Goal: Task Accomplishment & Management: Manage account settings

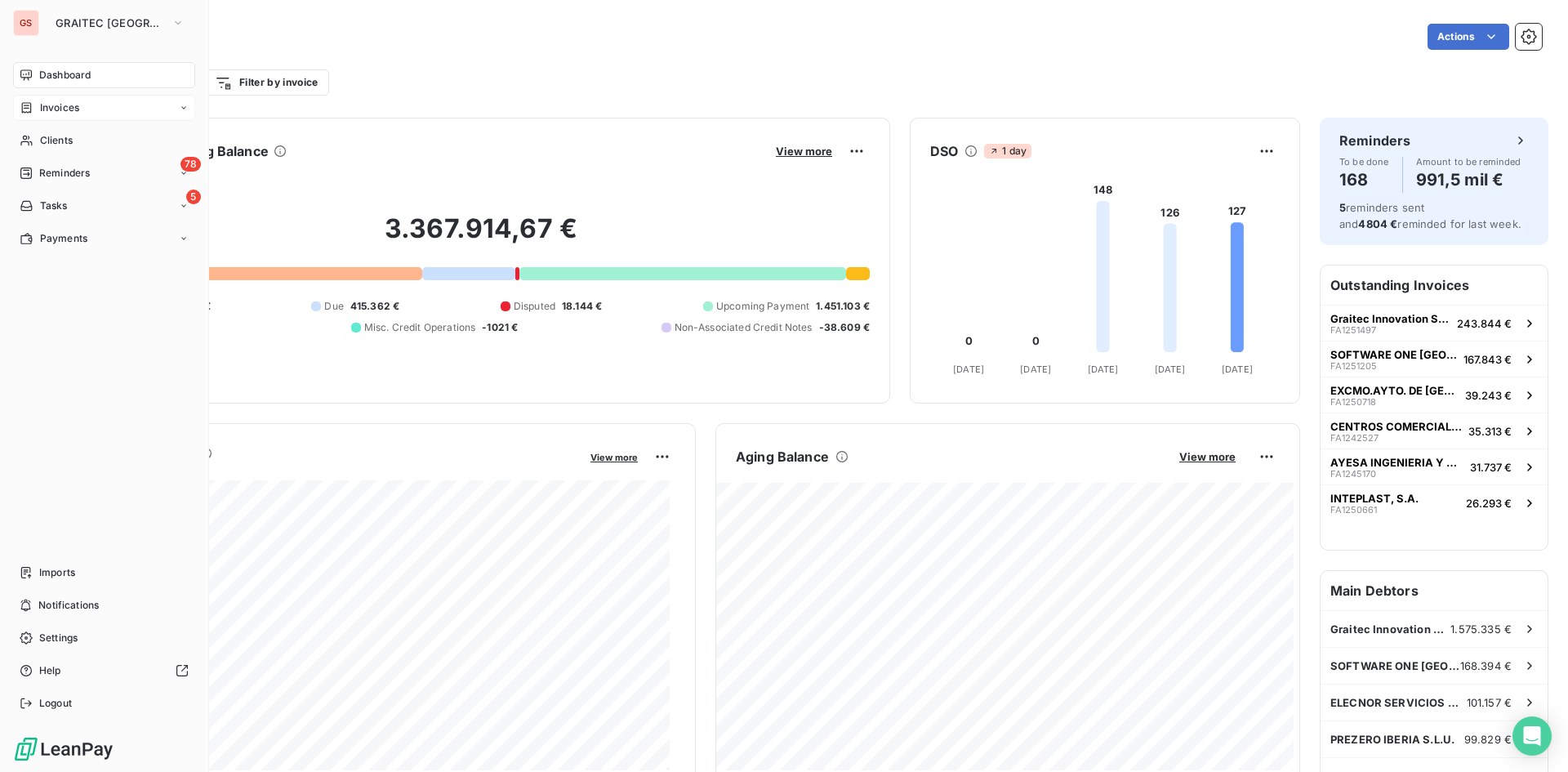
click at [36, 102] on div "Invoices" at bounding box center [49, 107] width 59 height 15
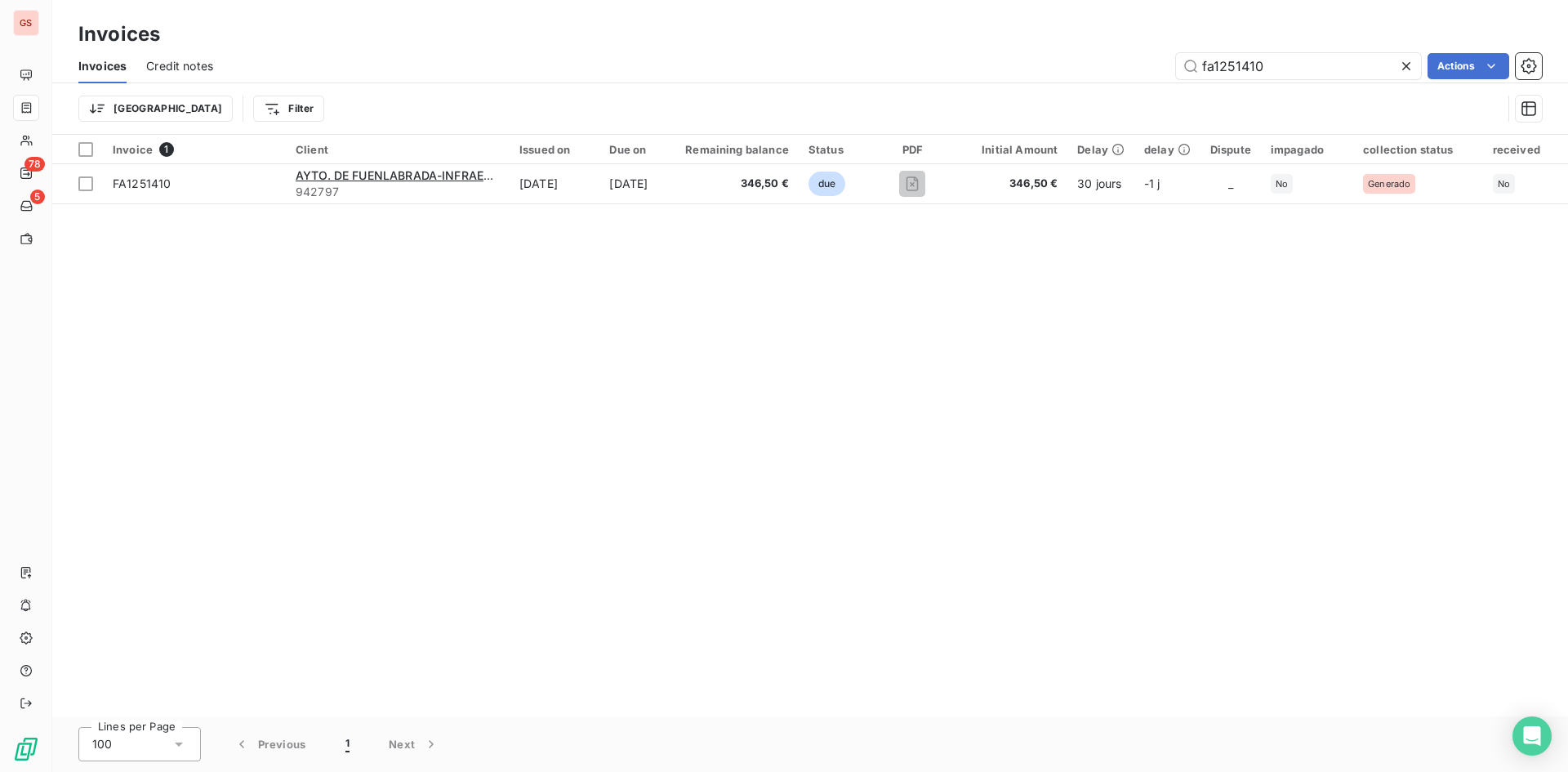
drag, startPoint x: 1356, startPoint y: 70, endPoint x: 1112, endPoint y: 36, distance: 246.4
click at [1114, 37] on div "Invoices Invoices Credit notes fa1251410 Actions Trier Filter" at bounding box center [810, 67] width 1516 height 135
click at [1264, 70] on input "fa1251209" at bounding box center [1298, 66] width 245 height 26
drag, startPoint x: 1279, startPoint y: 68, endPoint x: 1108, endPoint y: 41, distance: 173.1
click at [1122, 41] on div "Invoices Invoices Credit notes fa1251099 Actions Trier Filter" at bounding box center [810, 67] width 1516 height 135
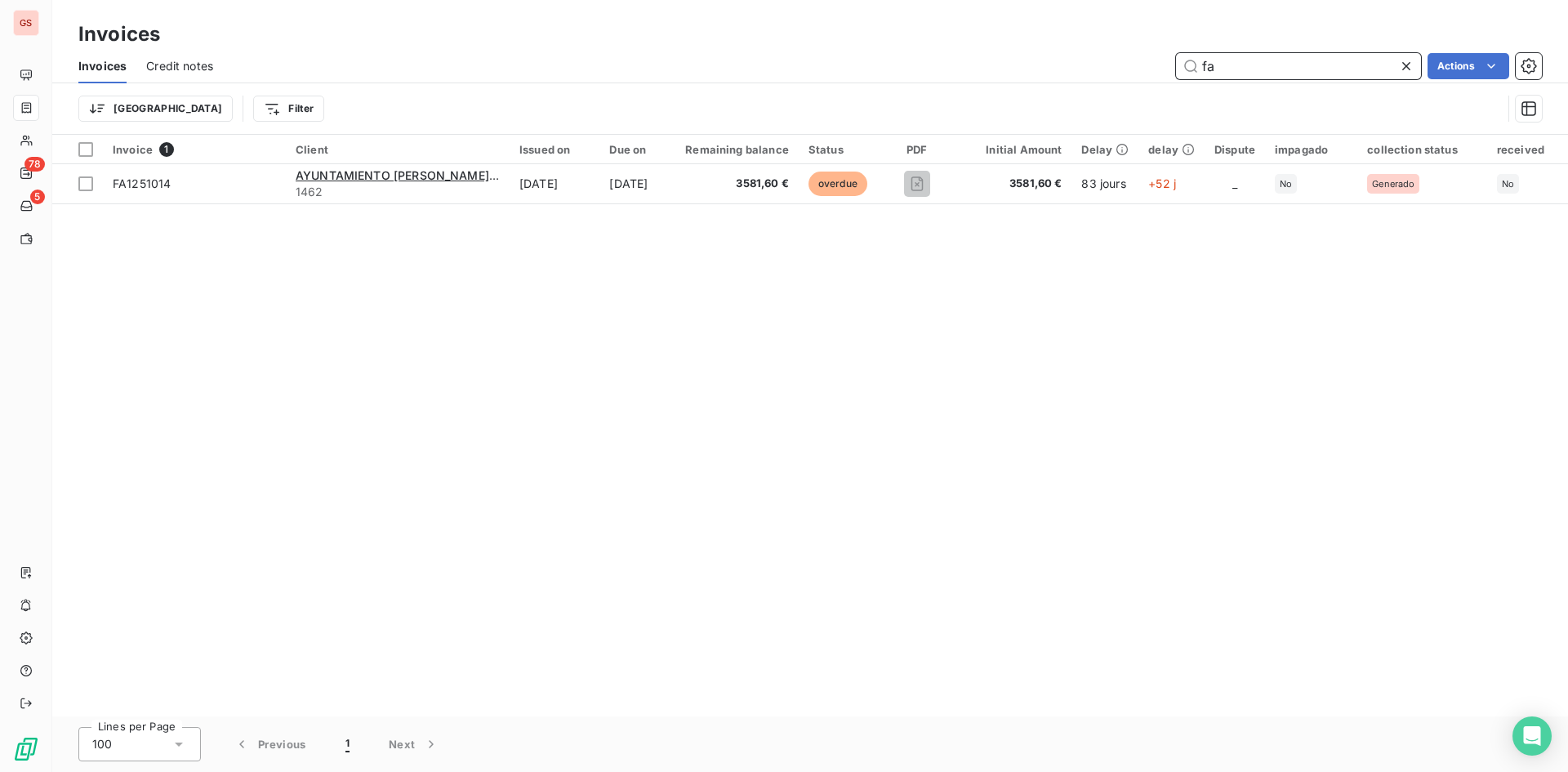
type input "f"
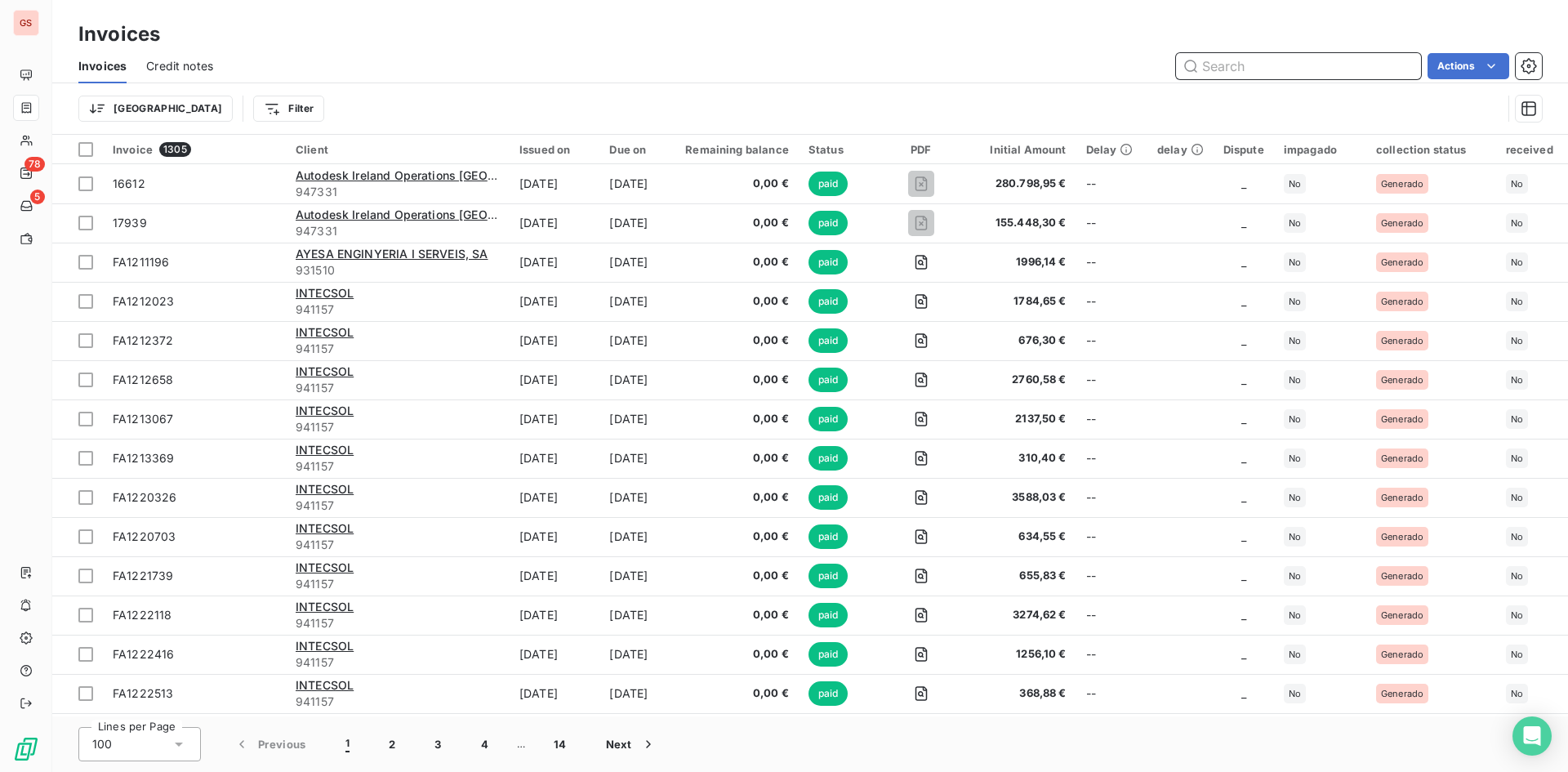
click at [1260, 72] on input "text" at bounding box center [1298, 66] width 245 height 26
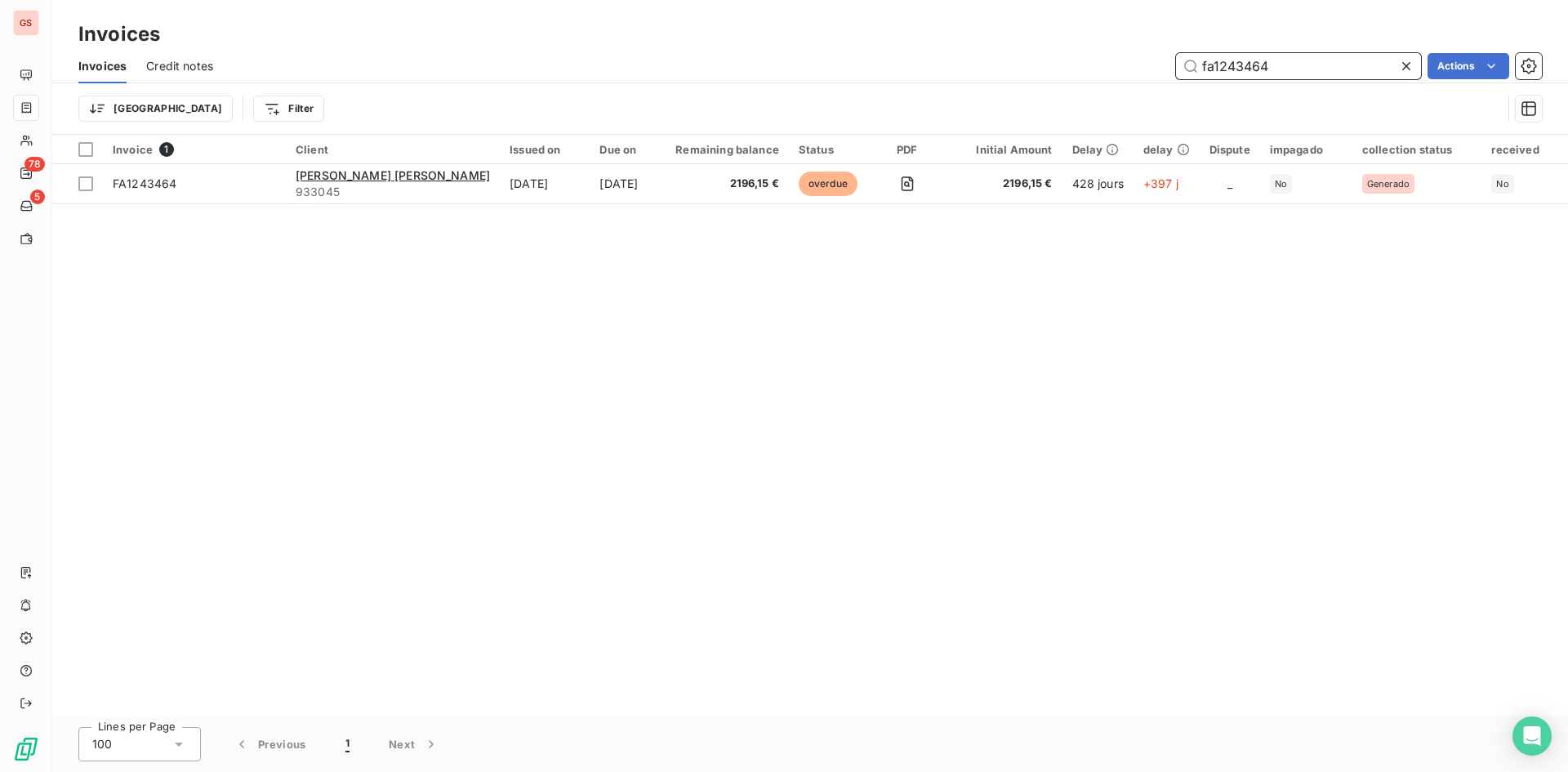
type input "fa1243464"
click at [675, 150] on div "Remaining balance" at bounding box center [727, 149] width 104 height 13
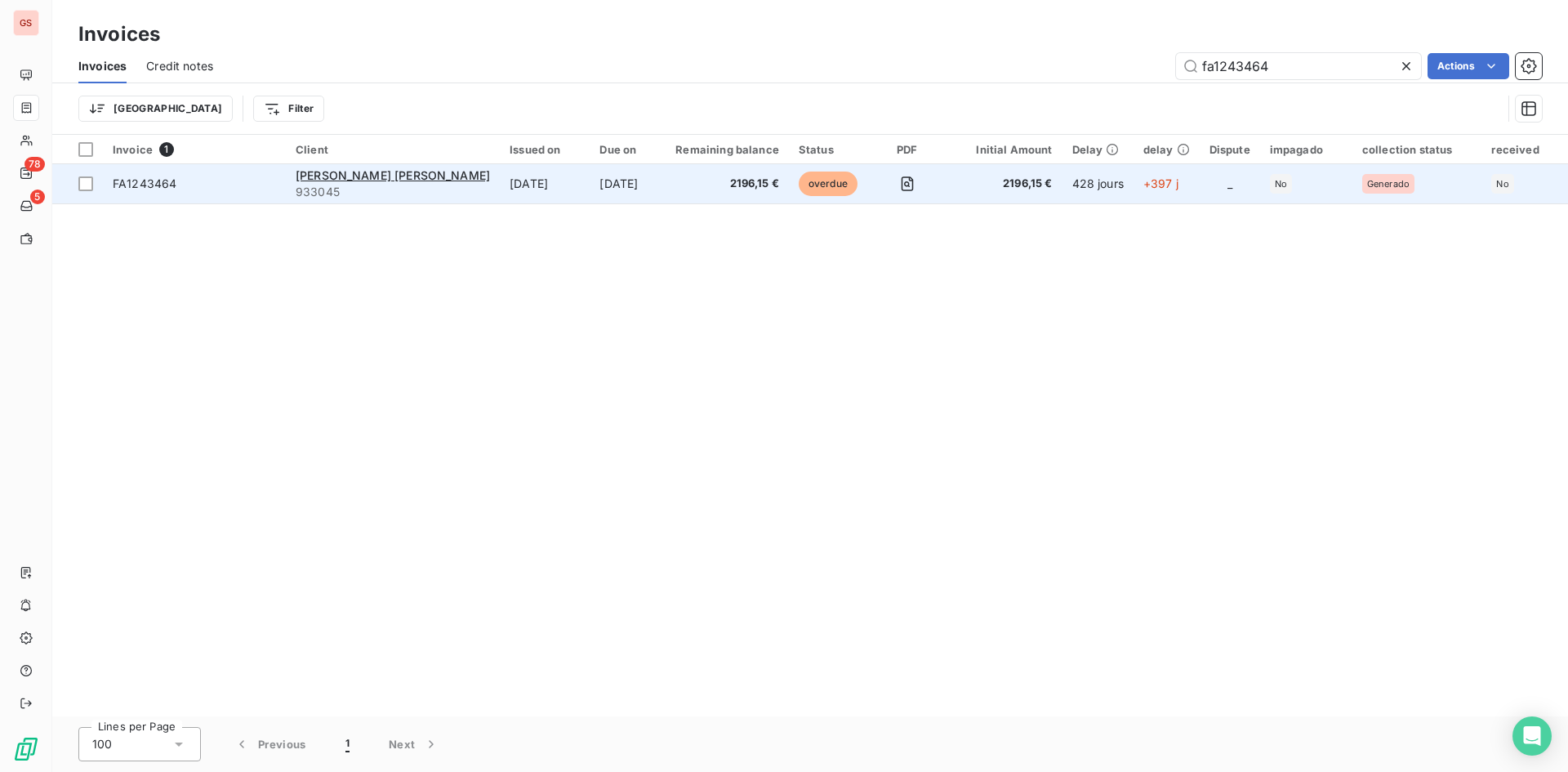
click at [666, 173] on td "2196,15 €" at bounding box center [728, 184] width 124 height 40
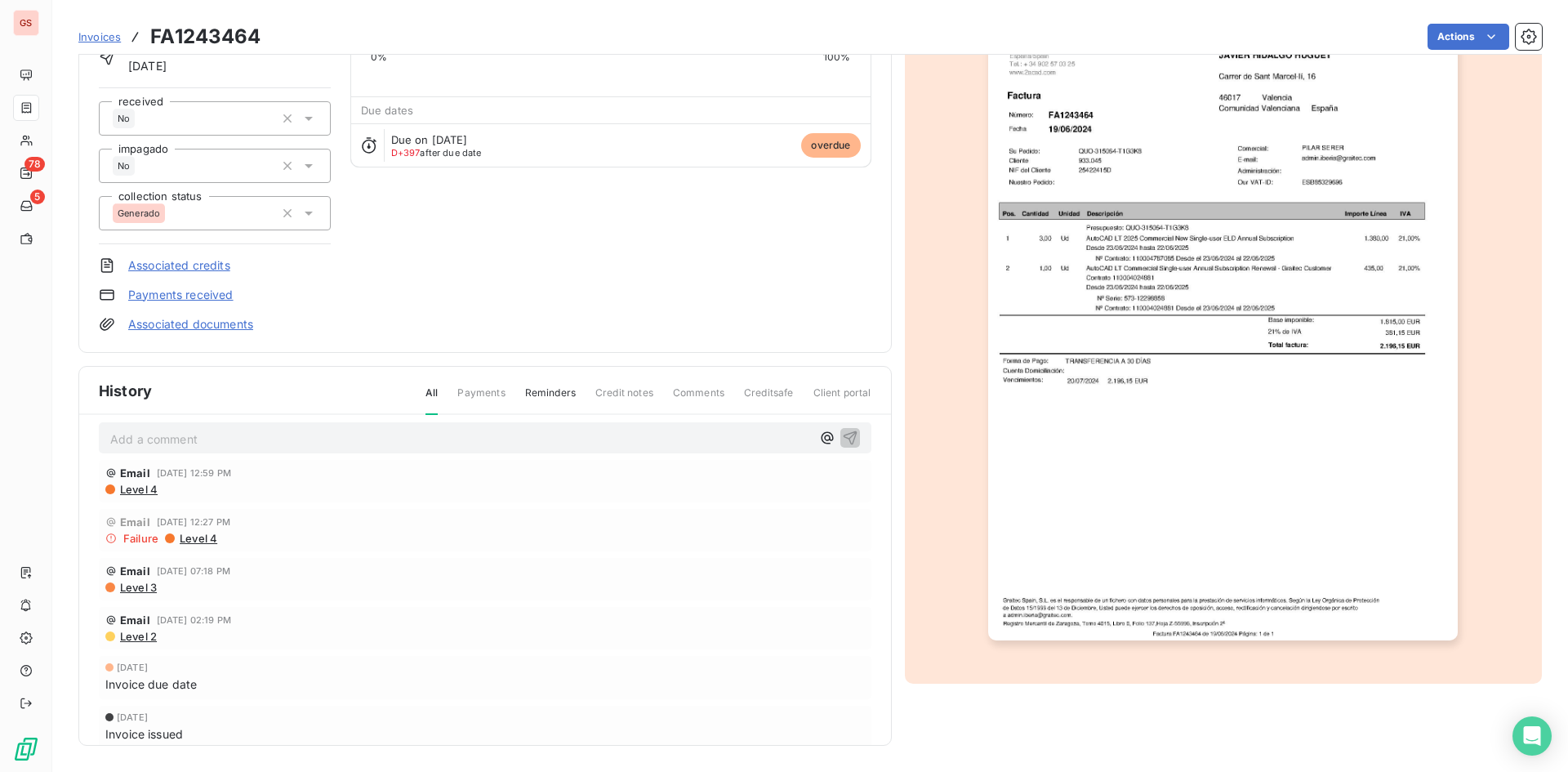
scroll to position [34, 0]
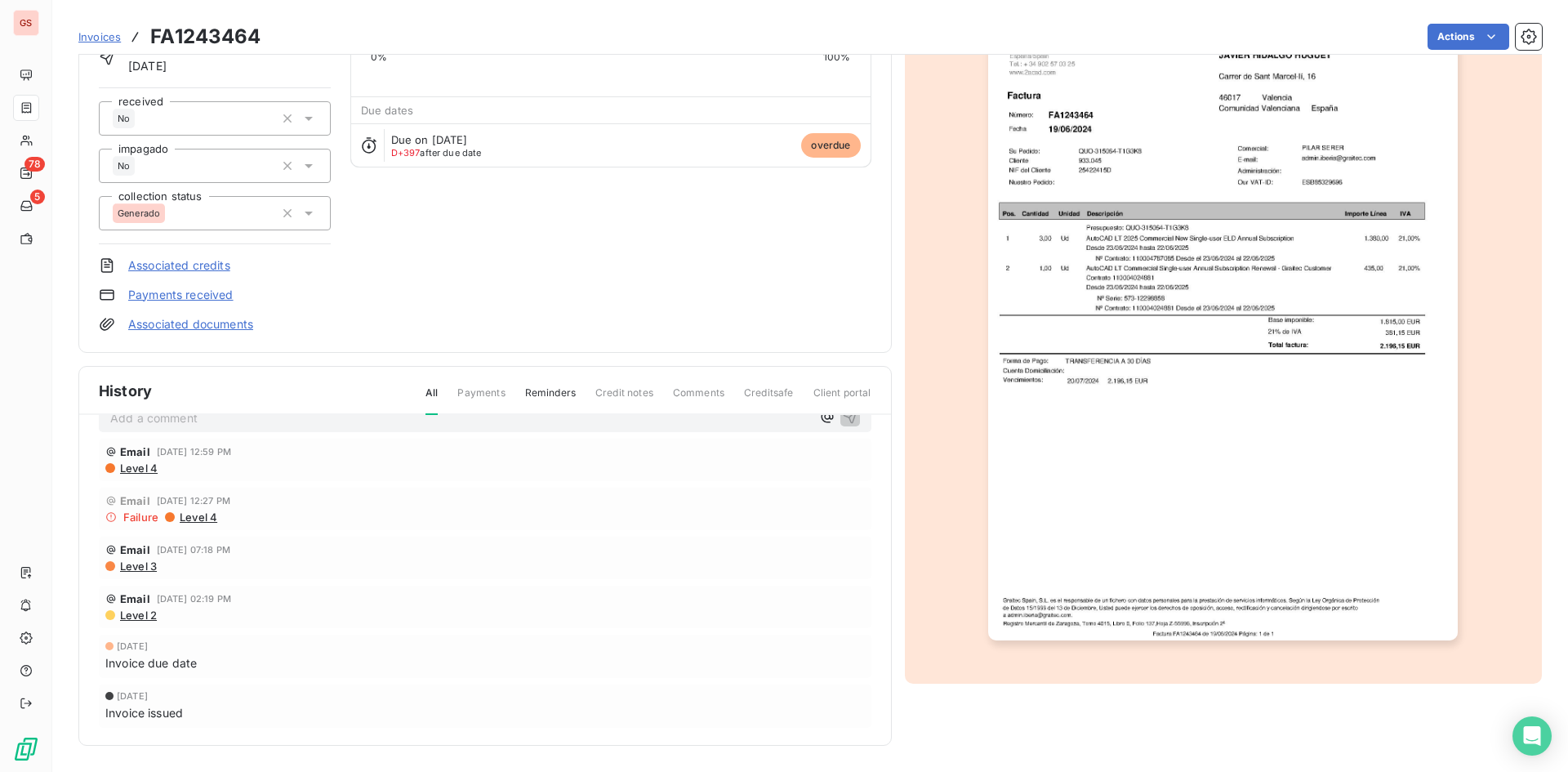
click at [261, 419] on p "Add a comment ﻿" at bounding box center [461, 418] width 701 height 21
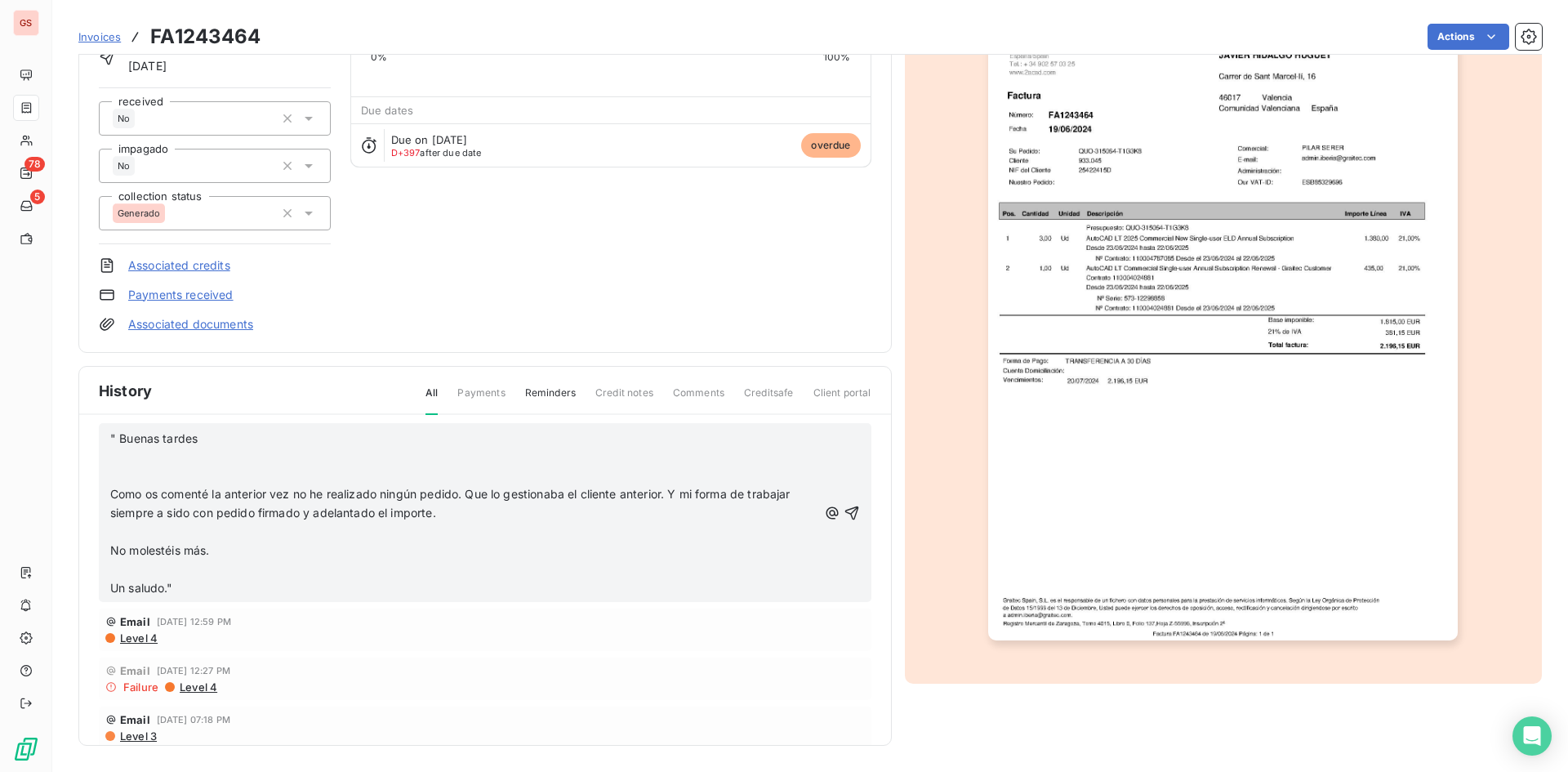
scroll to position [0, 0]
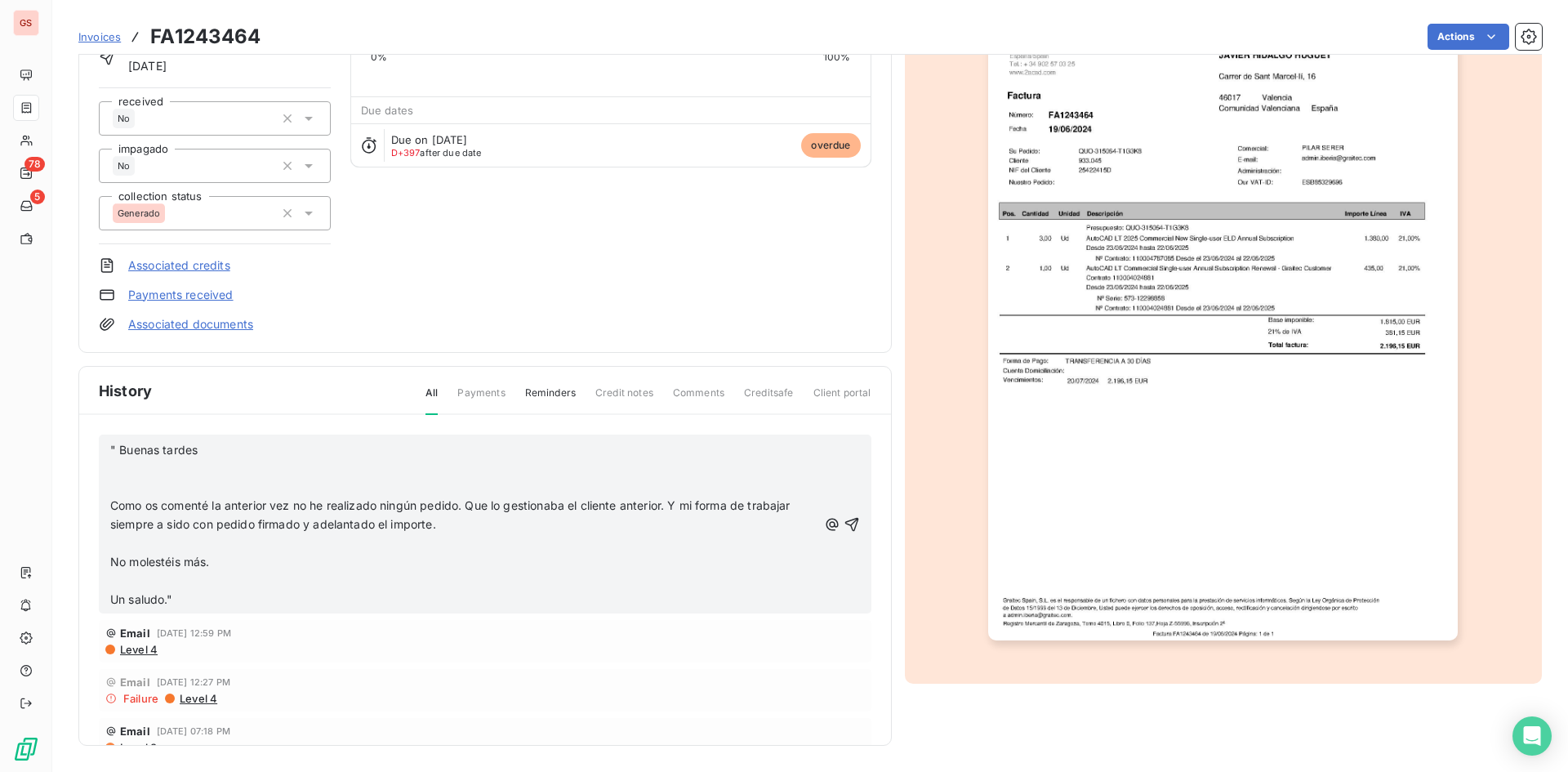
click at [119, 450] on span "" Buenas tardes" at bounding box center [154, 450] width 88 height 14
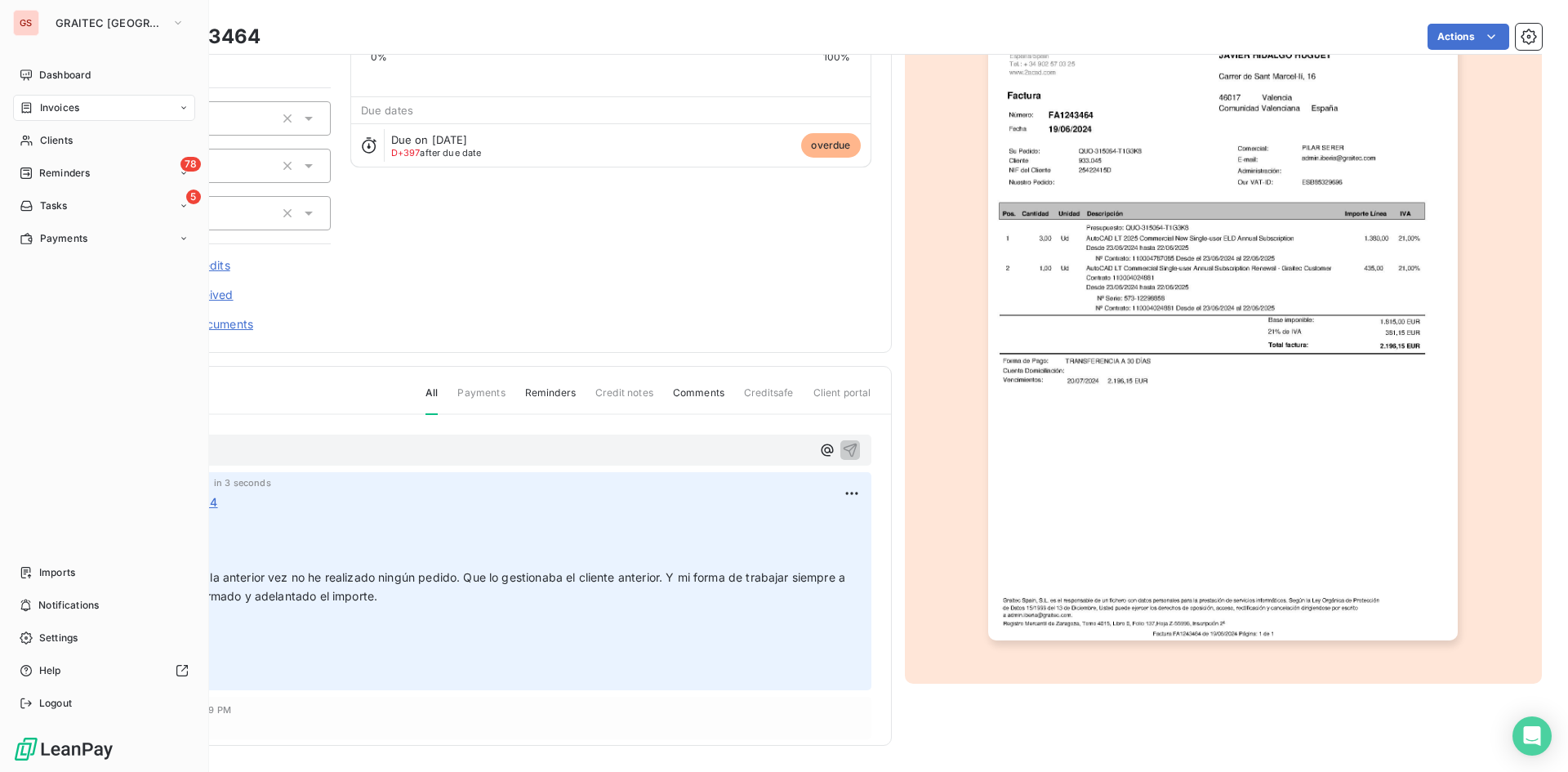
click at [75, 105] on span "Invoices" at bounding box center [60, 107] width 40 height 15
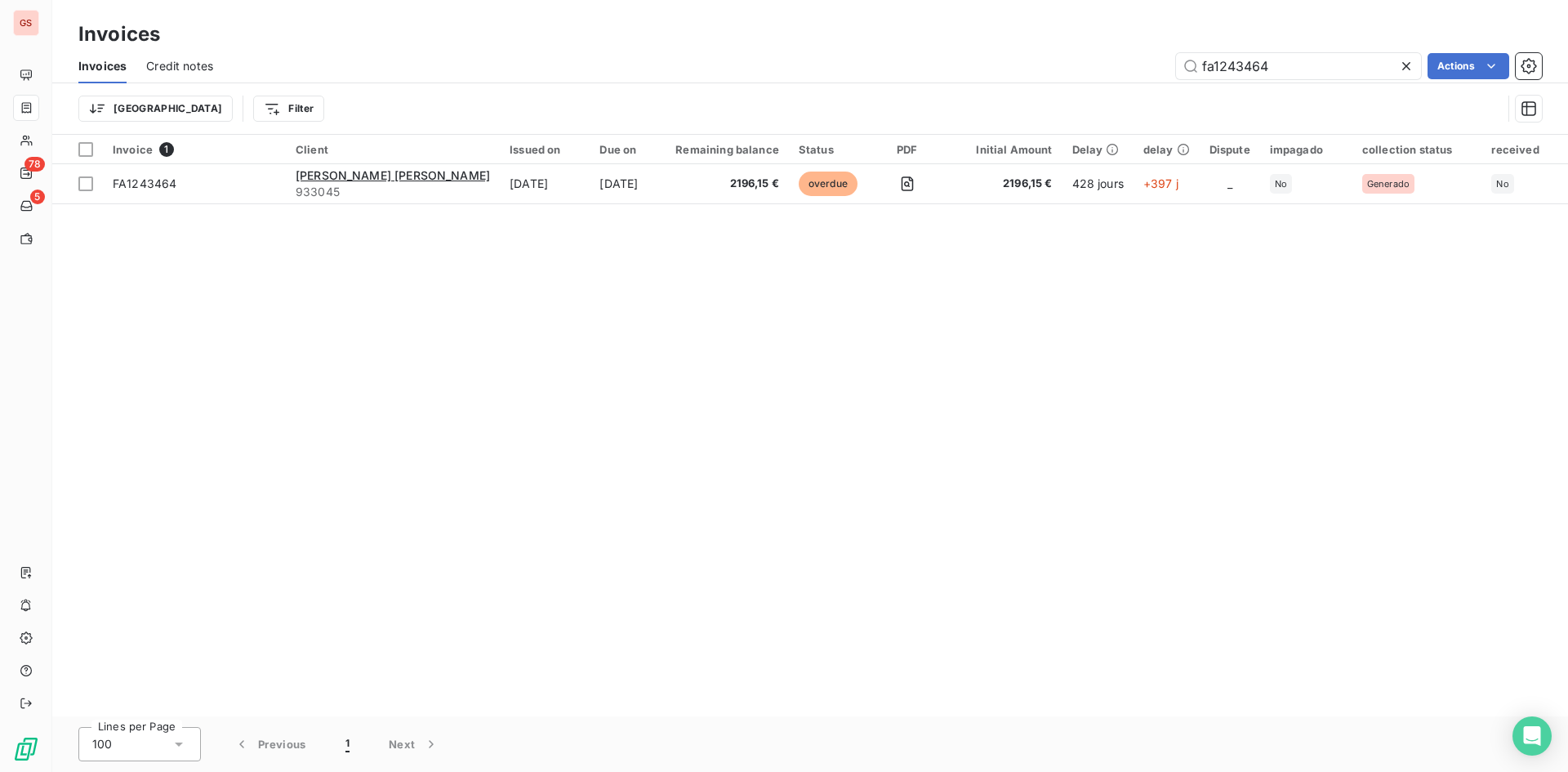
drag, startPoint x: 1282, startPoint y: 59, endPoint x: 1105, endPoint y: 53, distance: 177.1
click at [1107, 53] on div "fa1243464 Actions" at bounding box center [888, 66] width 1309 height 26
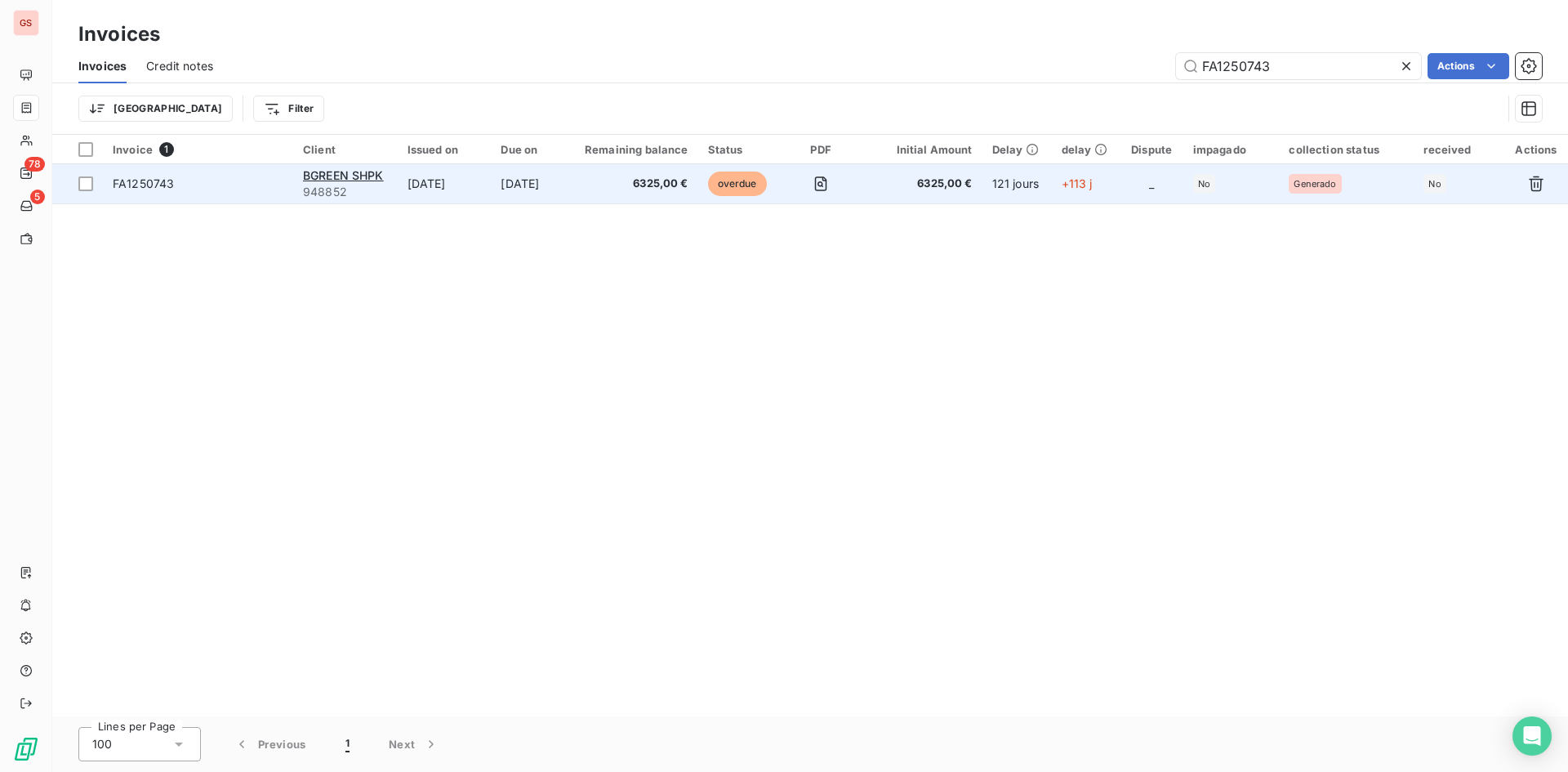
type input "FA1250743"
click at [519, 193] on td "Apr 30, 2025" at bounding box center [530, 184] width 79 height 40
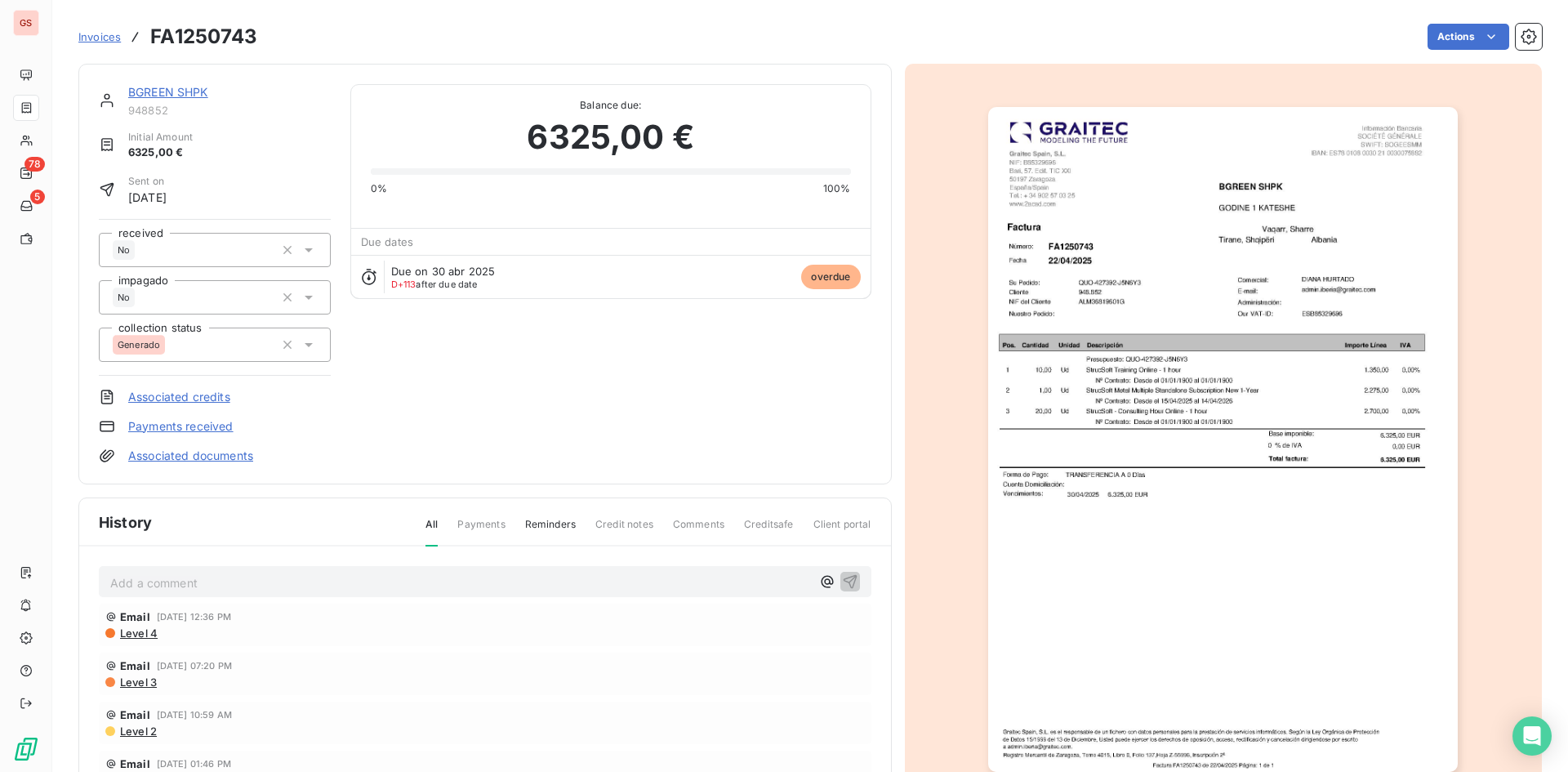
click at [275, 587] on p "Add a comment ﻿" at bounding box center [461, 583] width 701 height 21
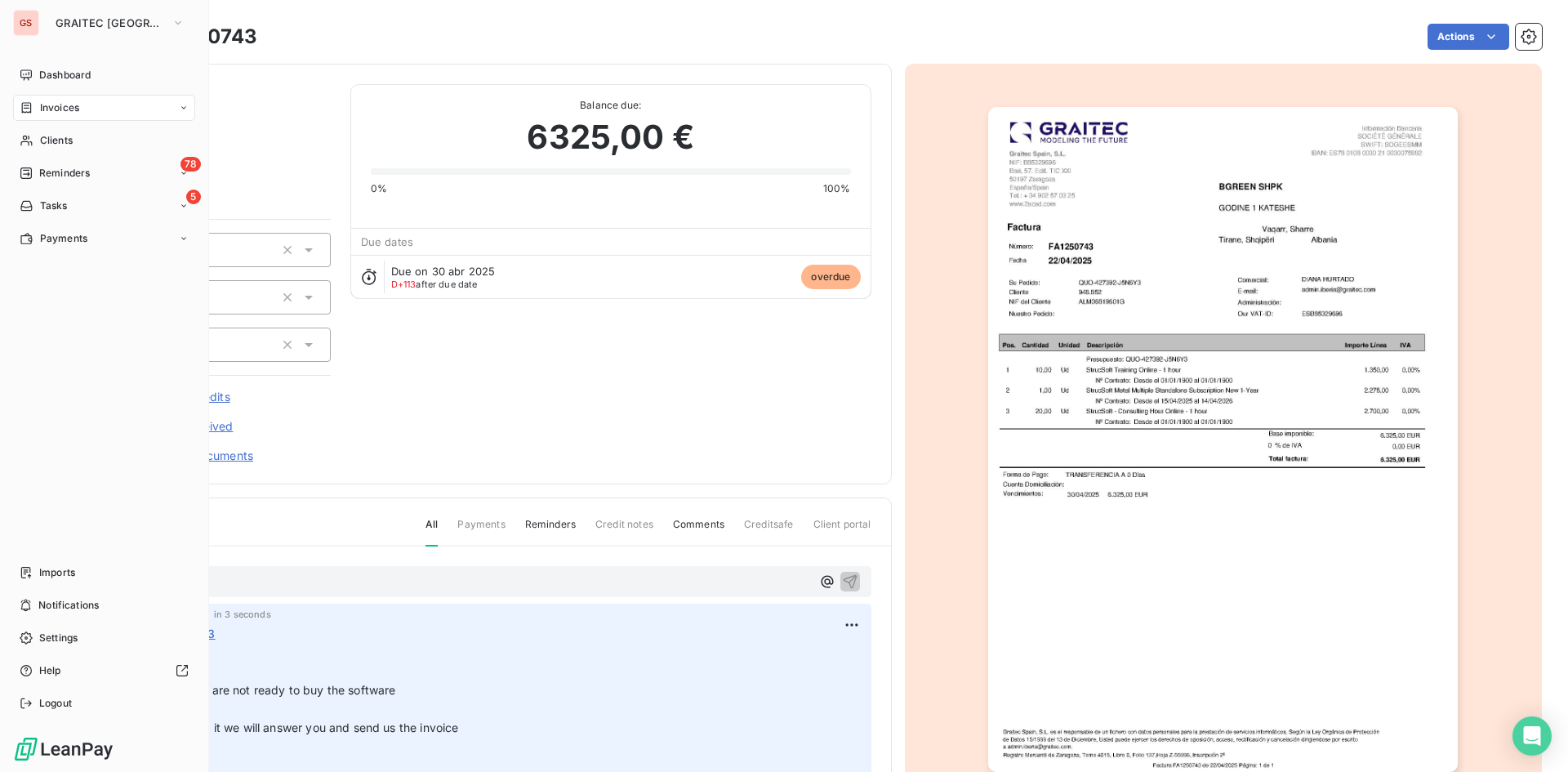
drag, startPoint x: 76, startPoint y: 107, endPoint x: 150, endPoint y: 95, distance: 75.0
click at [76, 107] on span "Invoices" at bounding box center [60, 107] width 40 height 15
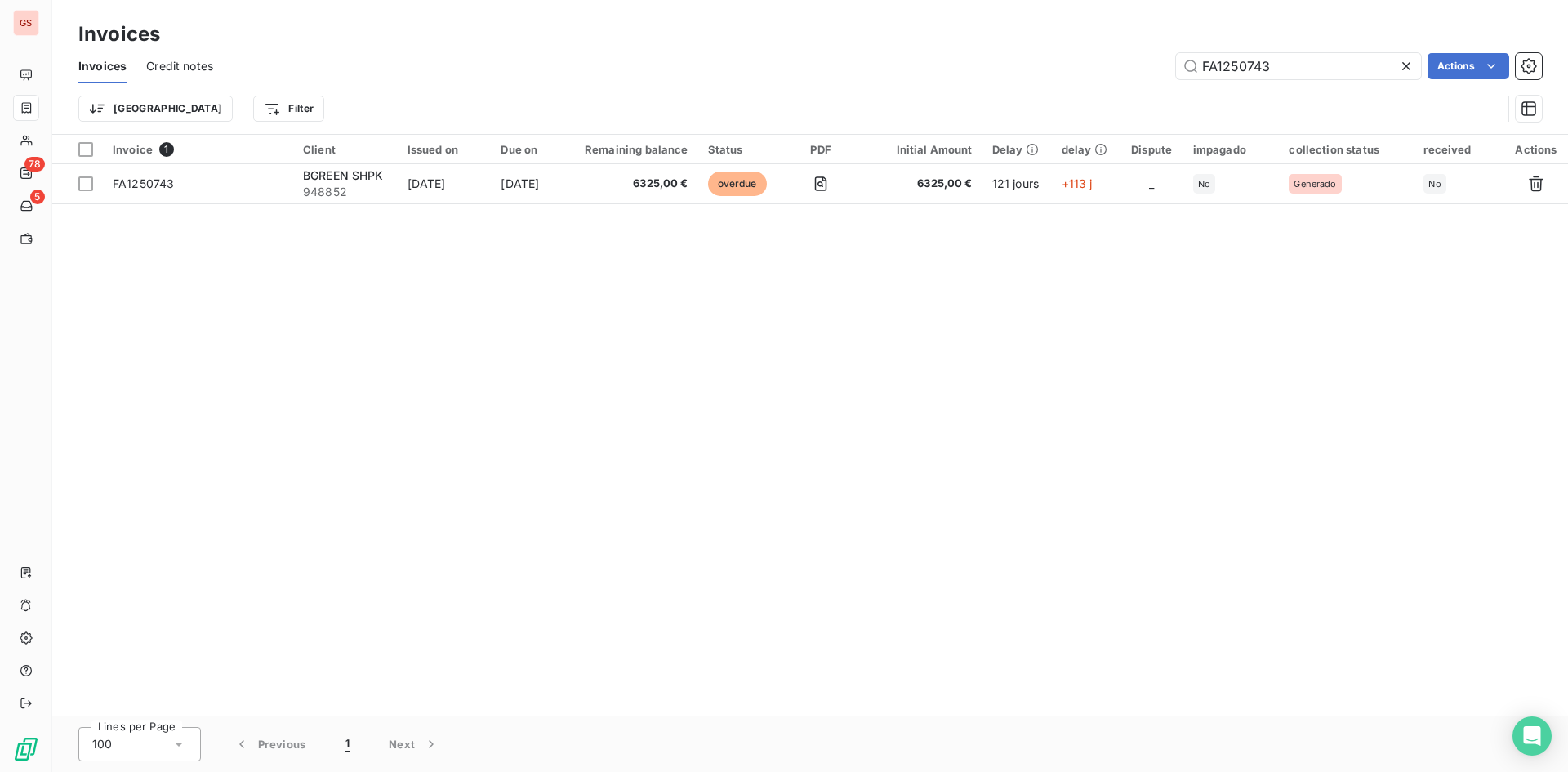
drag, startPoint x: 1336, startPoint y: 72, endPoint x: 1091, endPoint y: 58, distance: 245.4
click at [1092, 58] on div "FA1250743 Actions" at bounding box center [888, 66] width 1309 height 26
drag, startPoint x: 1284, startPoint y: 70, endPoint x: 1116, endPoint y: 58, distance: 168.4
click at [1116, 58] on div "FA1245629 Actions" at bounding box center [888, 66] width 1309 height 26
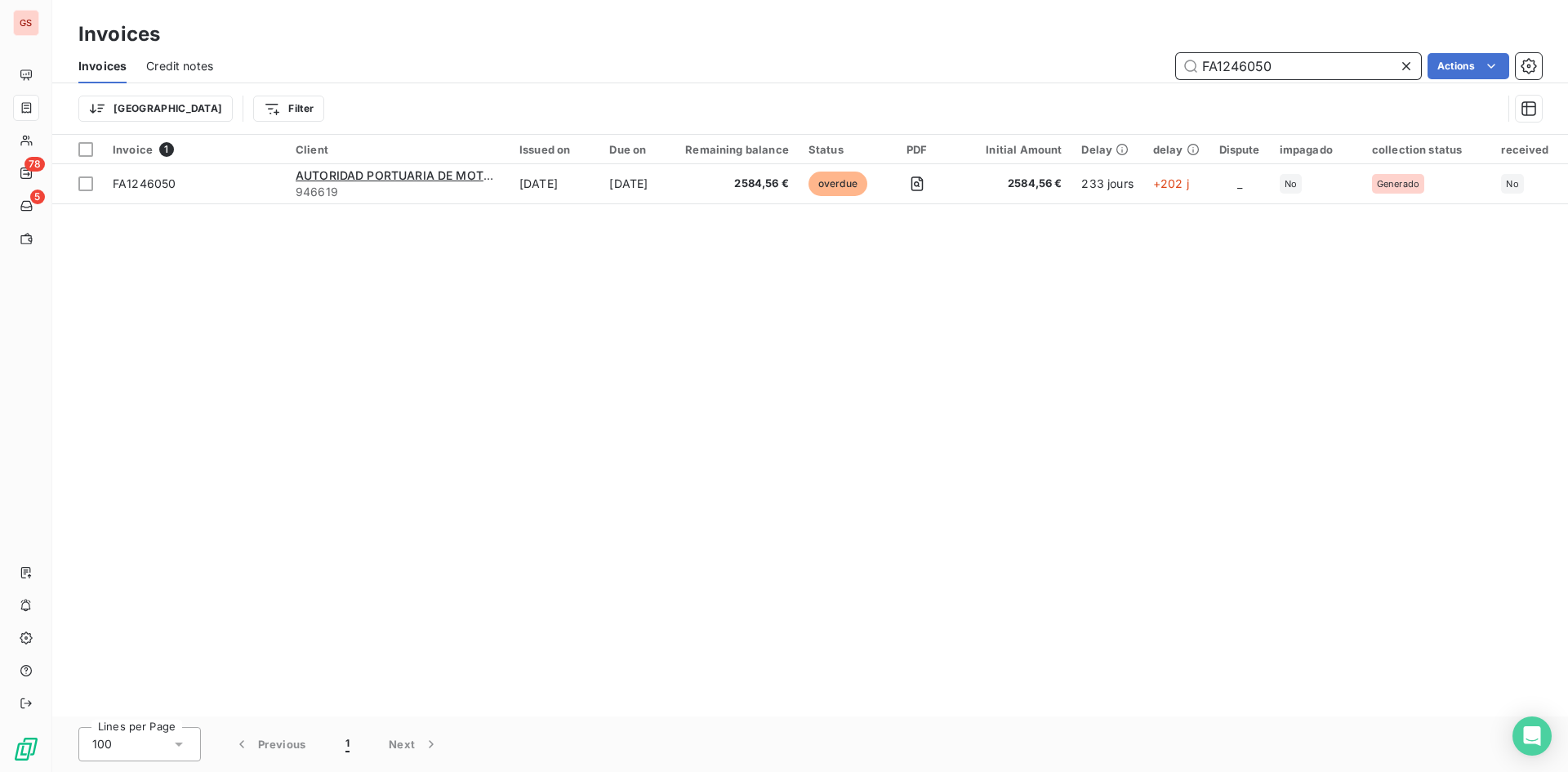
drag, startPoint x: 1339, startPoint y: 64, endPoint x: 1170, endPoint y: 49, distance: 169.7
click at [1191, 58] on input "FA1246050" at bounding box center [1298, 66] width 245 height 26
drag, startPoint x: 1271, startPoint y: 62, endPoint x: 1139, endPoint y: 50, distance: 132.5
click at [1139, 50] on div "Invoices Credit notes fa1251317 Actions" at bounding box center [810, 66] width 1516 height 34
drag, startPoint x: 1339, startPoint y: 70, endPoint x: 1184, endPoint y: 51, distance: 156.2
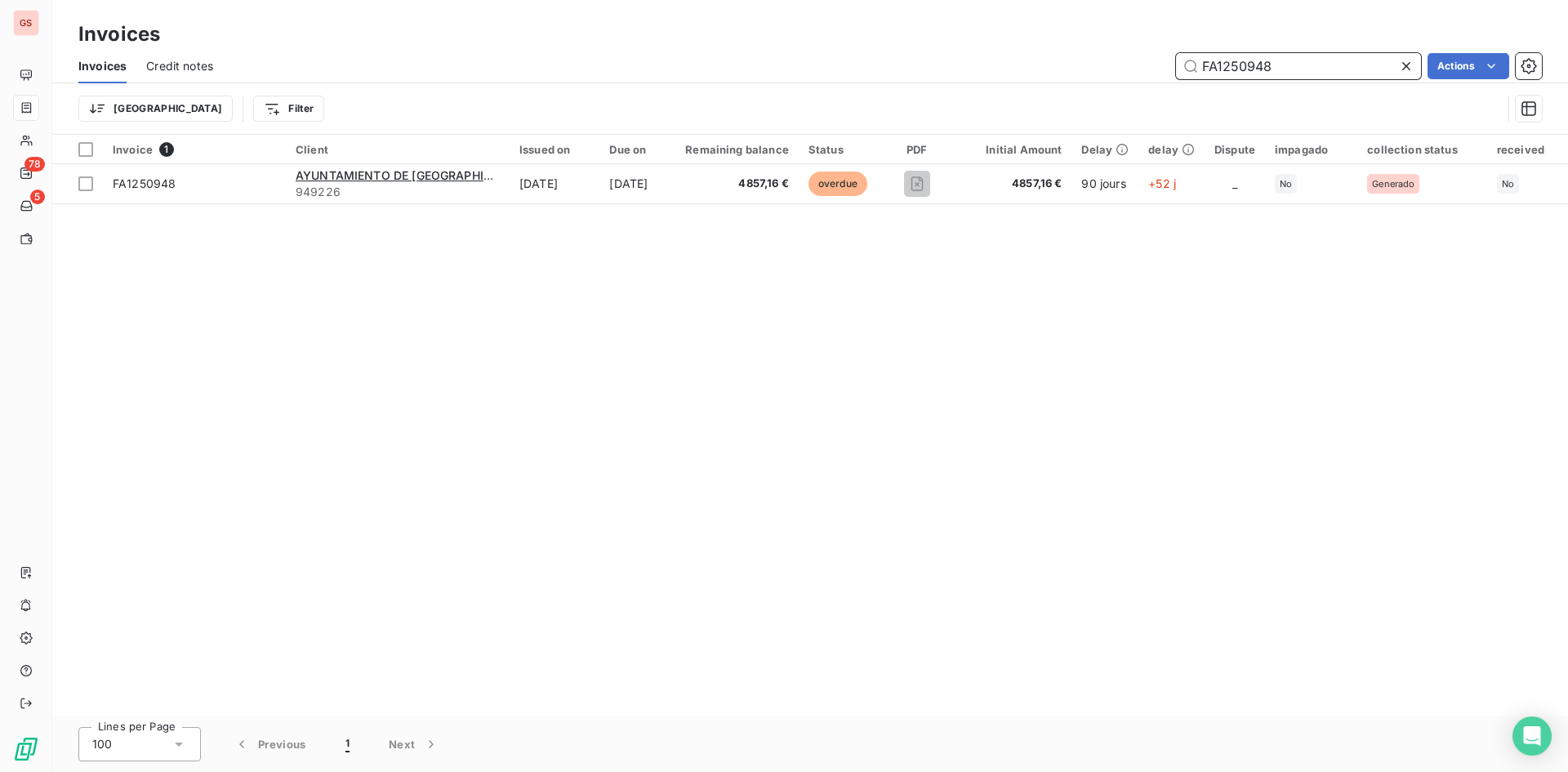
click at [1184, 51] on div "Invoices Credit notes FA1250948 Actions" at bounding box center [810, 66] width 1516 height 34
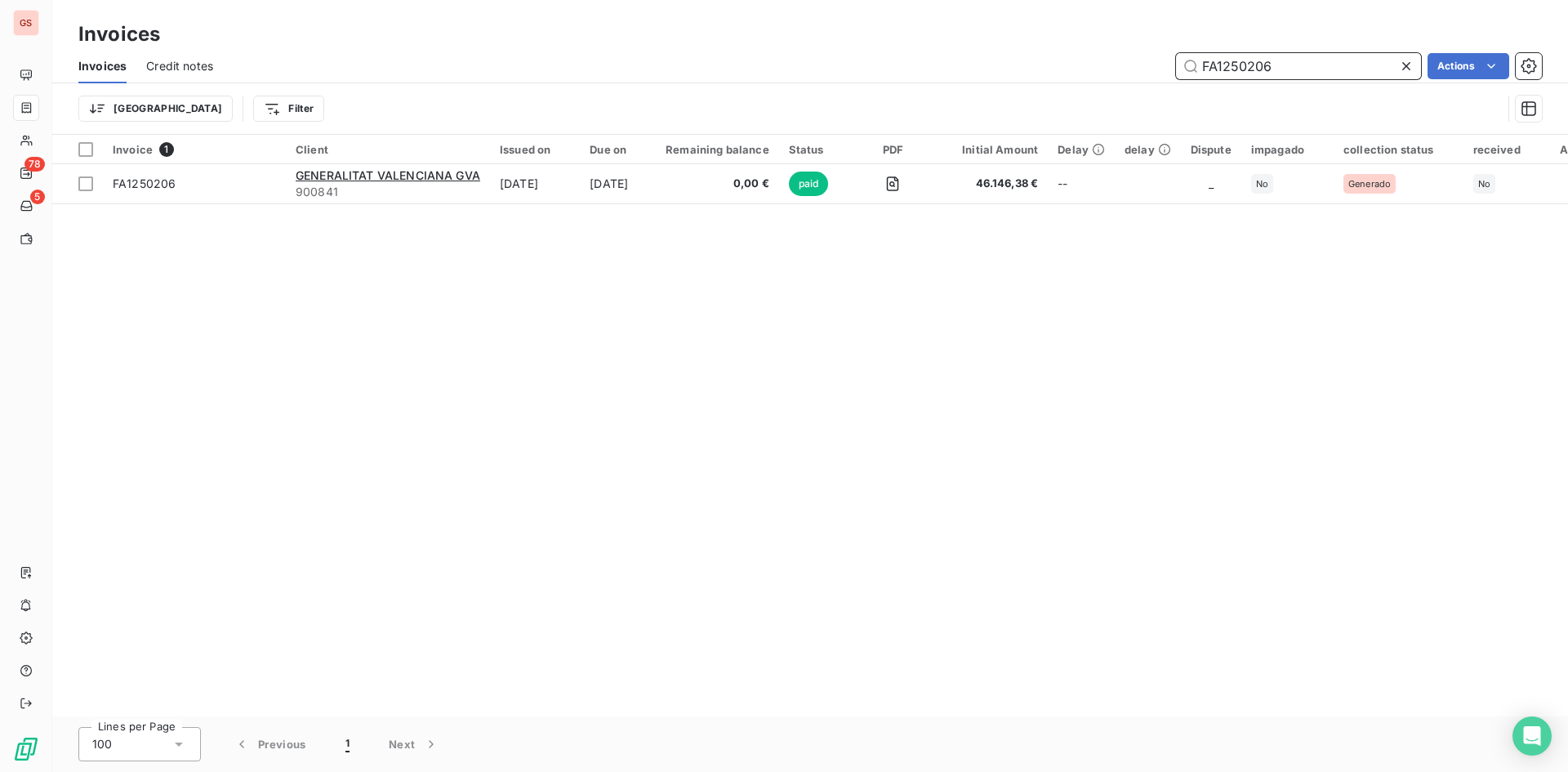
type input "FA1250206"
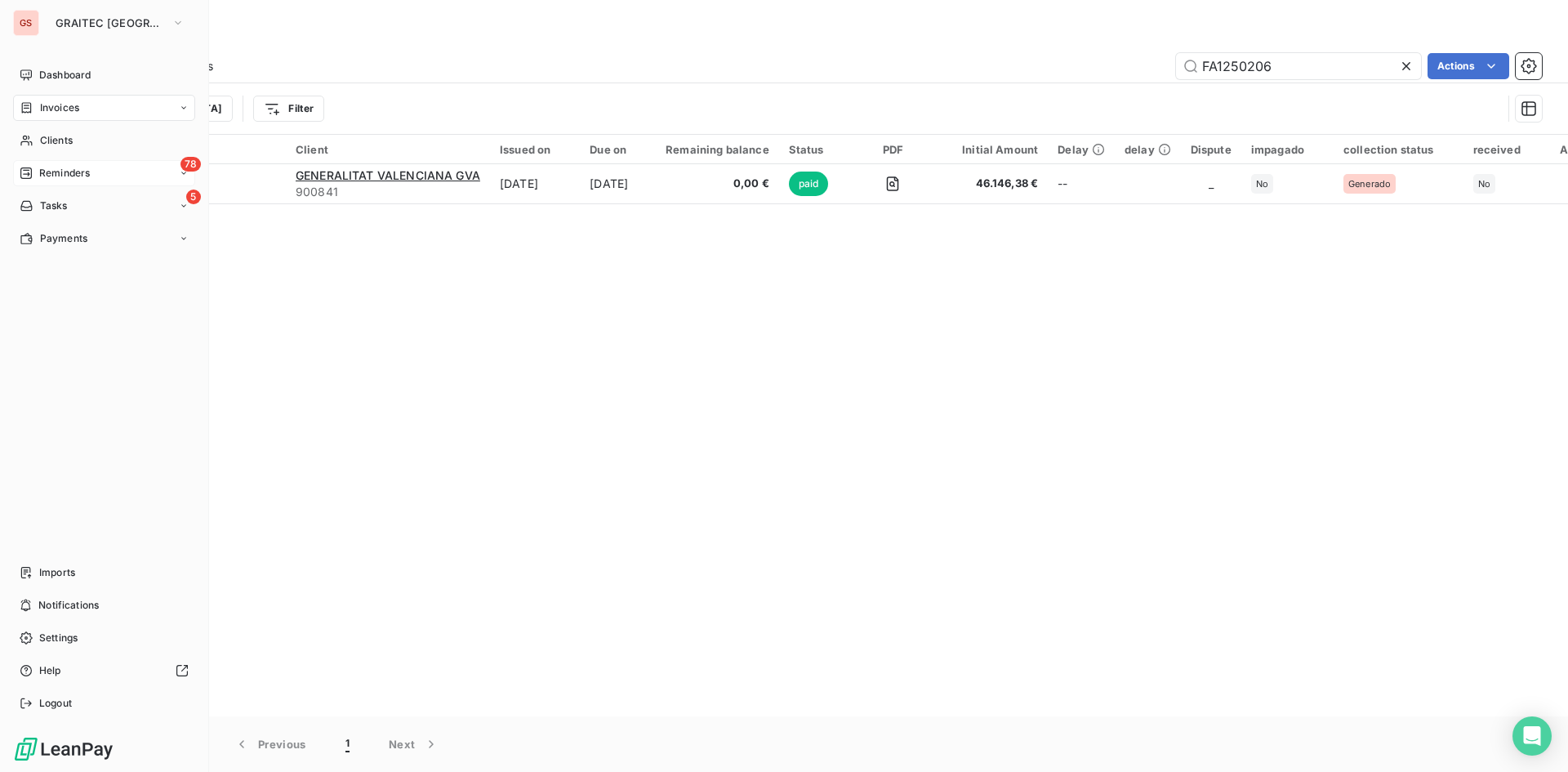
click at [25, 166] on div "Reminders" at bounding box center [55, 173] width 70 height 15
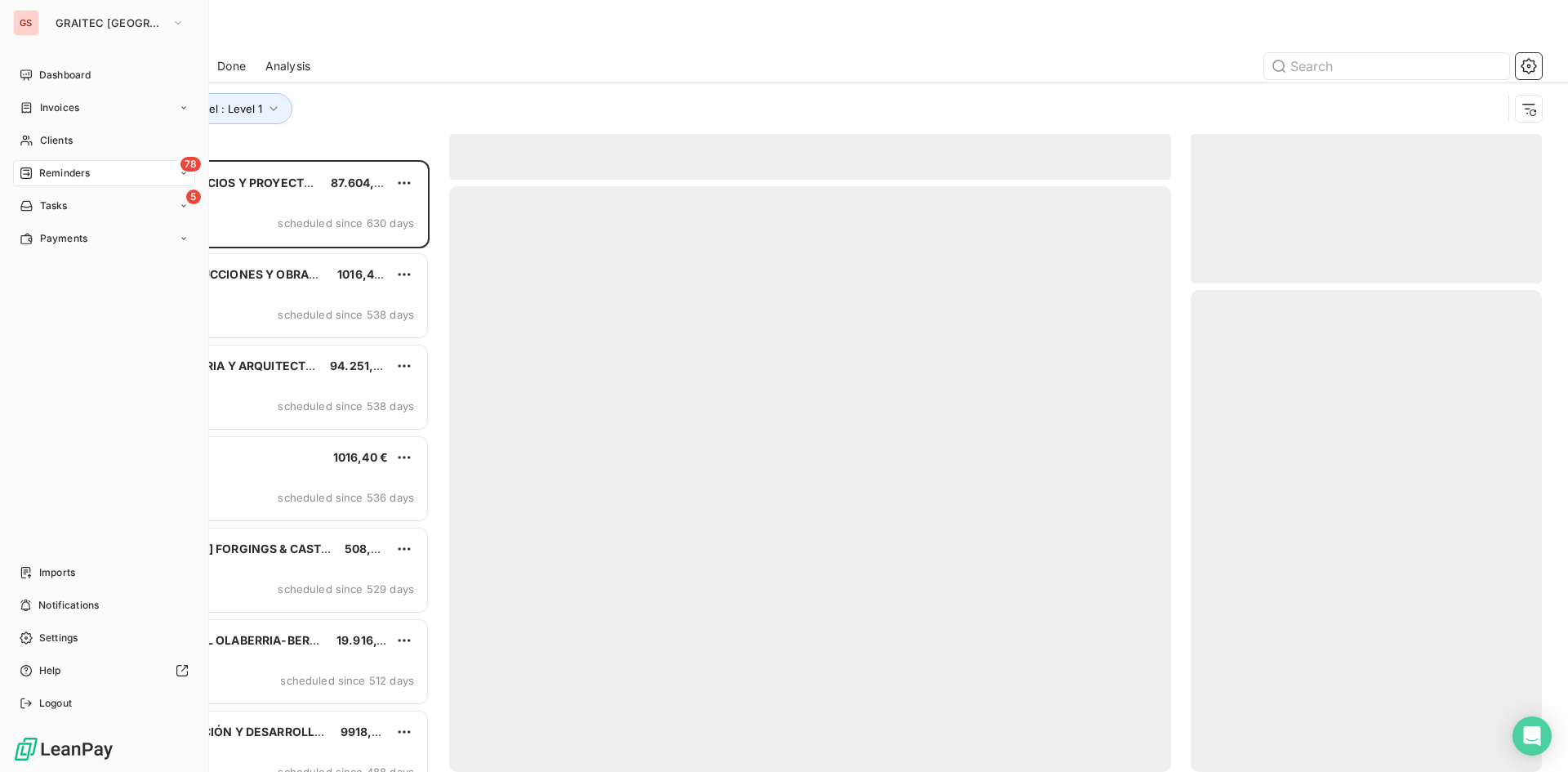
scroll to position [600, 339]
click at [82, 197] on div "5 Tasks" at bounding box center [104, 205] width 182 height 26
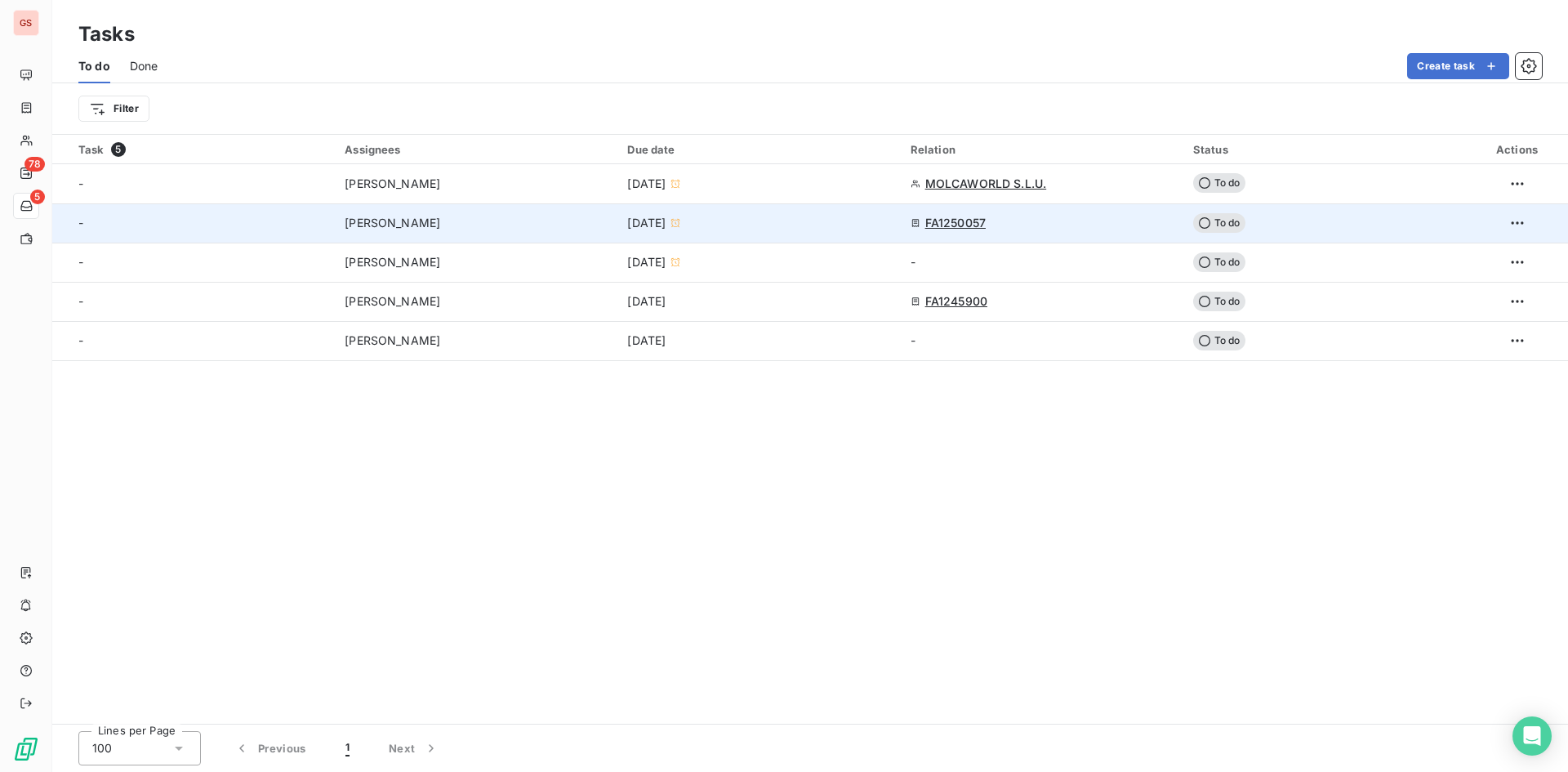
click at [282, 231] on td "-" at bounding box center [193, 224] width 283 height 40
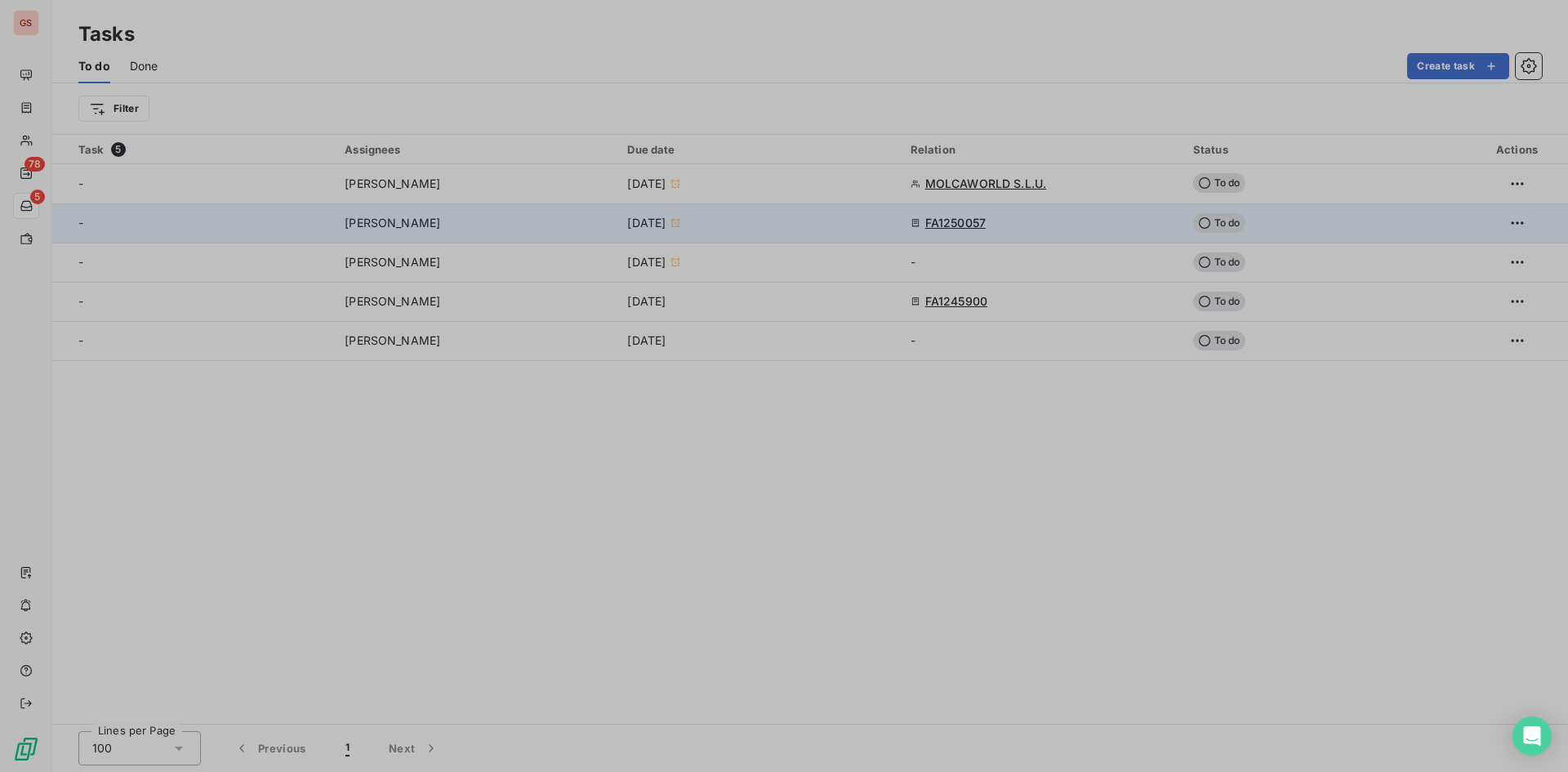
type input "08/12/2025"
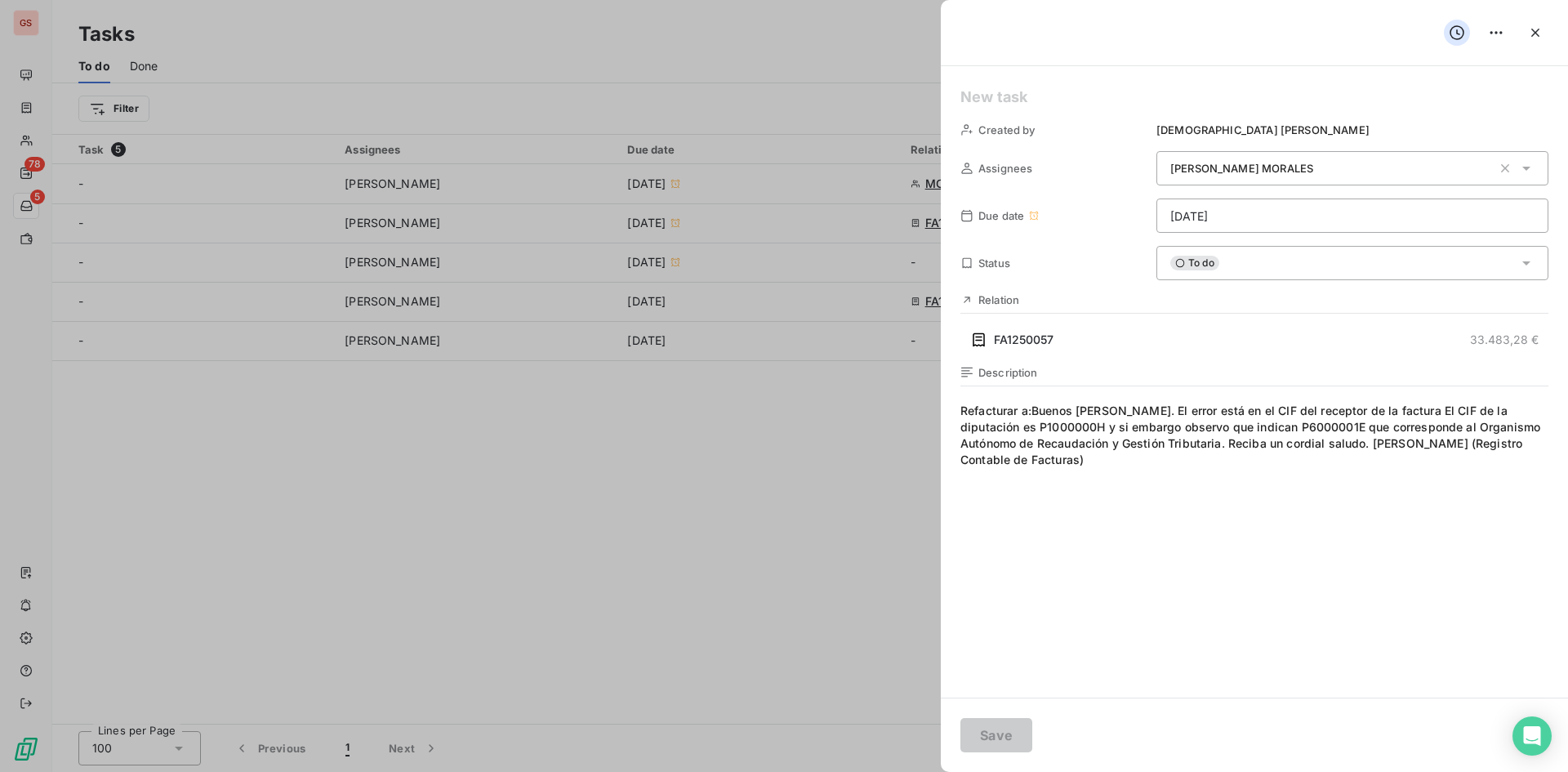
click at [1068, 380] on div "Description Refacturar a:Buenos días.El error está en el CIF del receptor de l…" at bounding box center [1254, 542] width 588 height 351
click at [1004, 100] on h5 at bounding box center [1254, 97] width 588 height 23
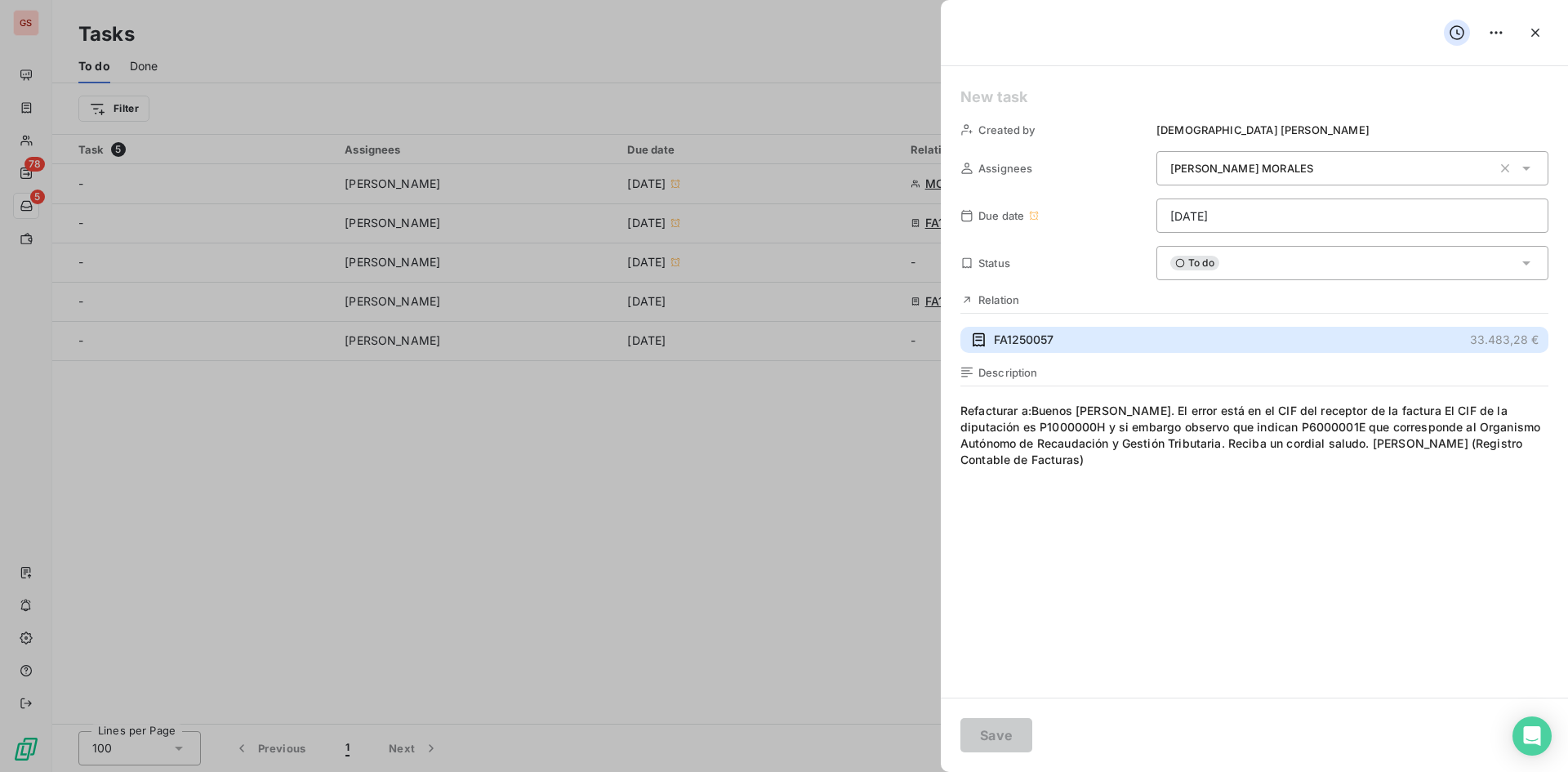
drag, startPoint x: 1063, startPoint y: 335, endPoint x: 1122, endPoint y: 590, distance: 261.7
click at [1124, 590] on div "Created by Jesús Soriano Assignees LAURA MORALES Due date 08/12/2025 Status To …" at bounding box center [1254, 382] width 627 height 632
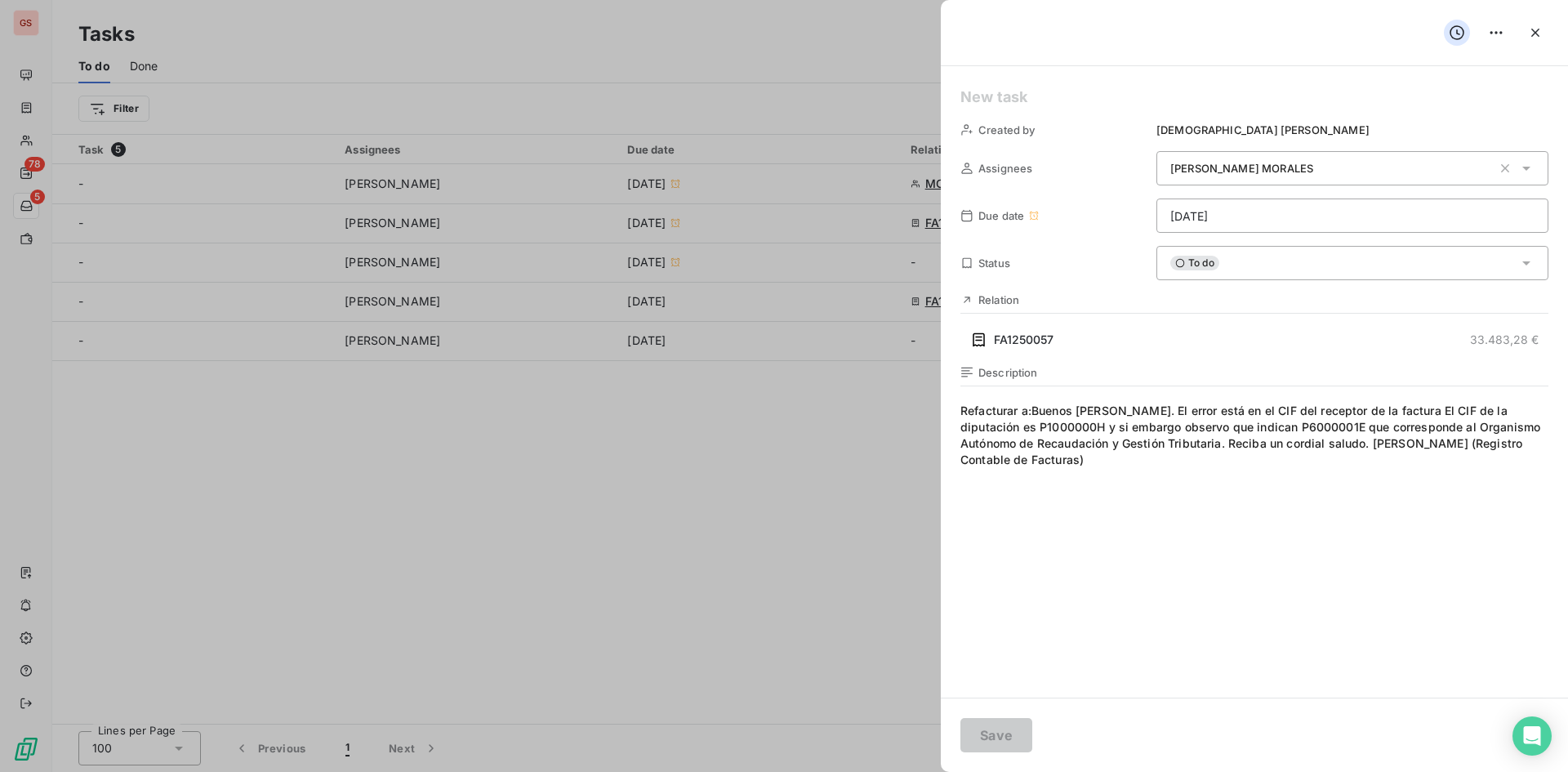
click at [1066, 100] on h5 at bounding box center [1254, 97] width 588 height 23
click at [1019, 733] on button "Save" at bounding box center [997, 736] width 72 height 34
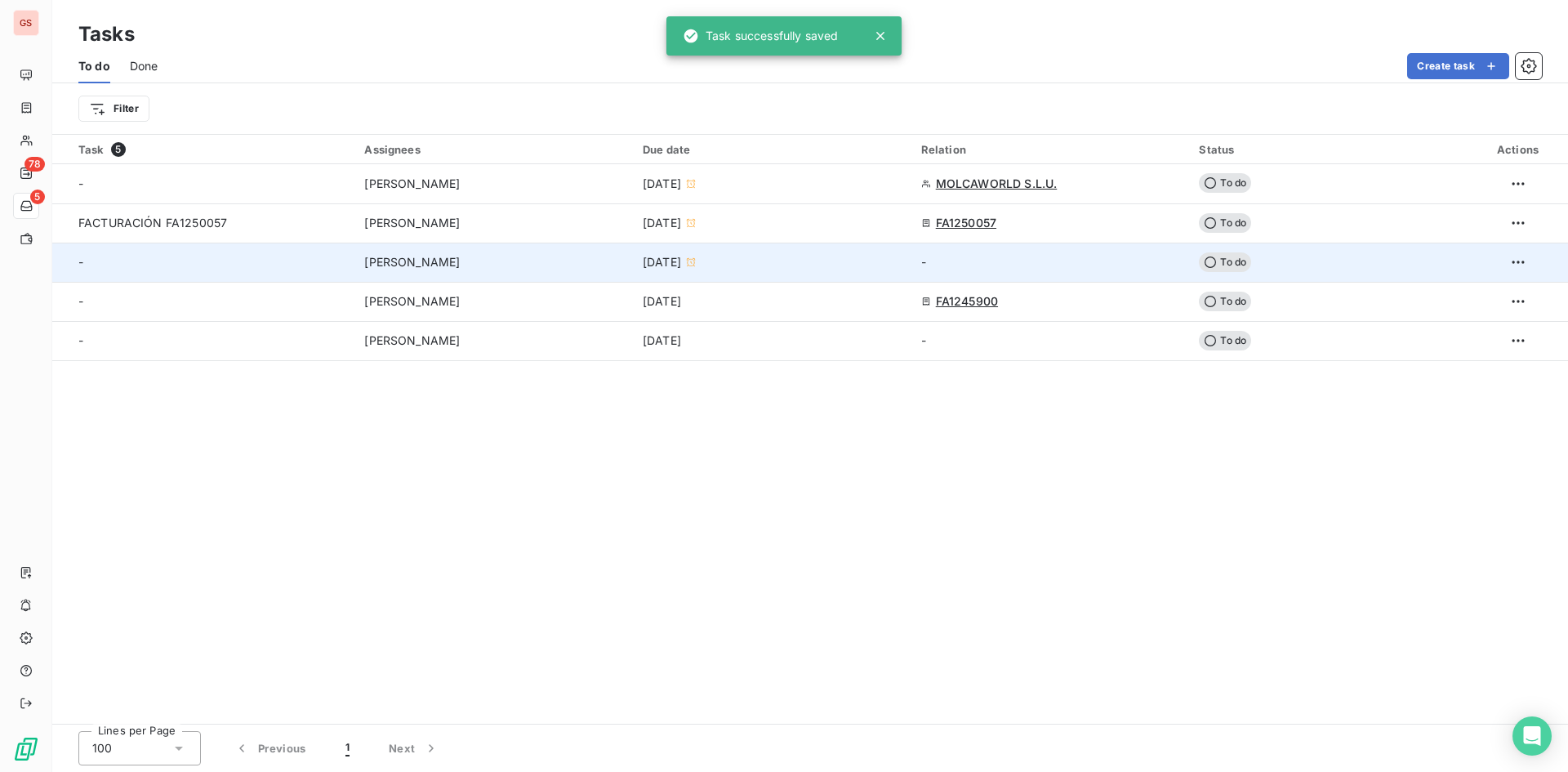
click at [284, 254] on div "-" at bounding box center [211, 262] width 266 height 16
type input "08/15/2025"
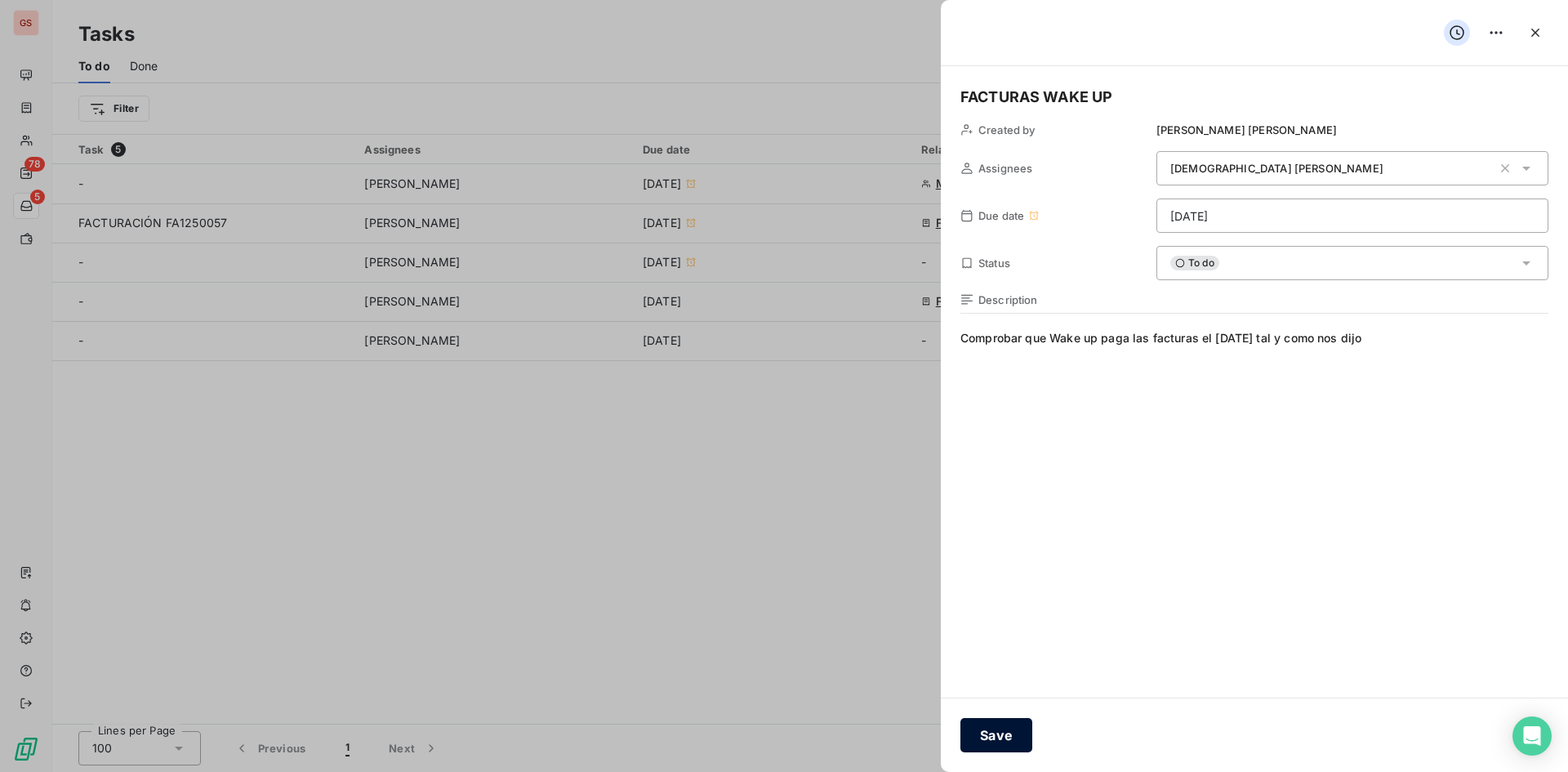
click at [1001, 728] on button "Save" at bounding box center [997, 736] width 72 height 34
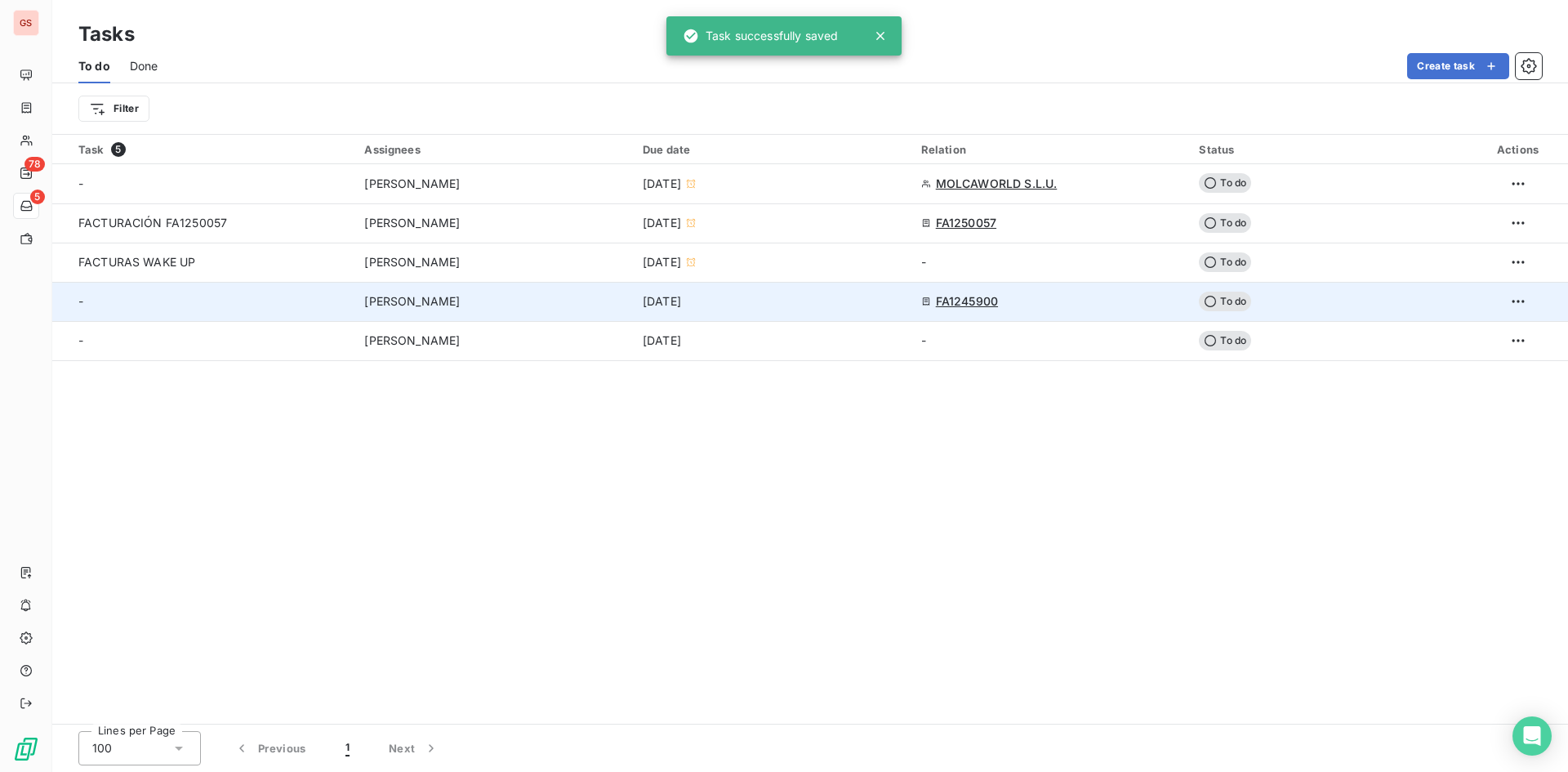
click at [257, 302] on div "-" at bounding box center [211, 301] width 266 height 16
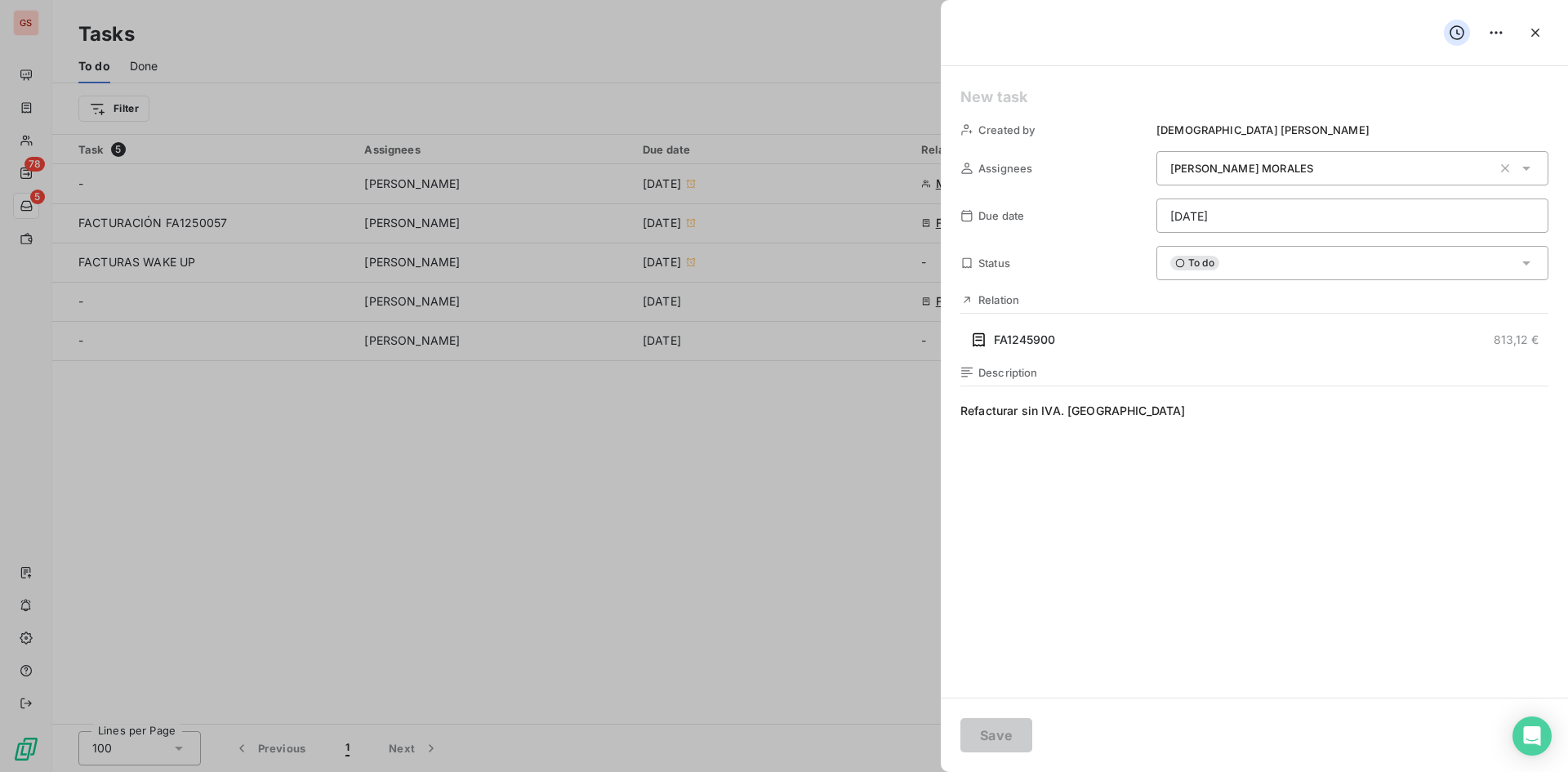
click at [1068, 95] on h5 at bounding box center [1254, 97] width 588 height 23
click at [1000, 740] on button "Save" at bounding box center [997, 736] width 72 height 34
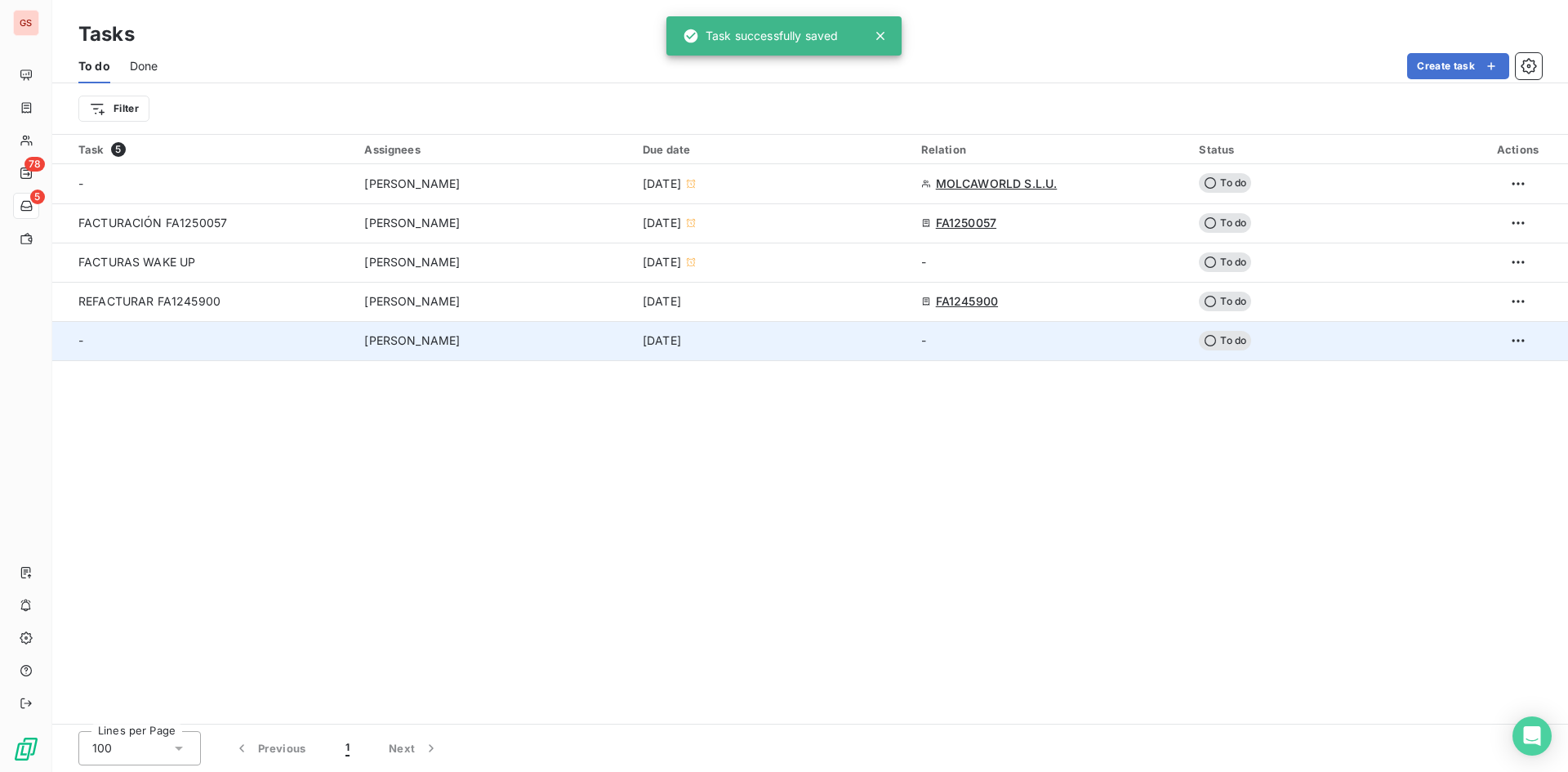
click at [203, 336] on div "-" at bounding box center [211, 340] width 266 height 16
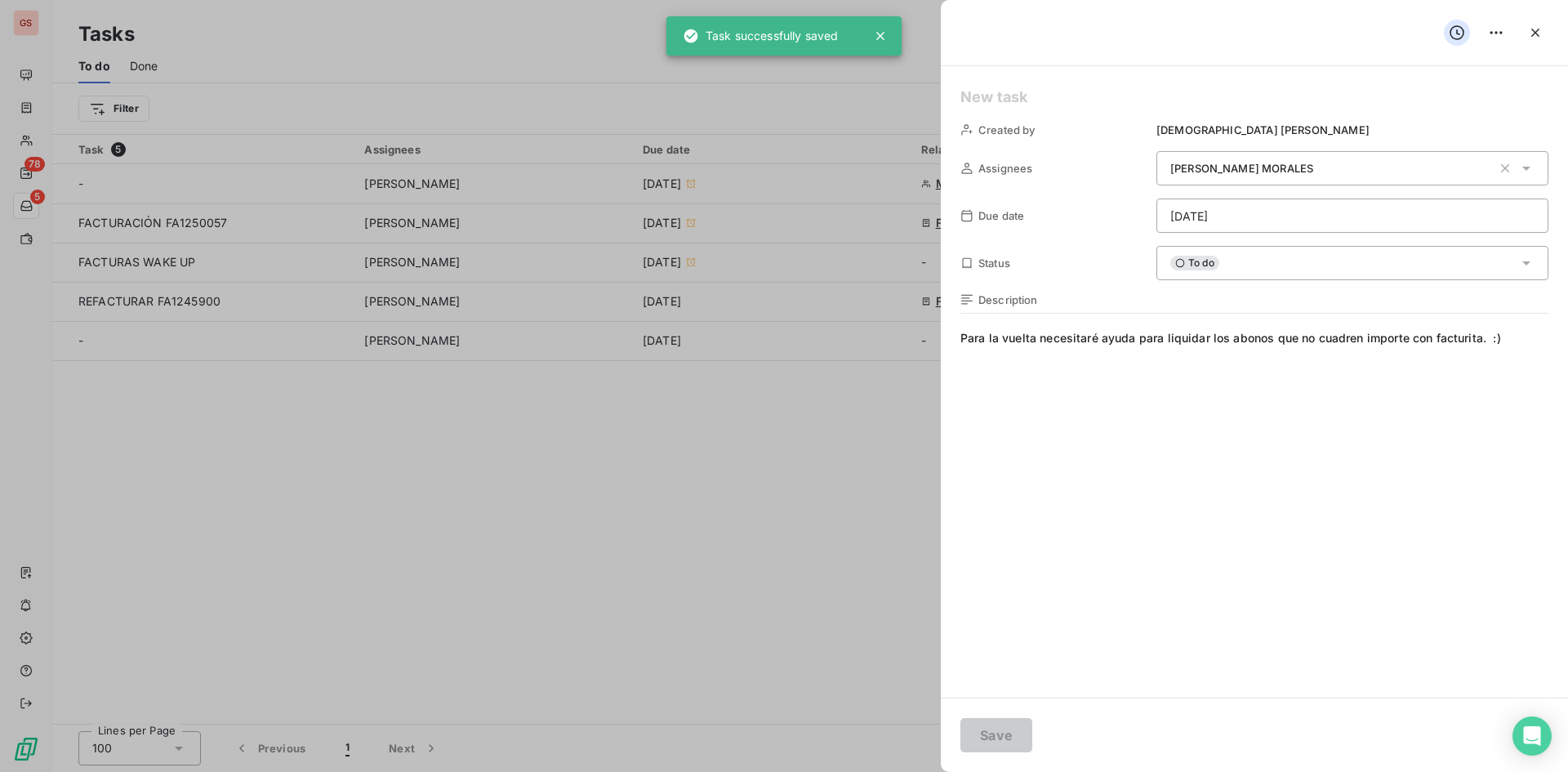
click at [1070, 76] on div "Created by Jesús Soriano Assignees LAURA MORALES Due date 09/05/2025 Status To …" at bounding box center [1254, 382] width 627 height 632
click at [1062, 92] on h5 at bounding box center [1254, 97] width 588 height 23
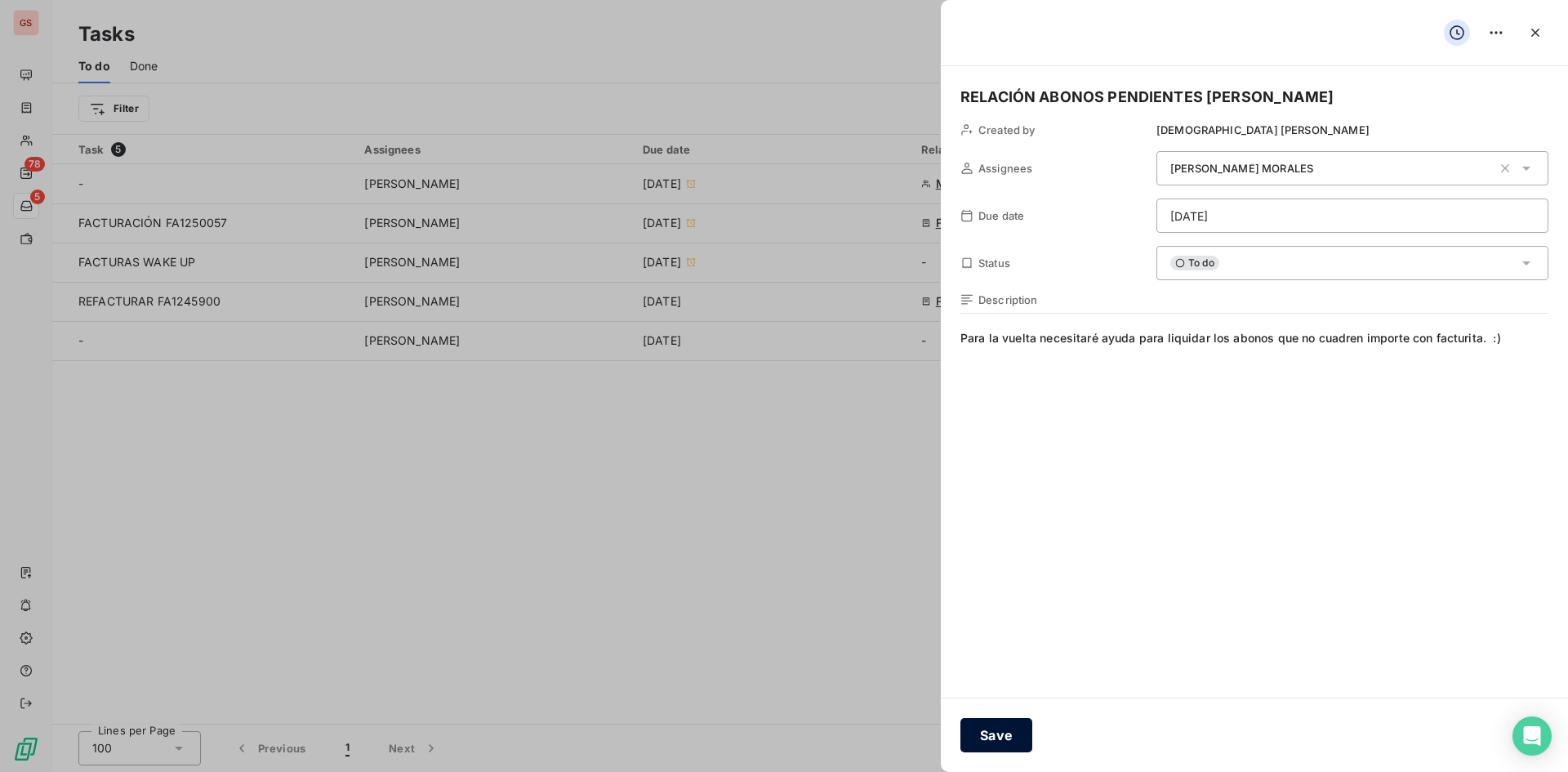
click at [995, 731] on button "Save" at bounding box center [997, 736] width 72 height 34
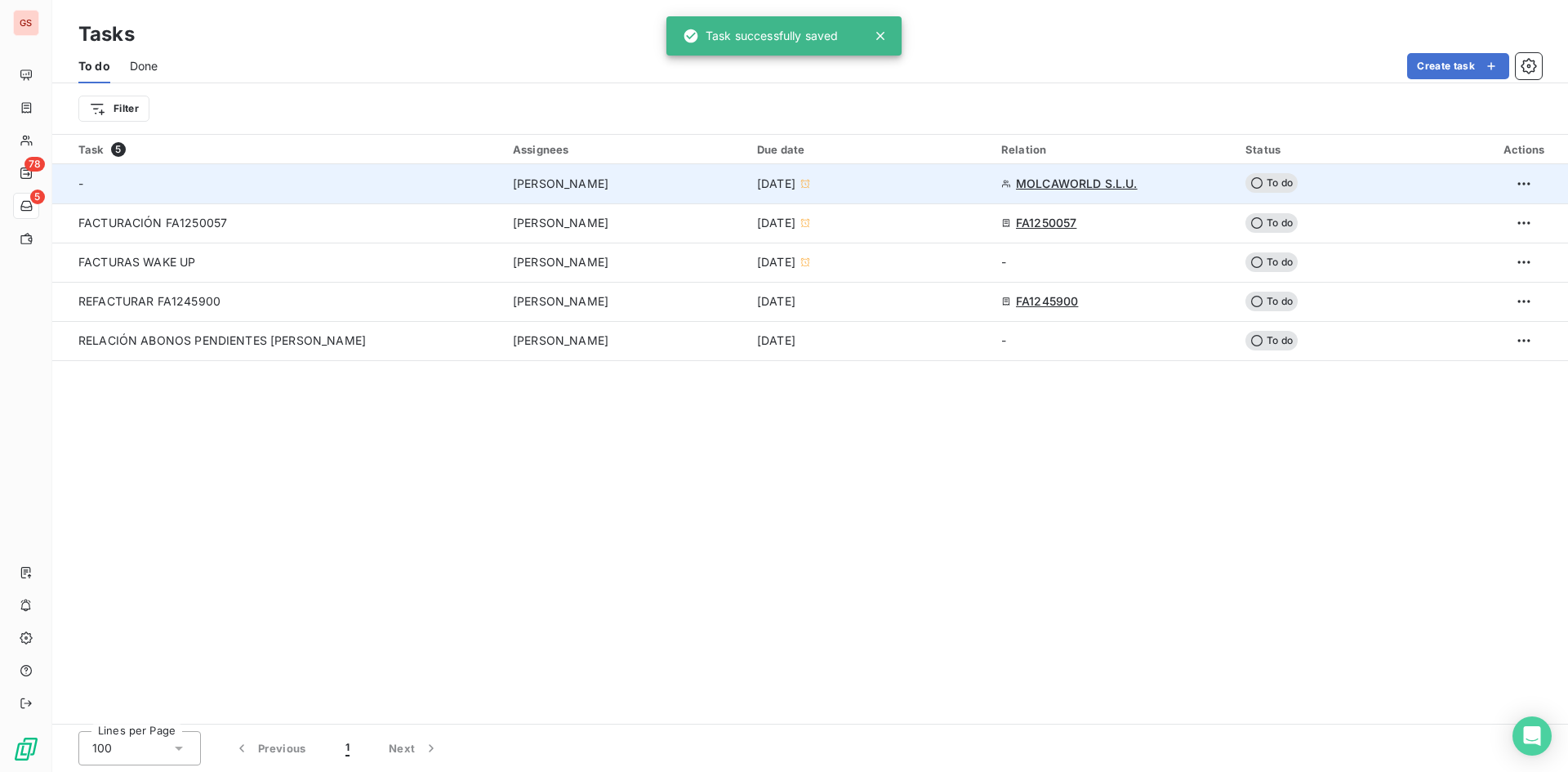
click at [190, 187] on div "-" at bounding box center [235, 183] width 314 height 16
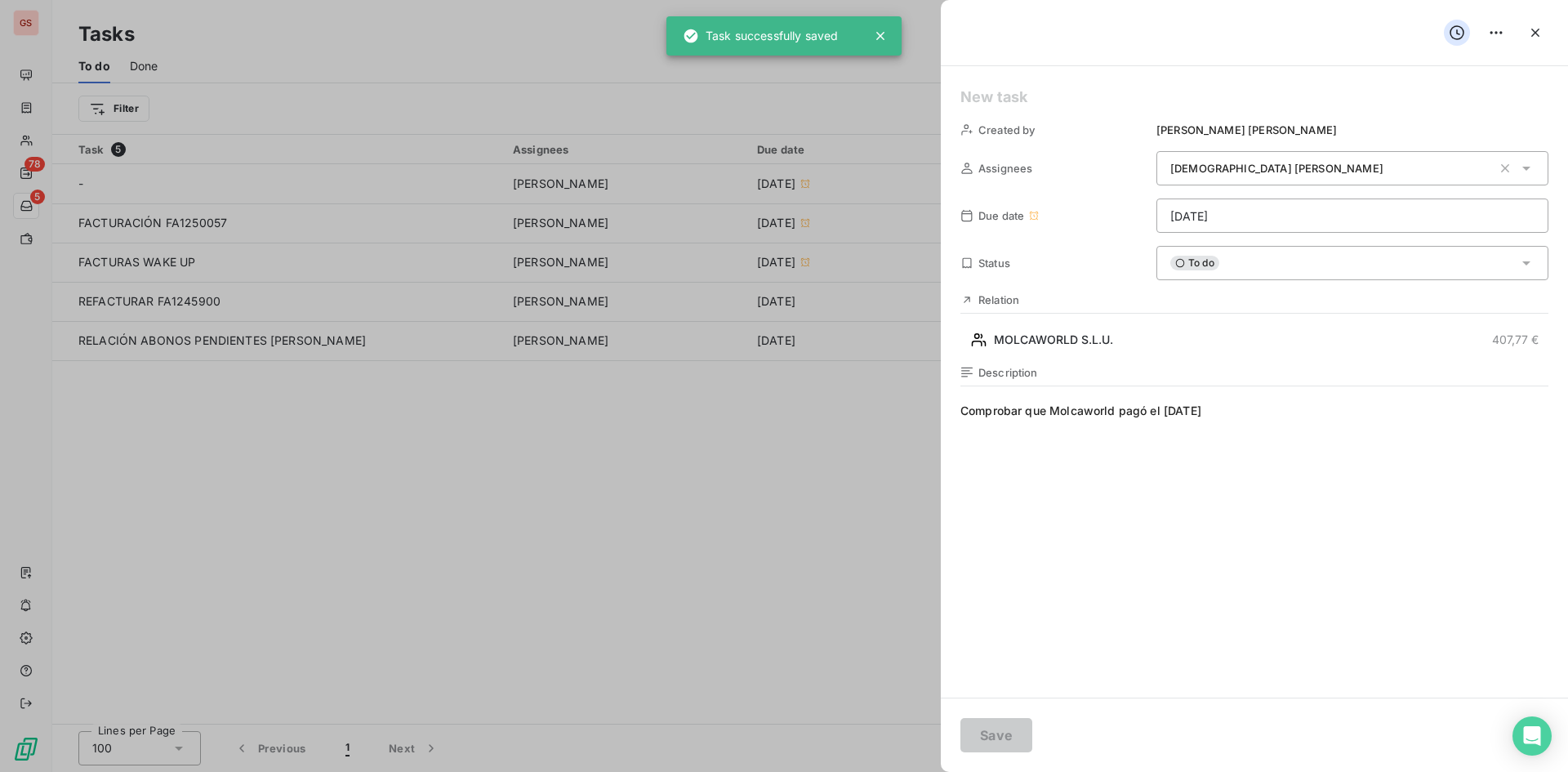
click at [1029, 89] on h5 at bounding box center [1254, 97] width 588 height 23
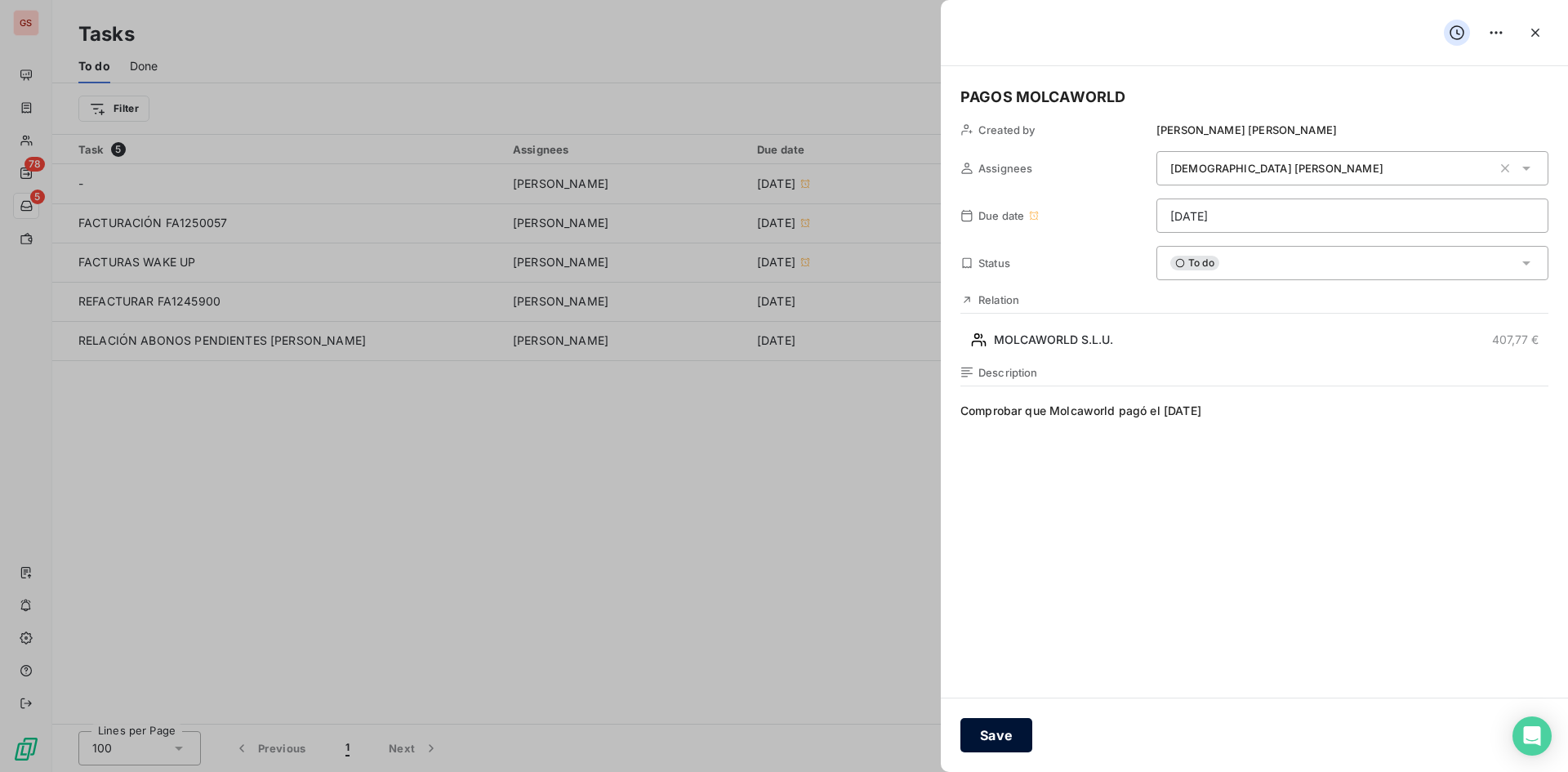
click at [985, 730] on button "Save" at bounding box center [997, 736] width 72 height 34
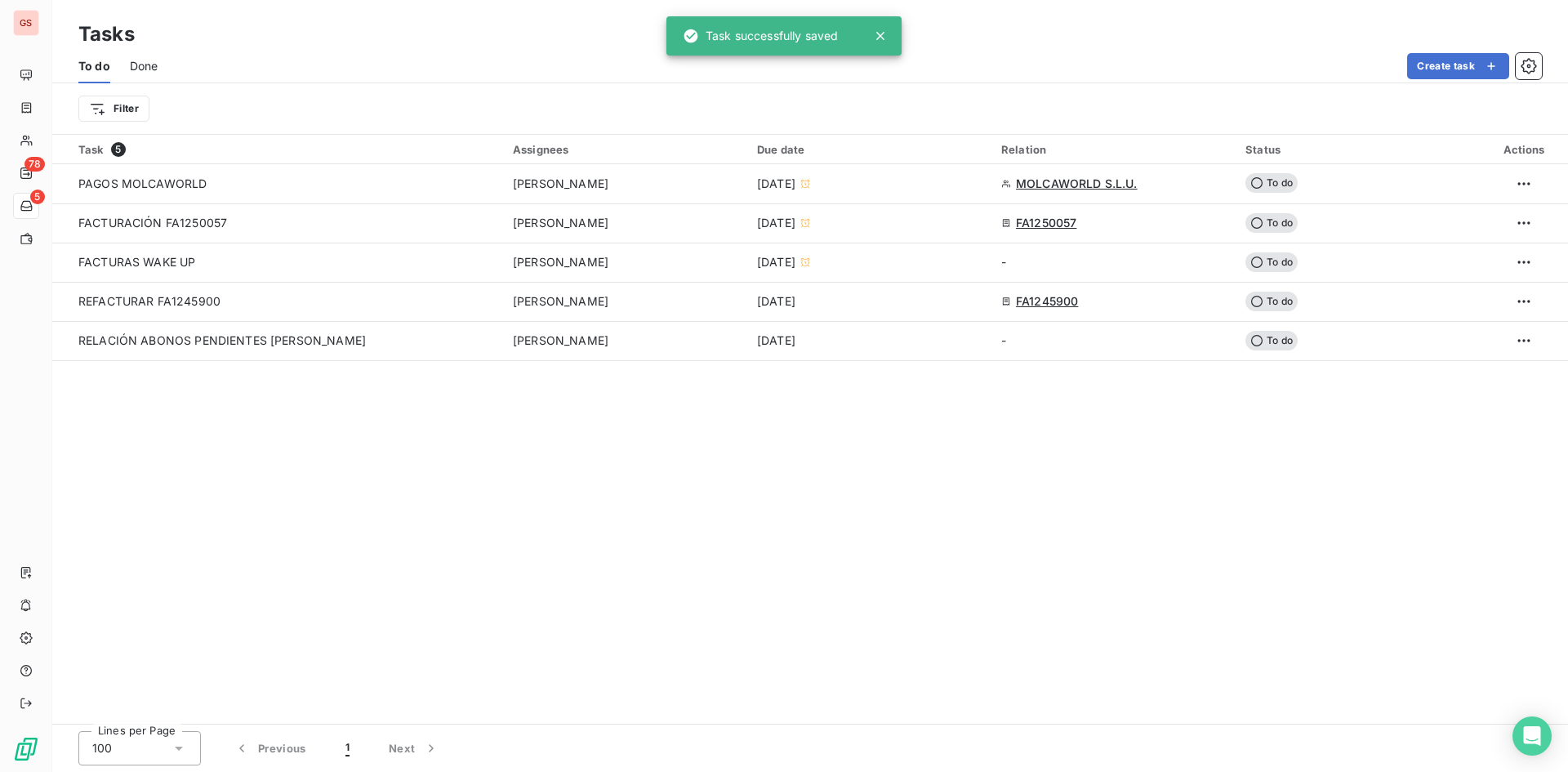
click at [141, 64] on span "Done" at bounding box center [143, 65] width 28 height 16
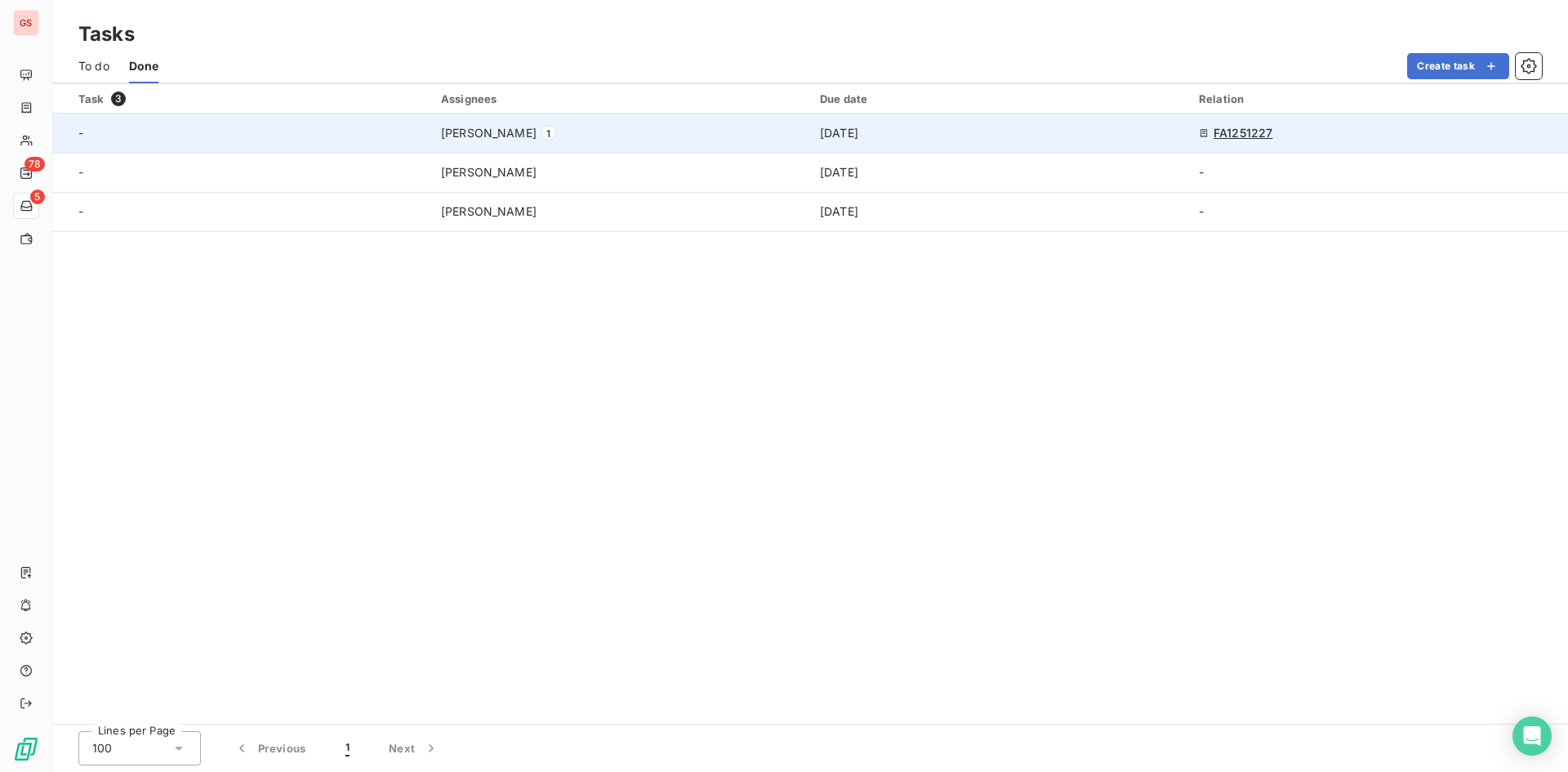
click at [534, 140] on span "Marta Ramírez Gómez" at bounding box center [488, 132] width 95 height 16
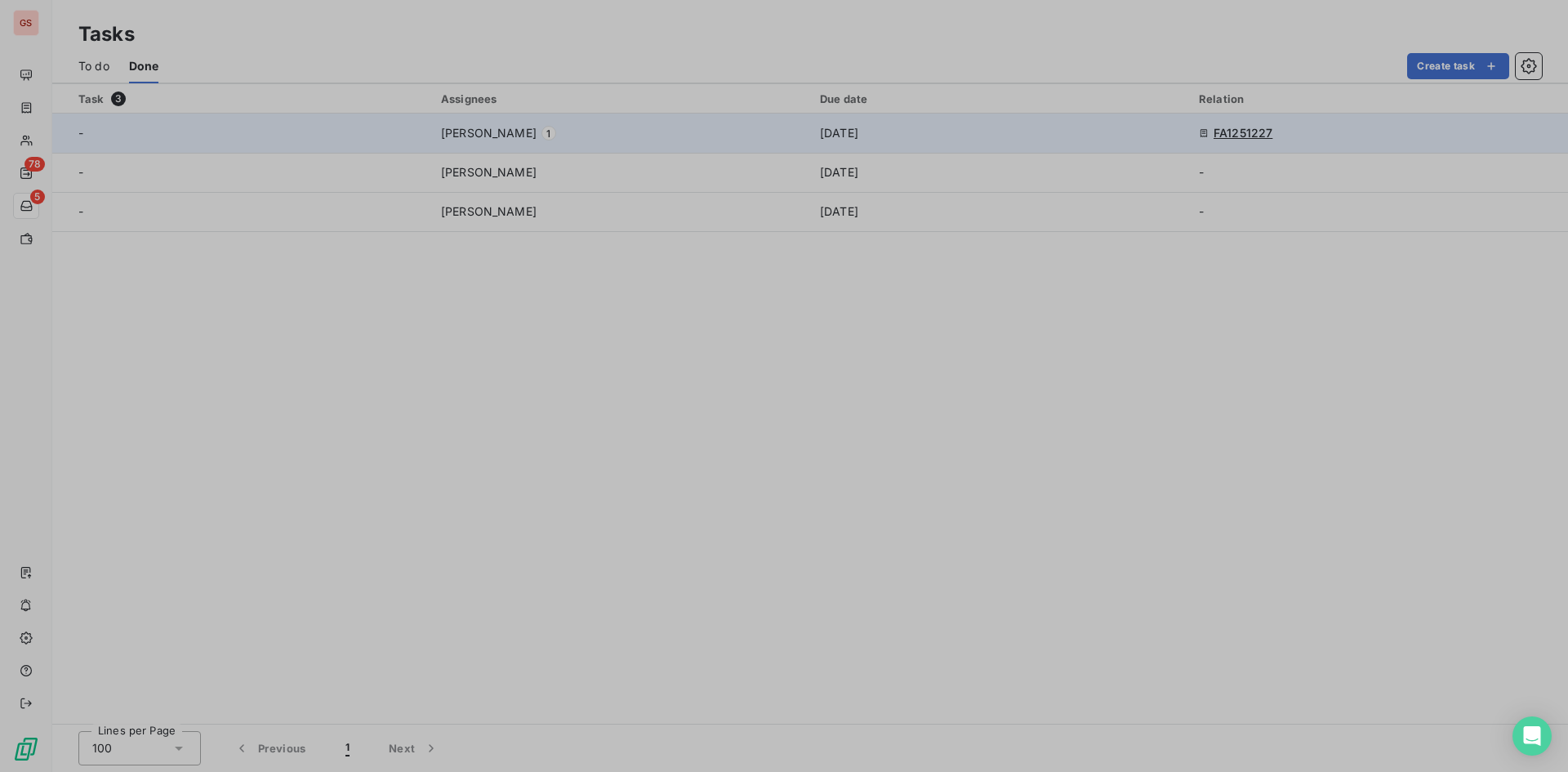
type input "08/06/2025"
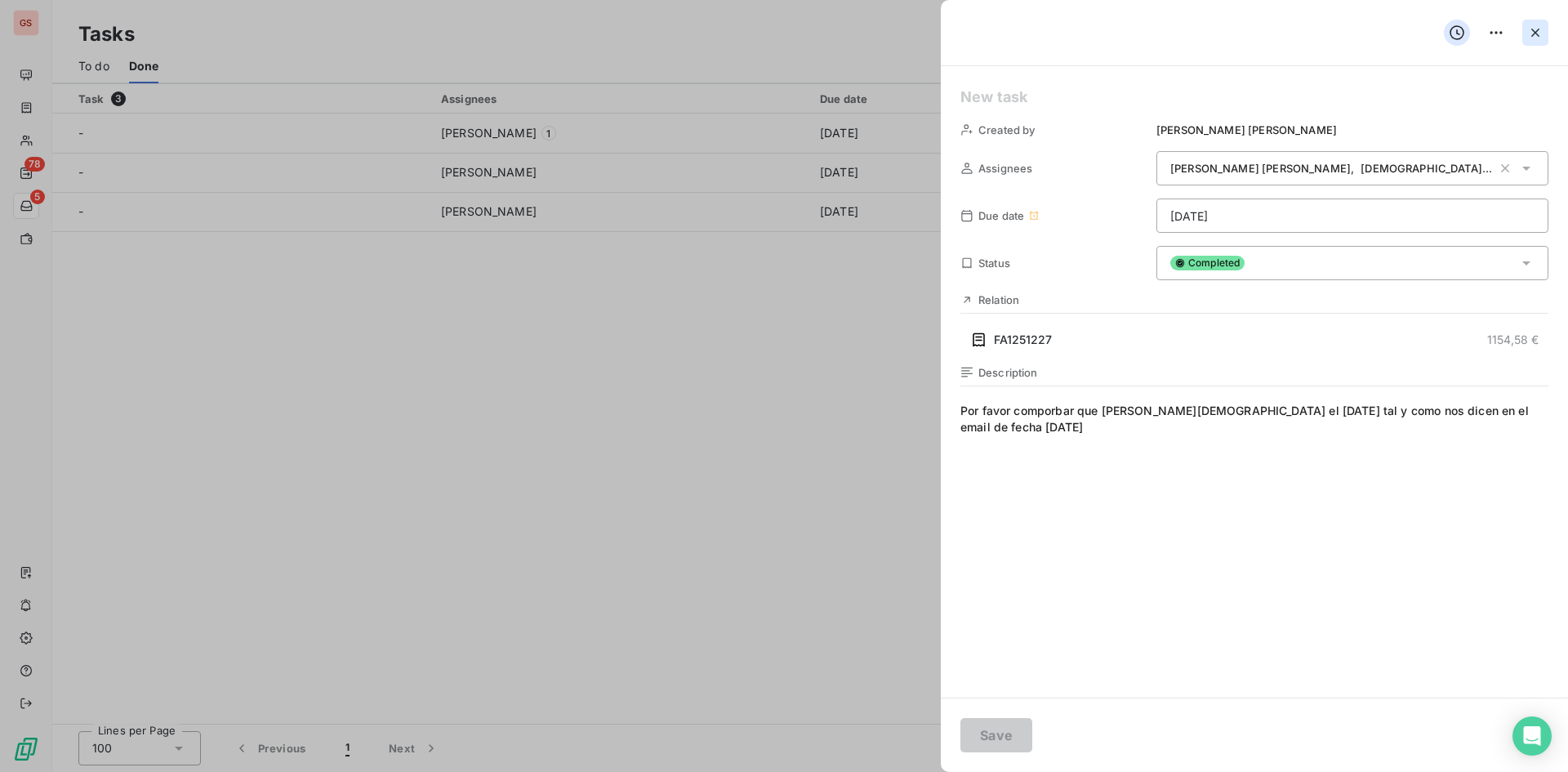
click at [1546, 30] on button "button" at bounding box center [1535, 33] width 26 height 26
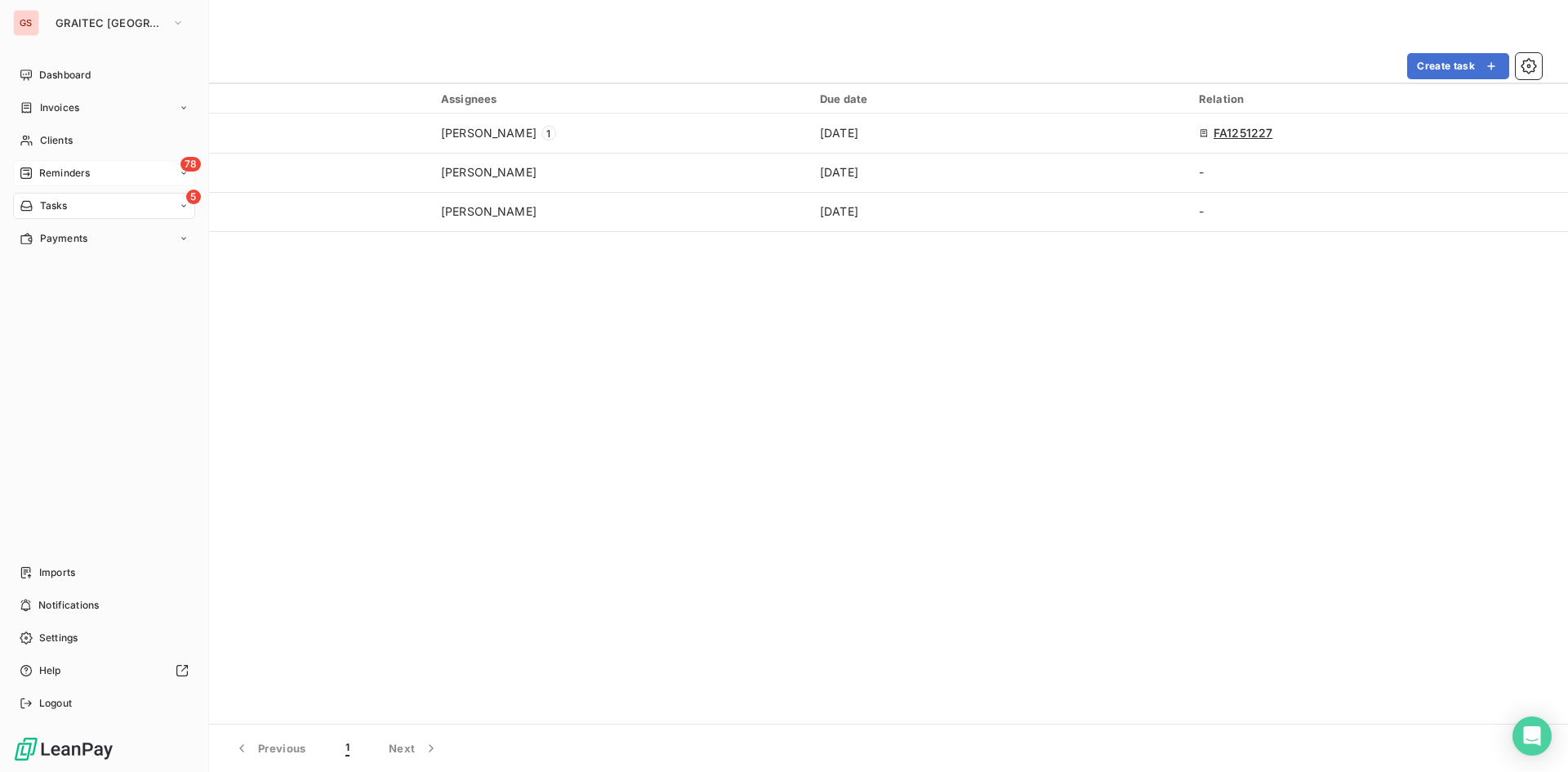
click at [58, 168] on span "Reminders" at bounding box center [64, 173] width 51 height 15
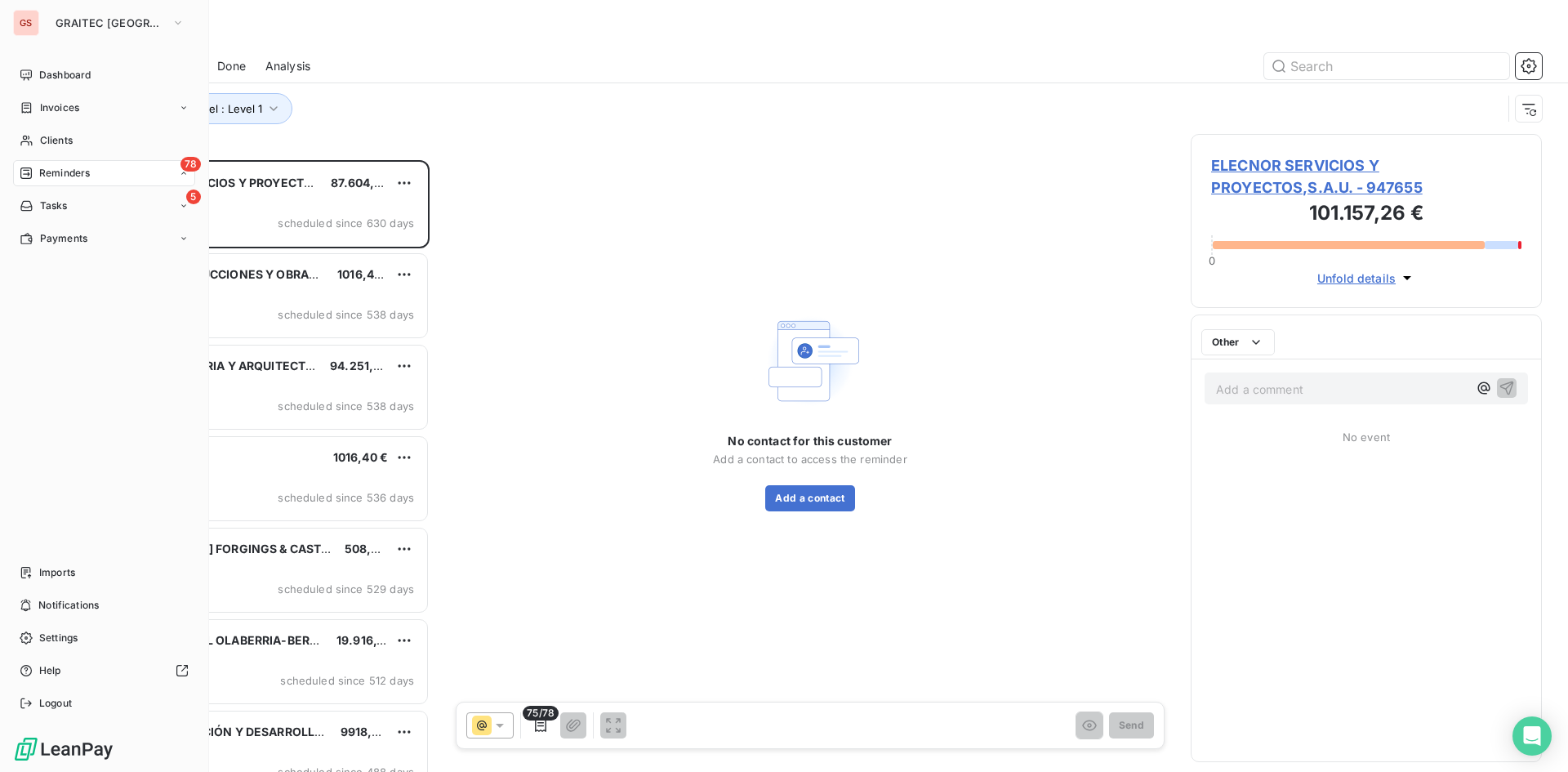
scroll to position [600, 339]
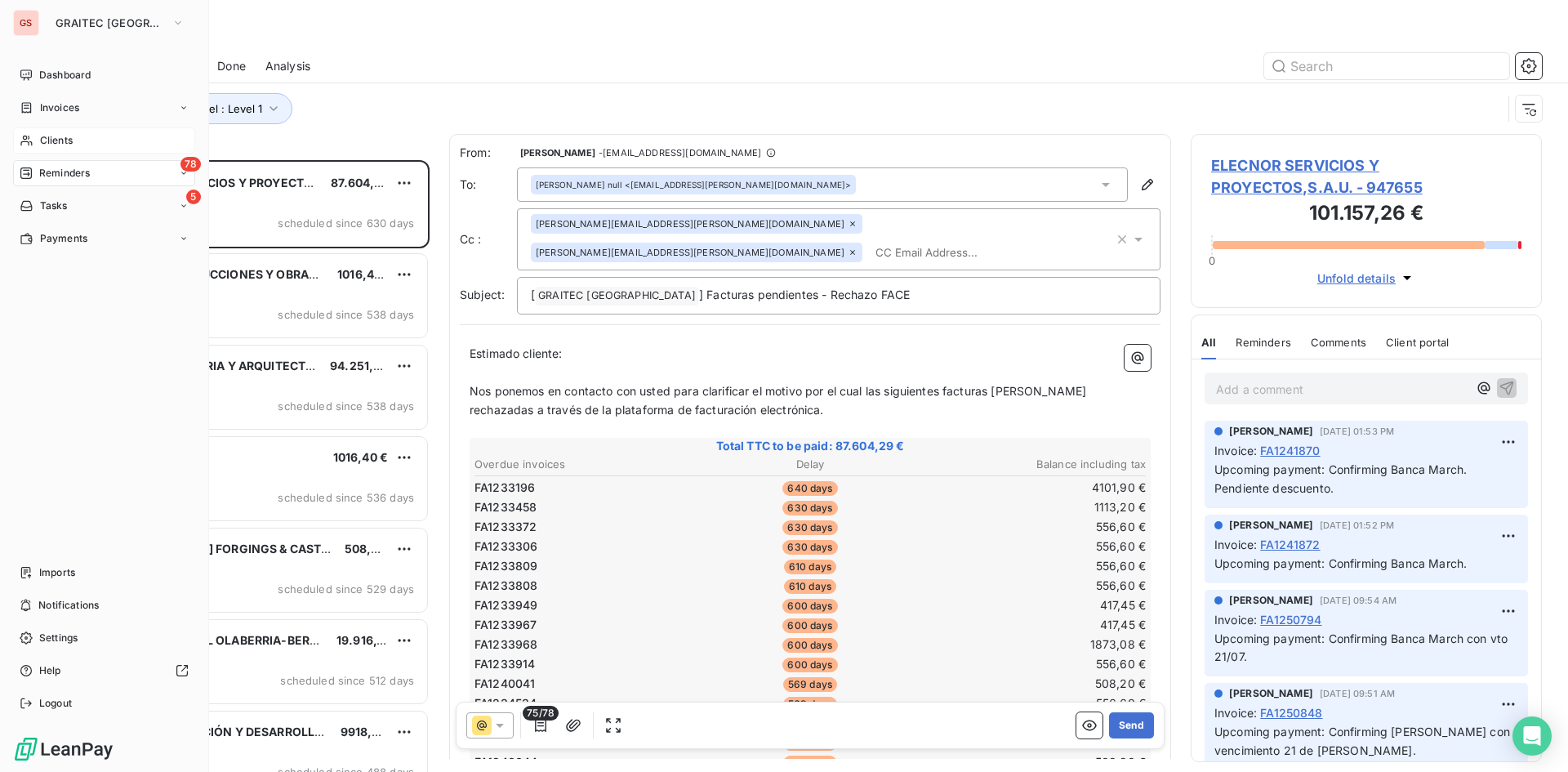
click at [46, 132] on div "Clients" at bounding box center [104, 140] width 182 height 26
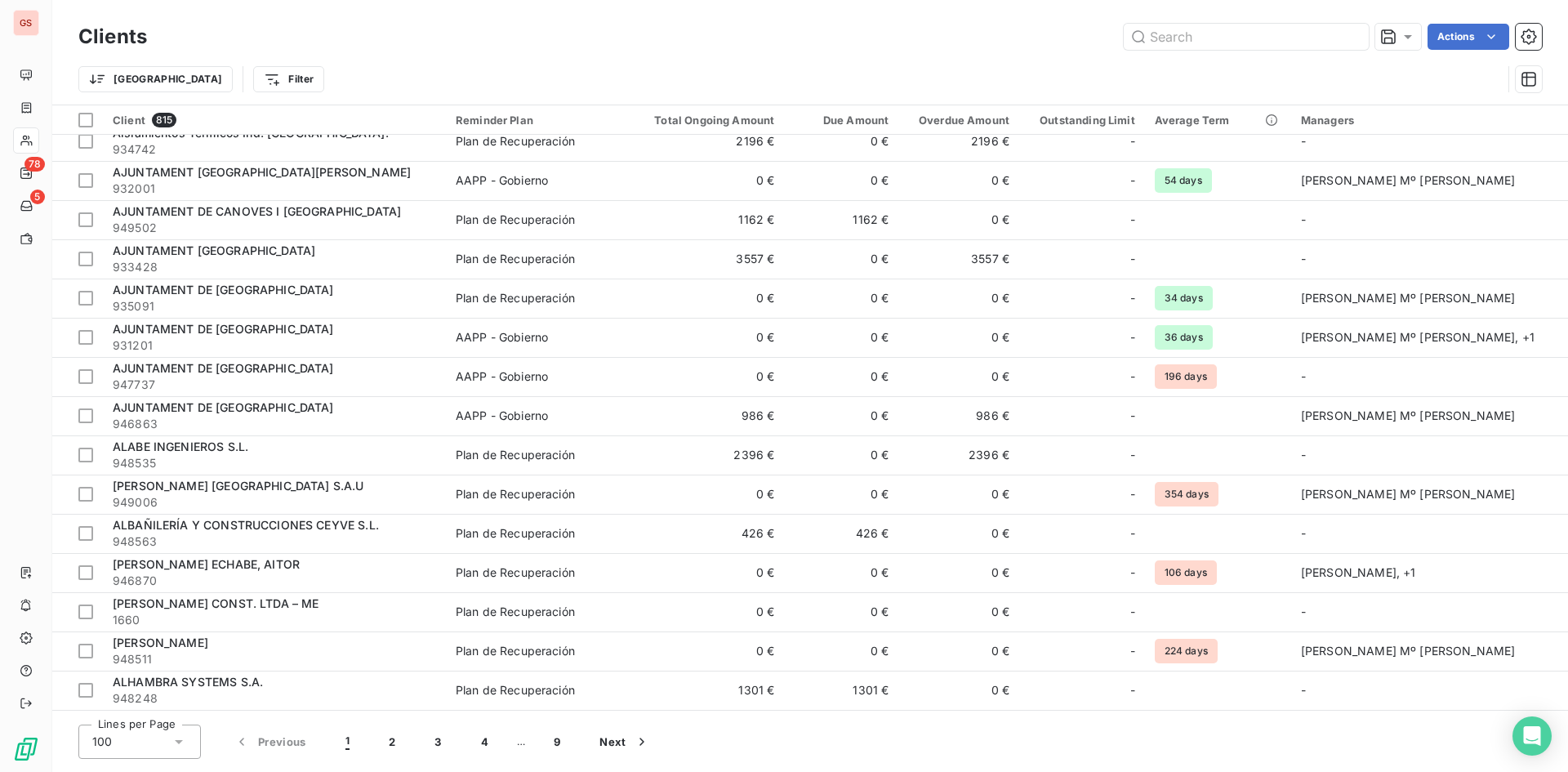
scroll to position [899, 0]
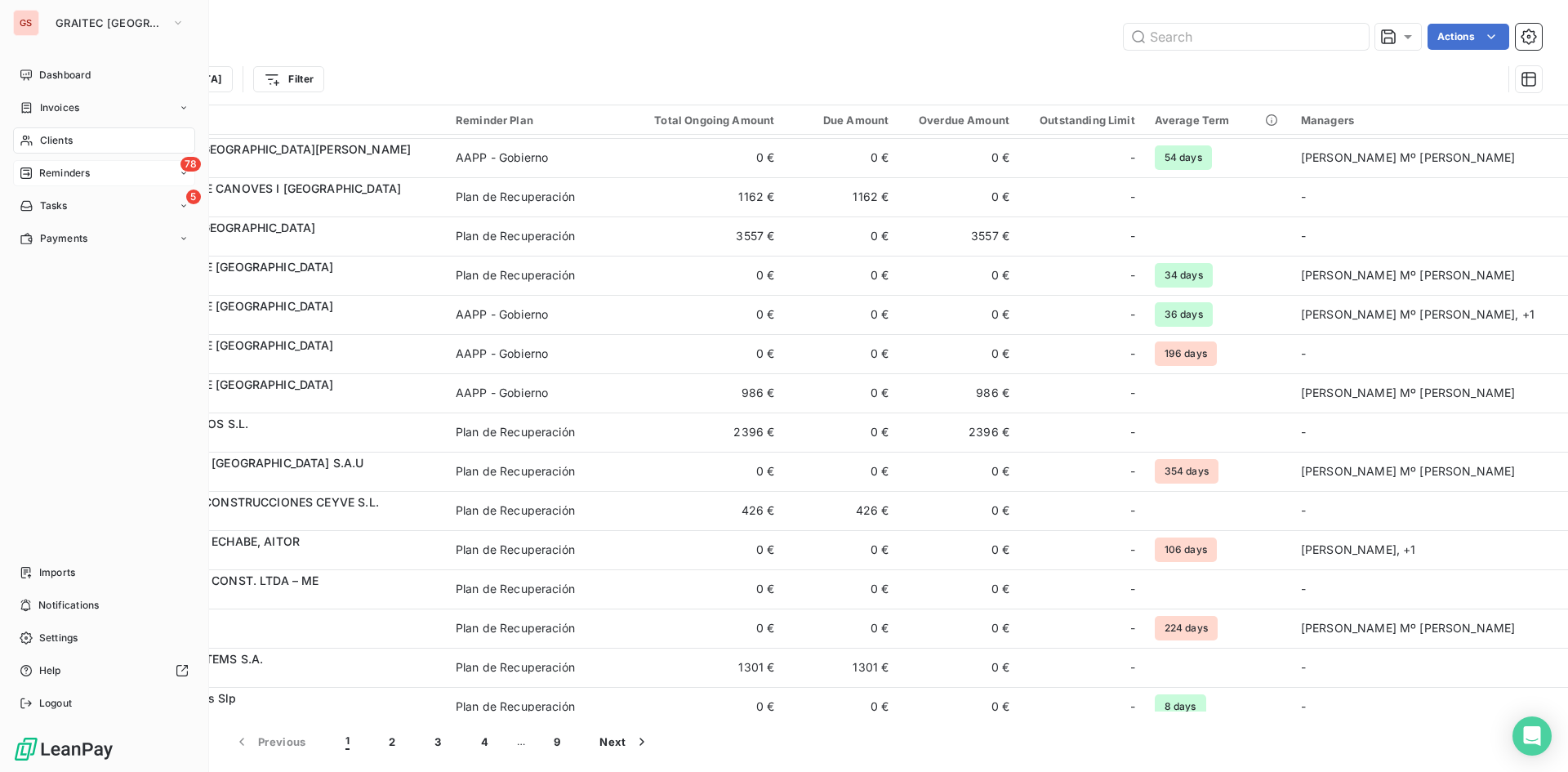
click at [37, 162] on div "78 Reminders" at bounding box center [104, 173] width 182 height 26
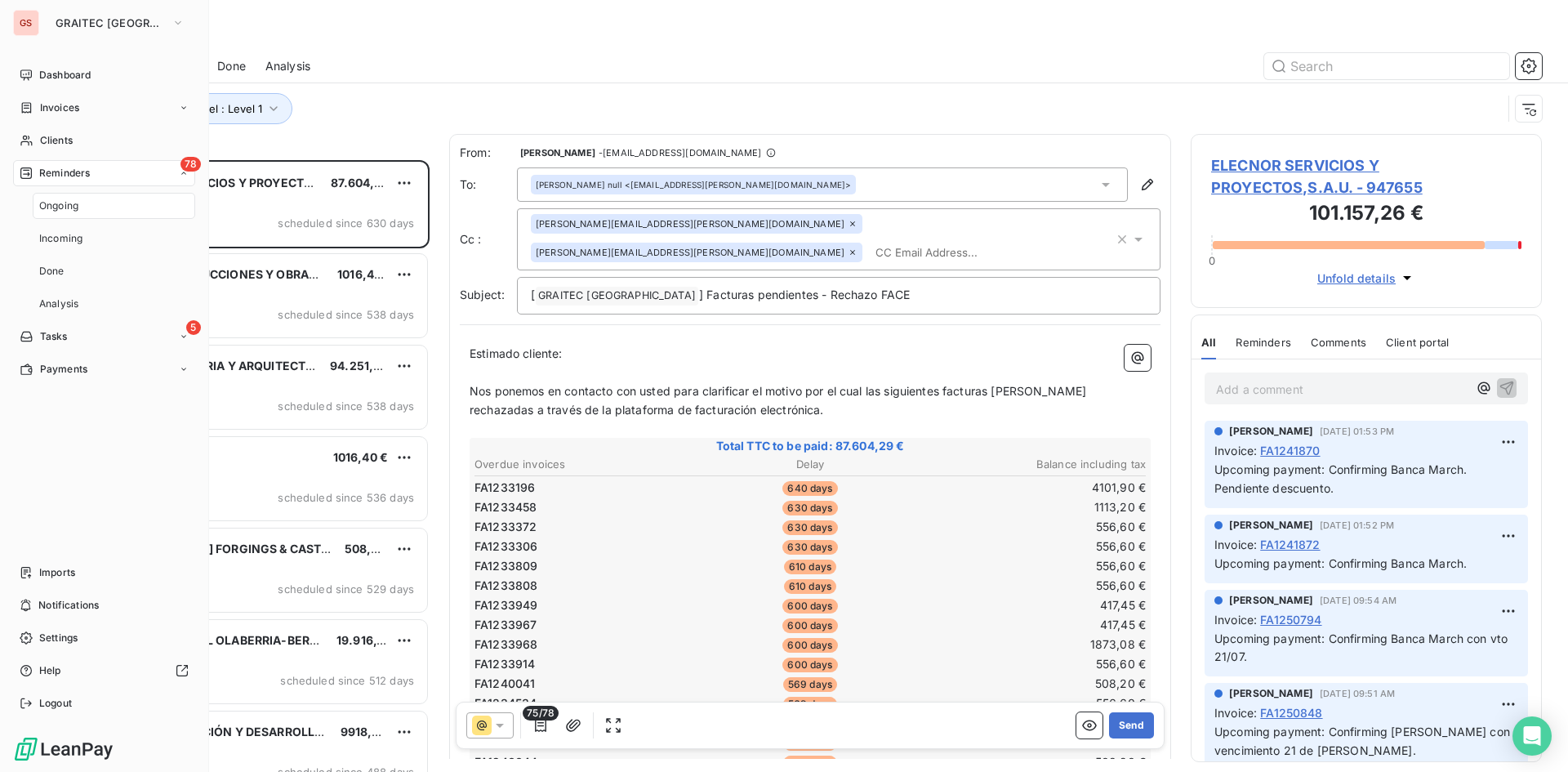
scroll to position [600, 339]
click at [75, 356] on div "Payments" at bounding box center [104, 369] width 182 height 26
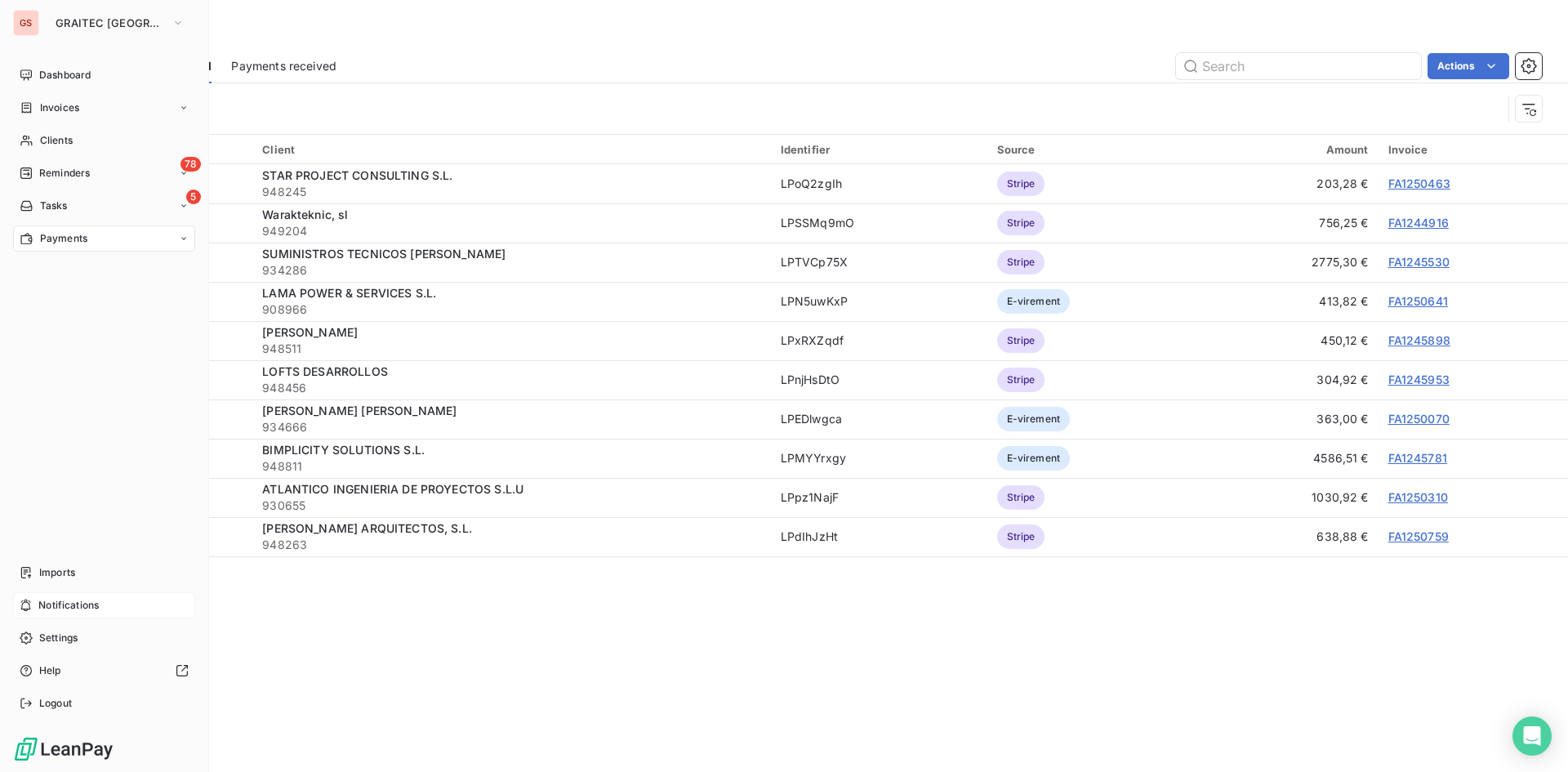
click at [86, 618] on div "Notifications" at bounding box center [104, 605] width 182 height 26
click at [86, 616] on div "Notifications" at bounding box center [104, 605] width 182 height 26
click at [82, 607] on span "Notifications" at bounding box center [69, 605] width 60 height 15
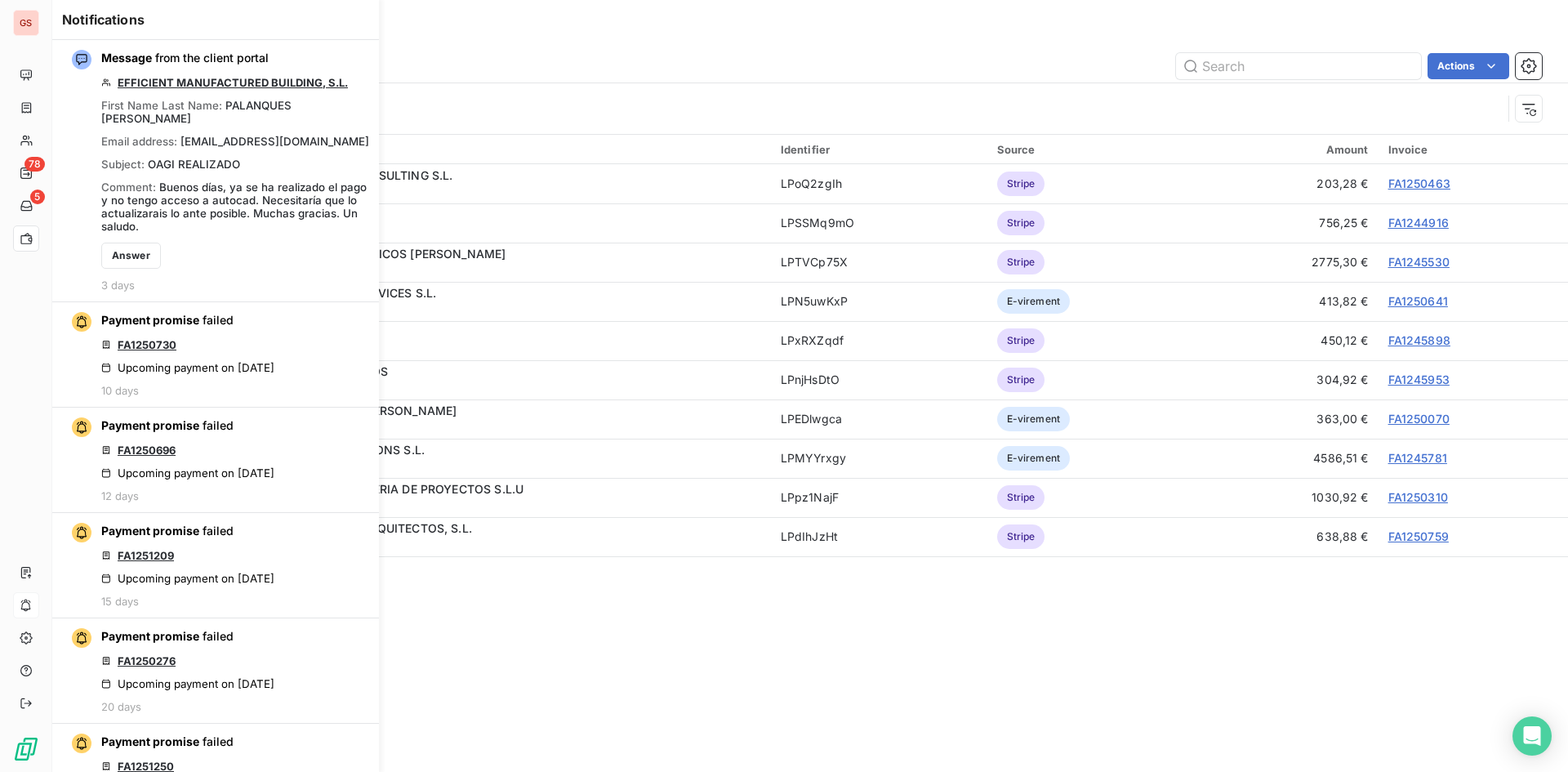
click at [985, 63] on div "Actions" at bounding box center [949, 66] width 1186 height 26
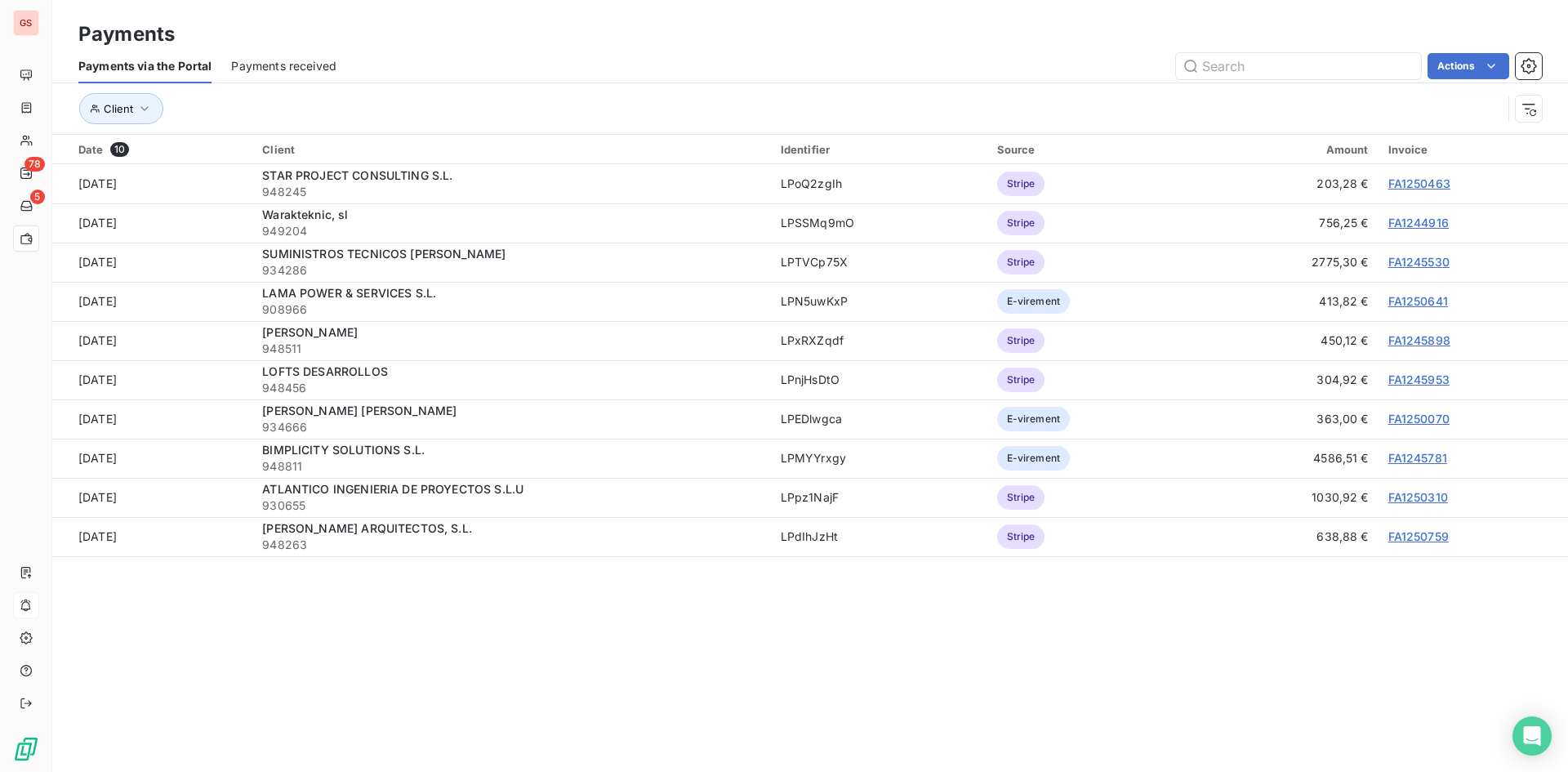
click at [252, 44] on div "Payments" at bounding box center [810, 34] width 1516 height 29
click at [268, 83] on div "Client" at bounding box center [809, 108] width 1463 height 51
click at [265, 74] on span "Payments received" at bounding box center [284, 65] width 106 height 16
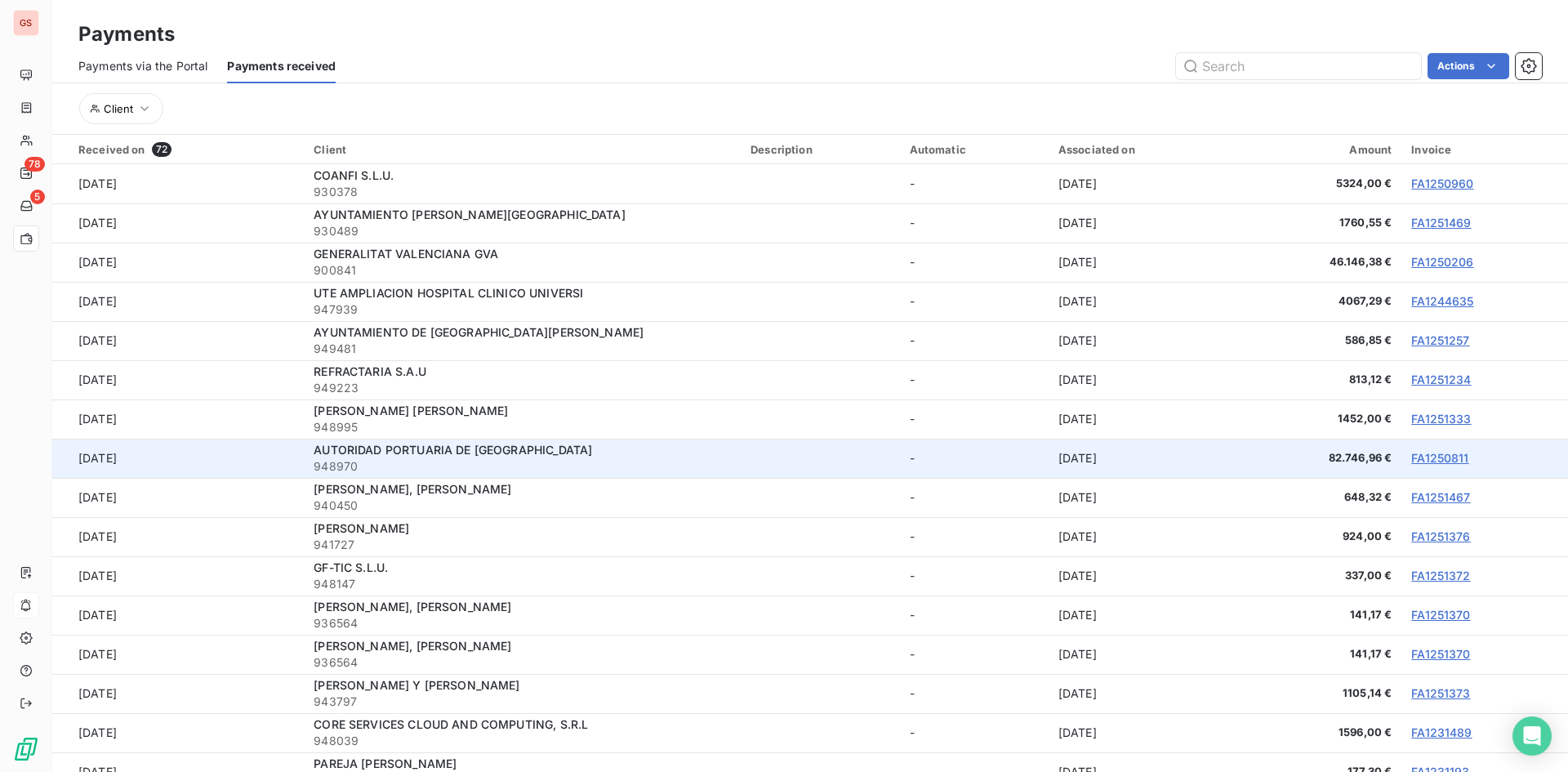
click at [624, 452] on div "AUTORIDAD PORTUARIA DE LAS PALMAS" at bounding box center [522, 450] width 418 height 16
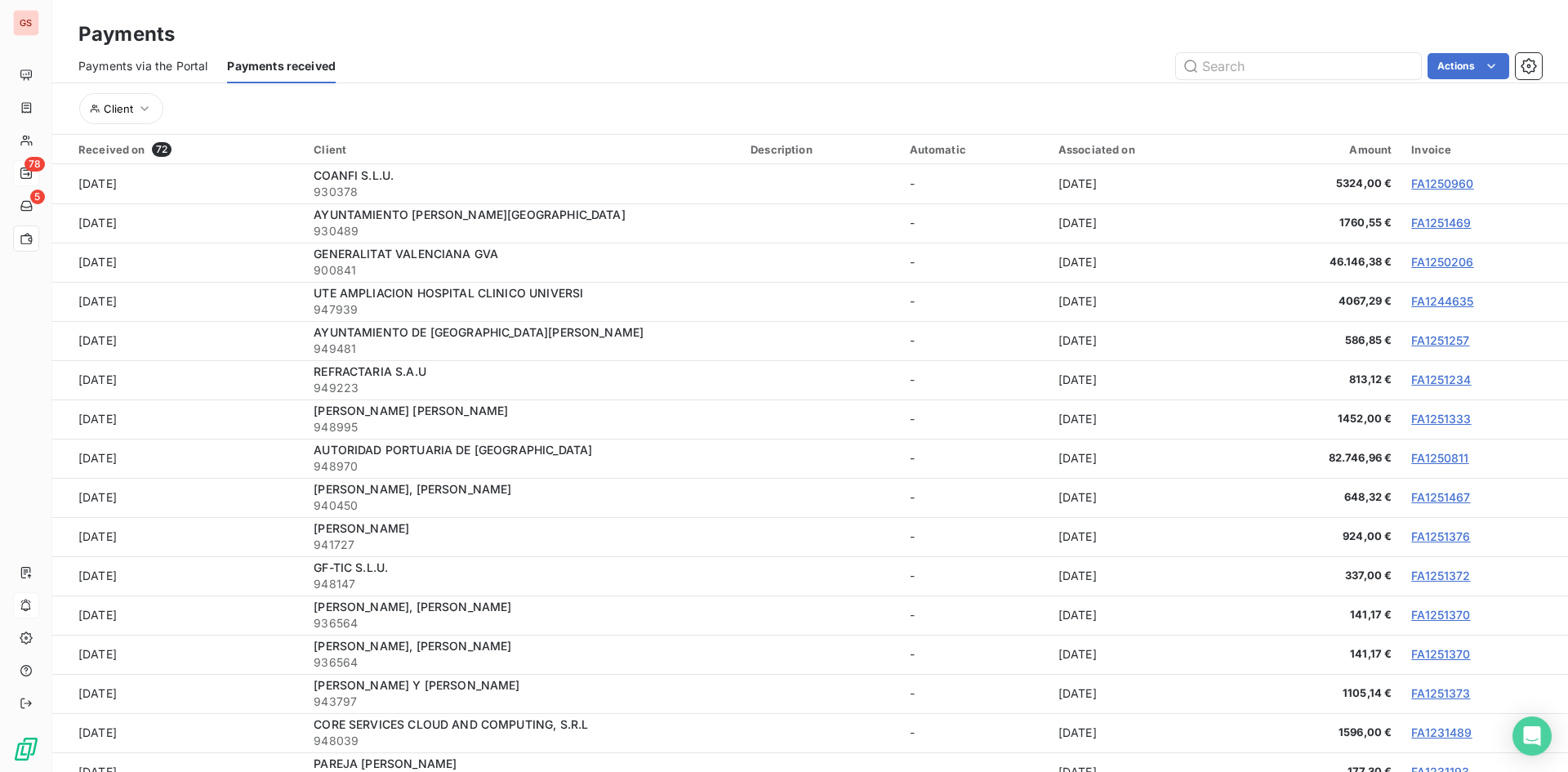
click at [33, 171] on div at bounding box center [26, 173] width 13 height 13
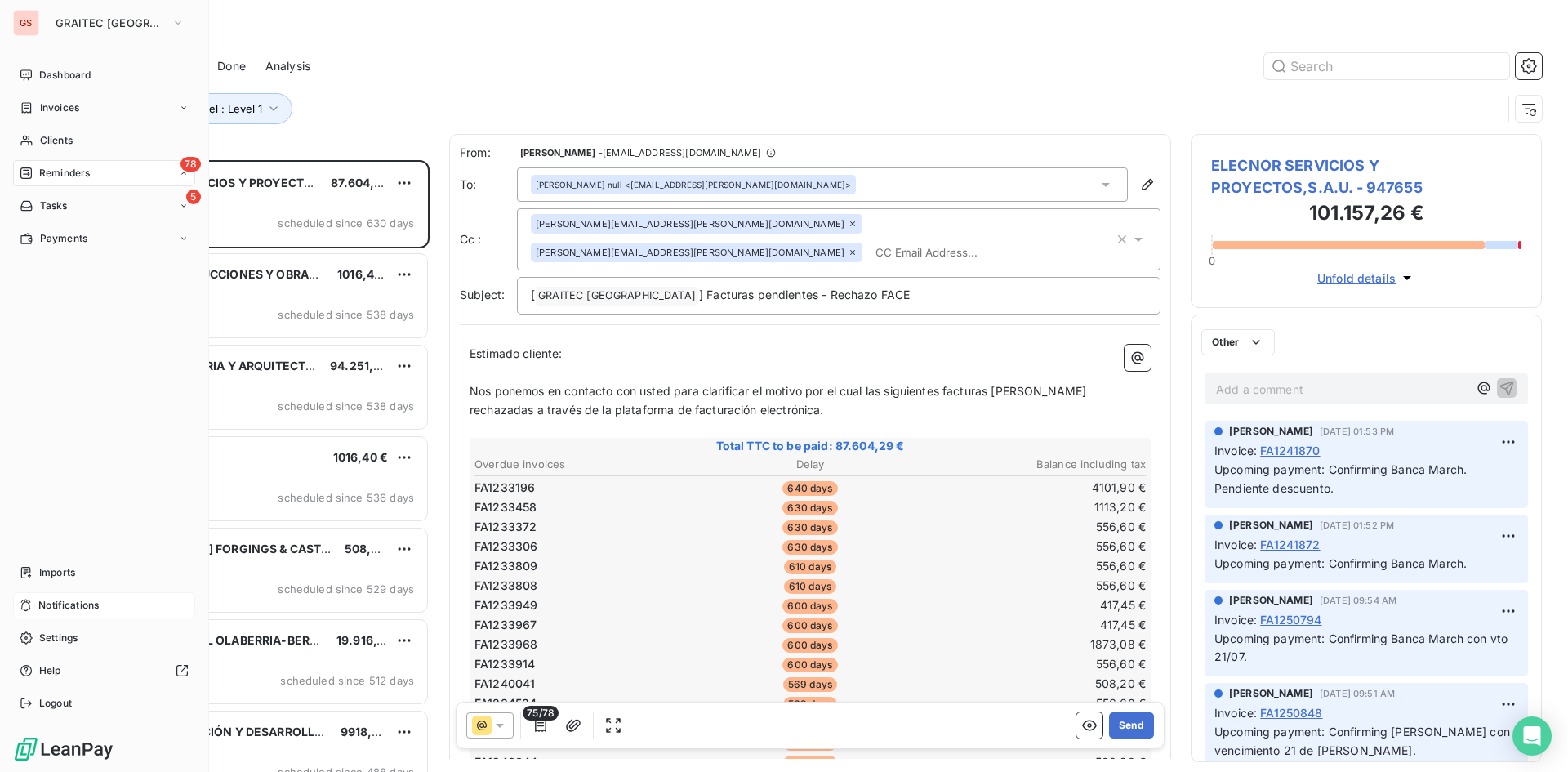
scroll to position [600, 339]
click at [32, 25] on div "GS" at bounding box center [26, 22] width 26 height 26
click at [103, 21] on span "GRAITEC SPAIN" at bounding box center [110, 22] width 109 height 13
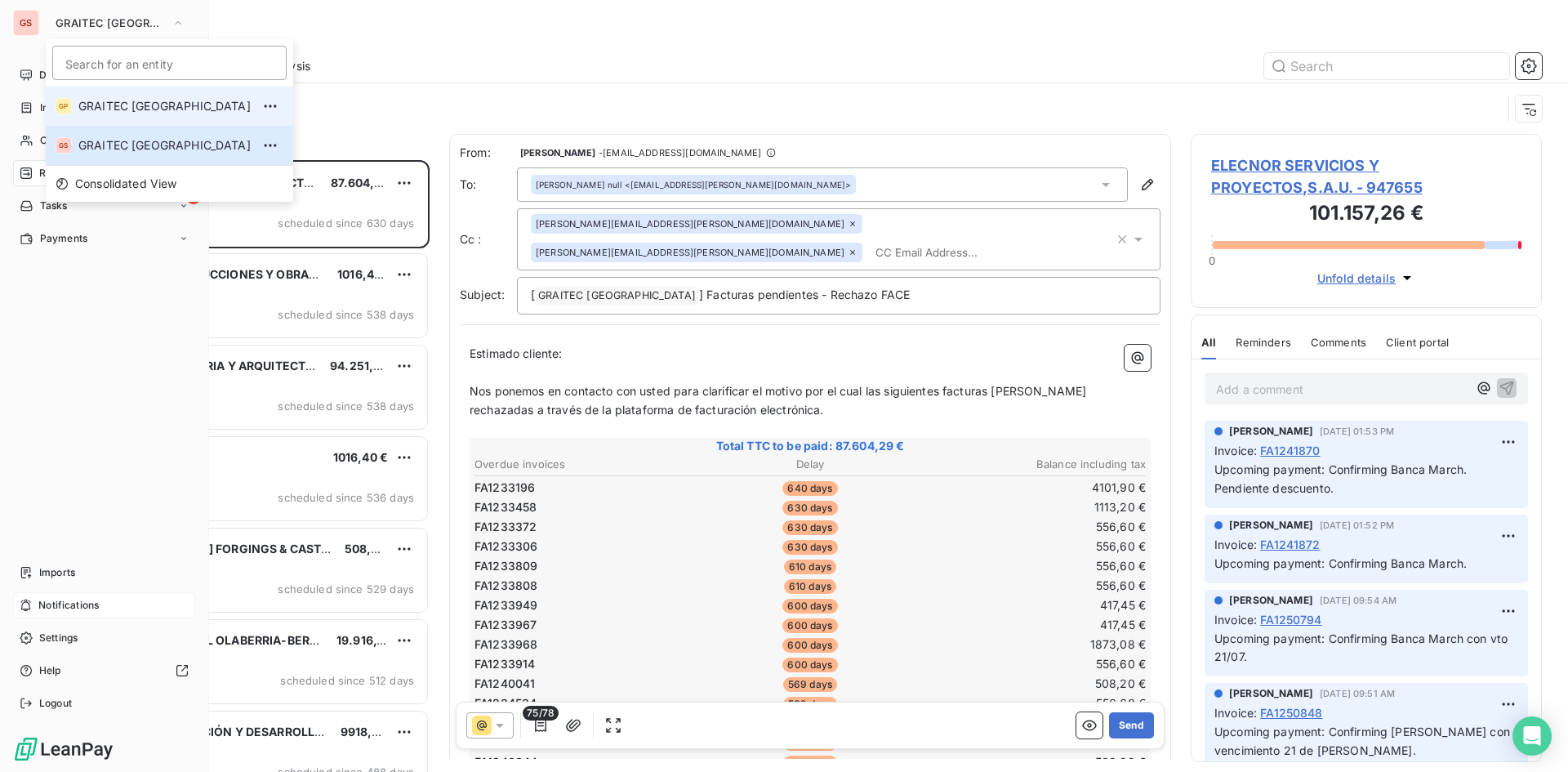
click at [127, 95] on li "GP GRAITEC PORTUGAL" at bounding box center [169, 107] width 247 height 40
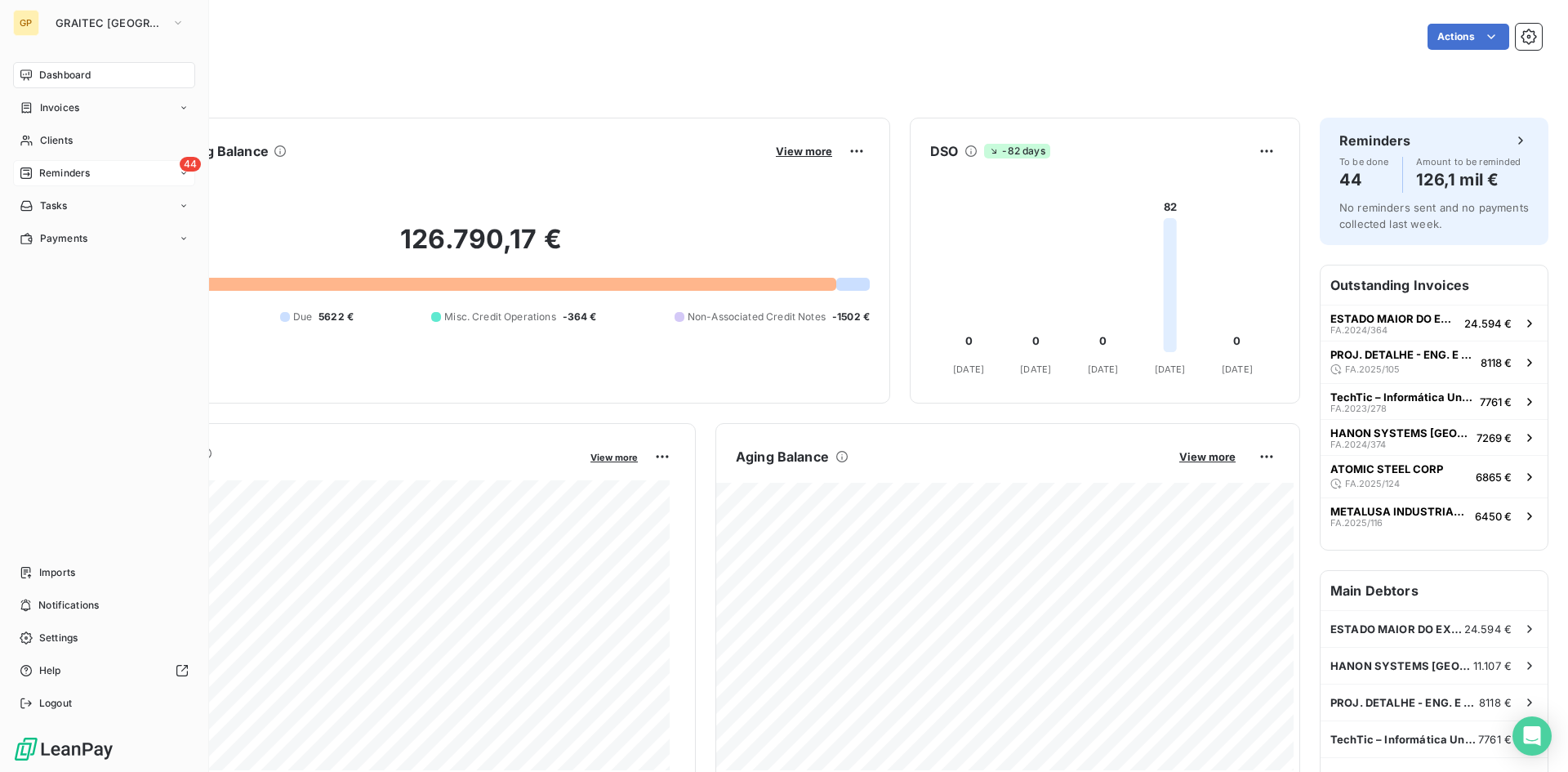
click at [27, 177] on icon at bounding box center [26, 173] width 13 height 13
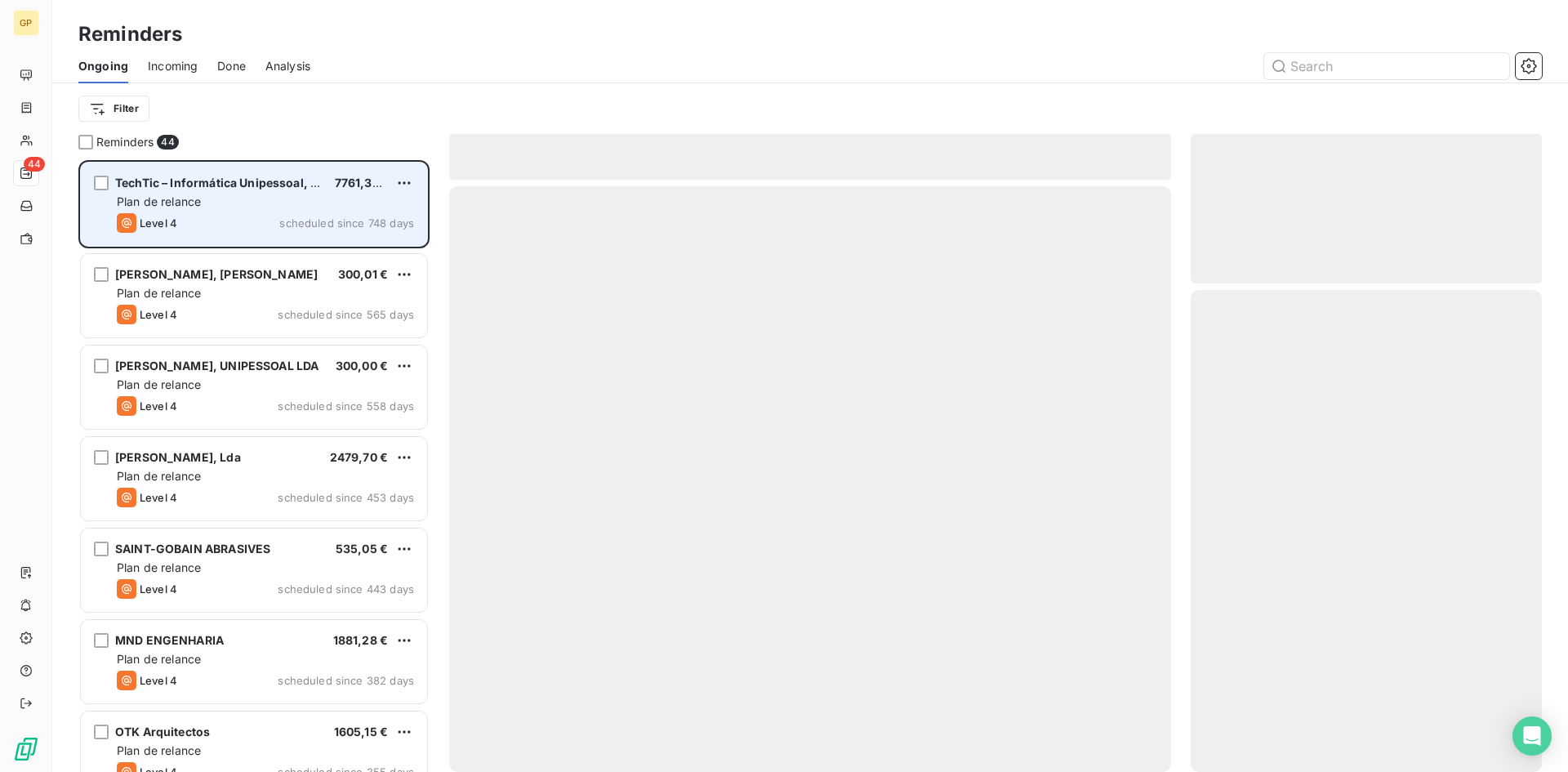
scroll to position [600, 339]
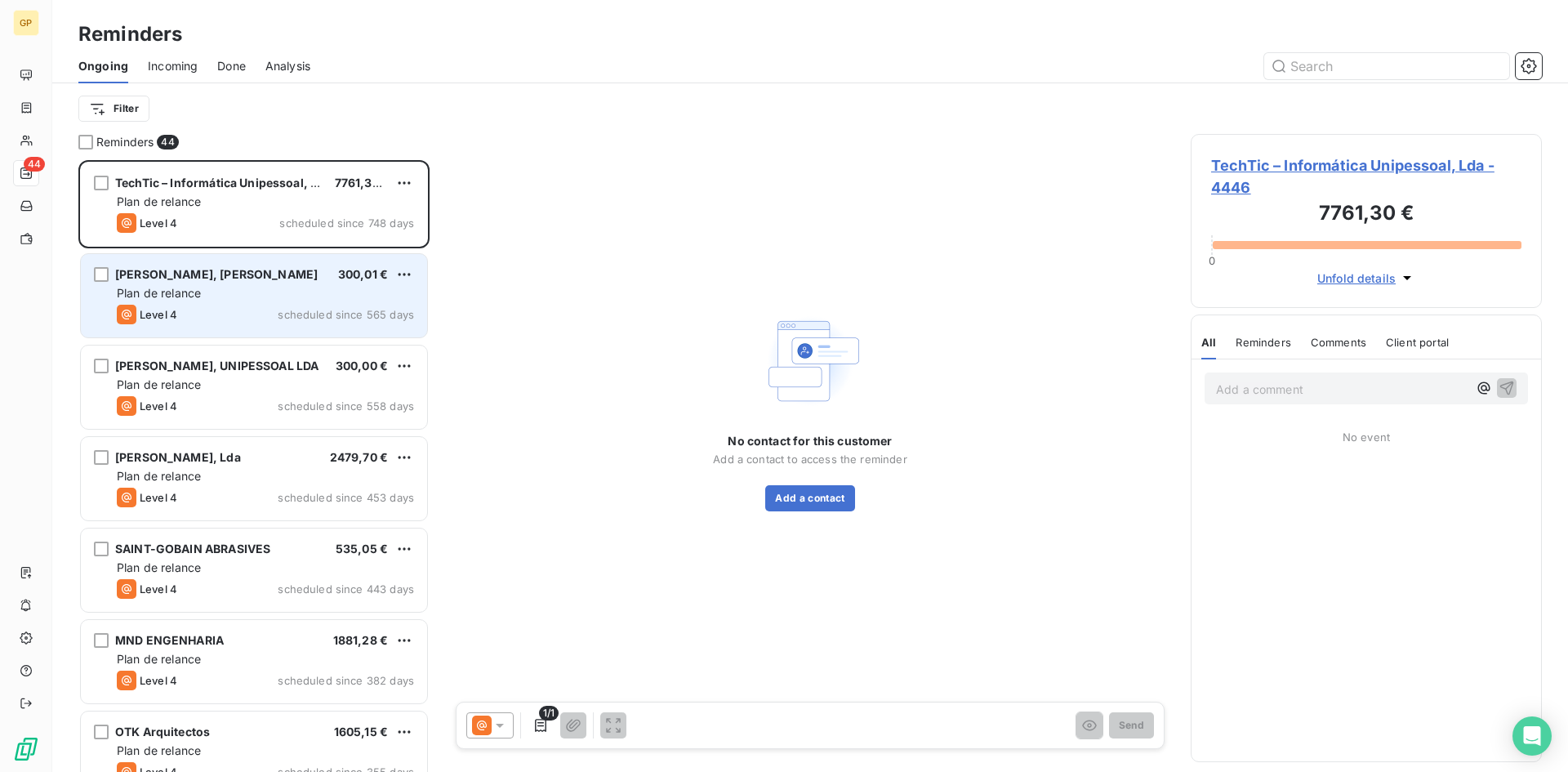
click at [244, 294] on div "Plan de relance" at bounding box center [265, 293] width 297 height 16
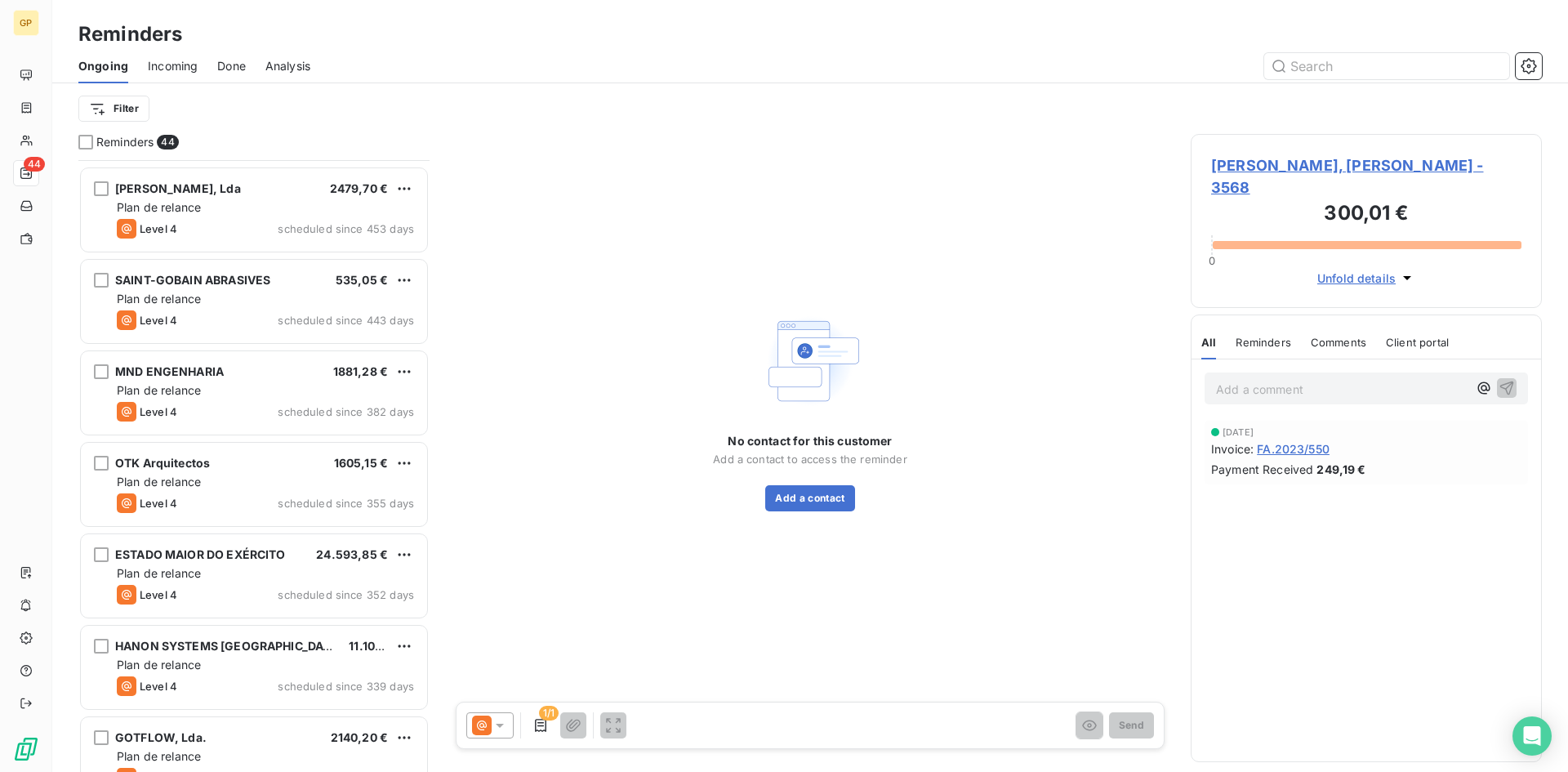
scroll to position [246, 0]
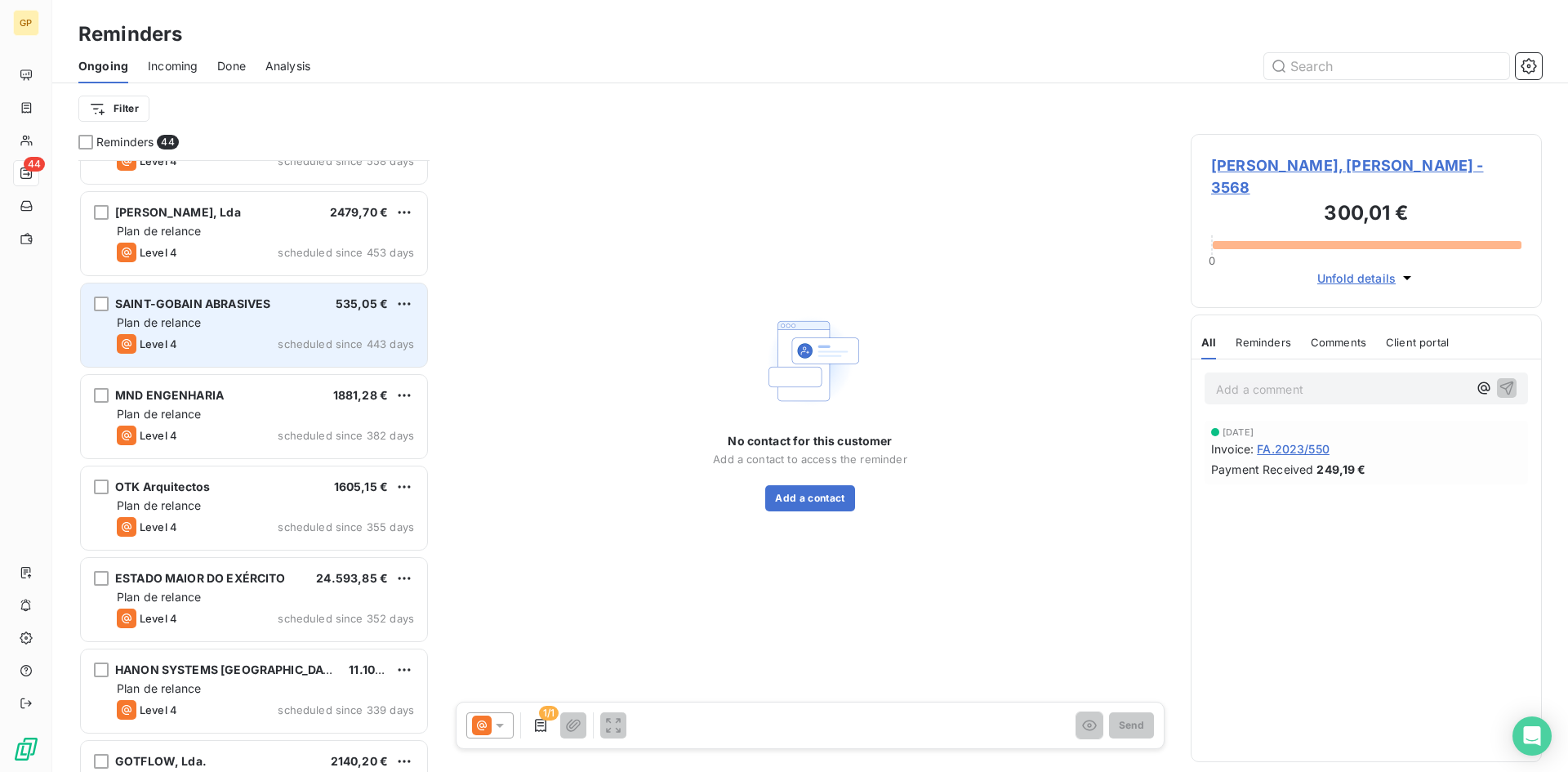
click at [290, 321] on div "Plan de relance" at bounding box center [265, 322] width 297 height 16
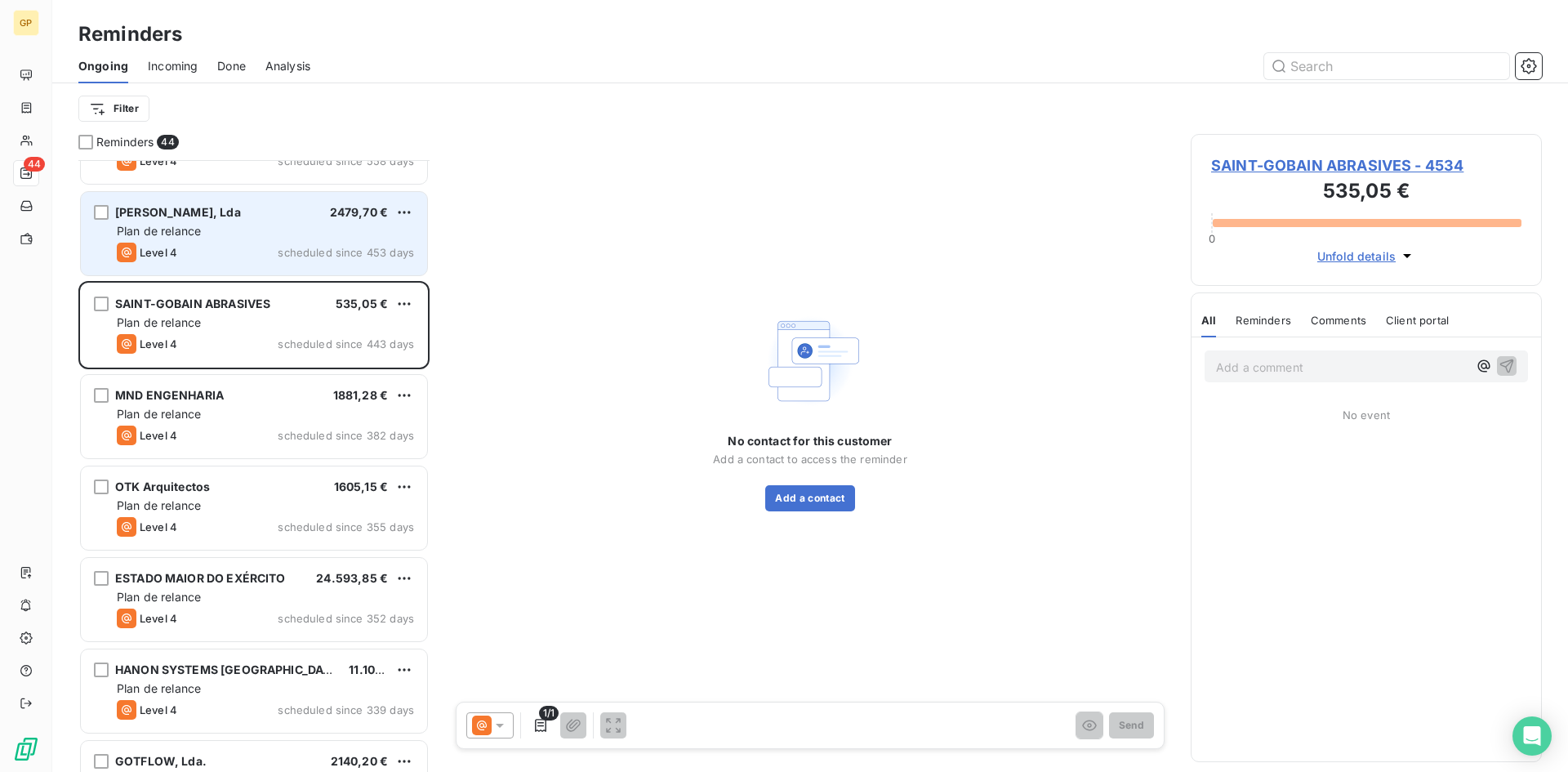
click at [256, 255] on div "Level 4 scheduled since 453 days" at bounding box center [265, 252] width 297 height 20
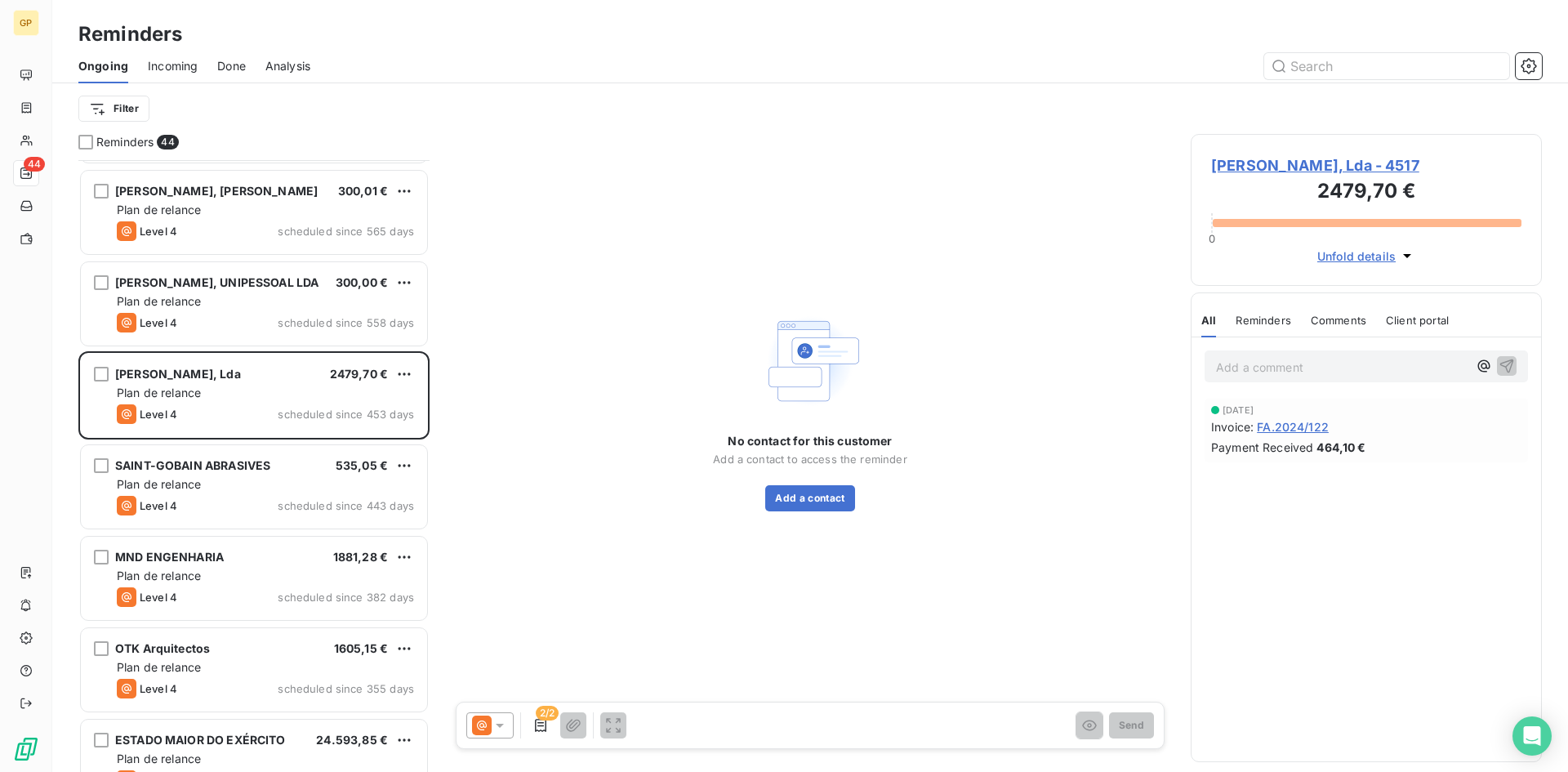
scroll to position [83, 0]
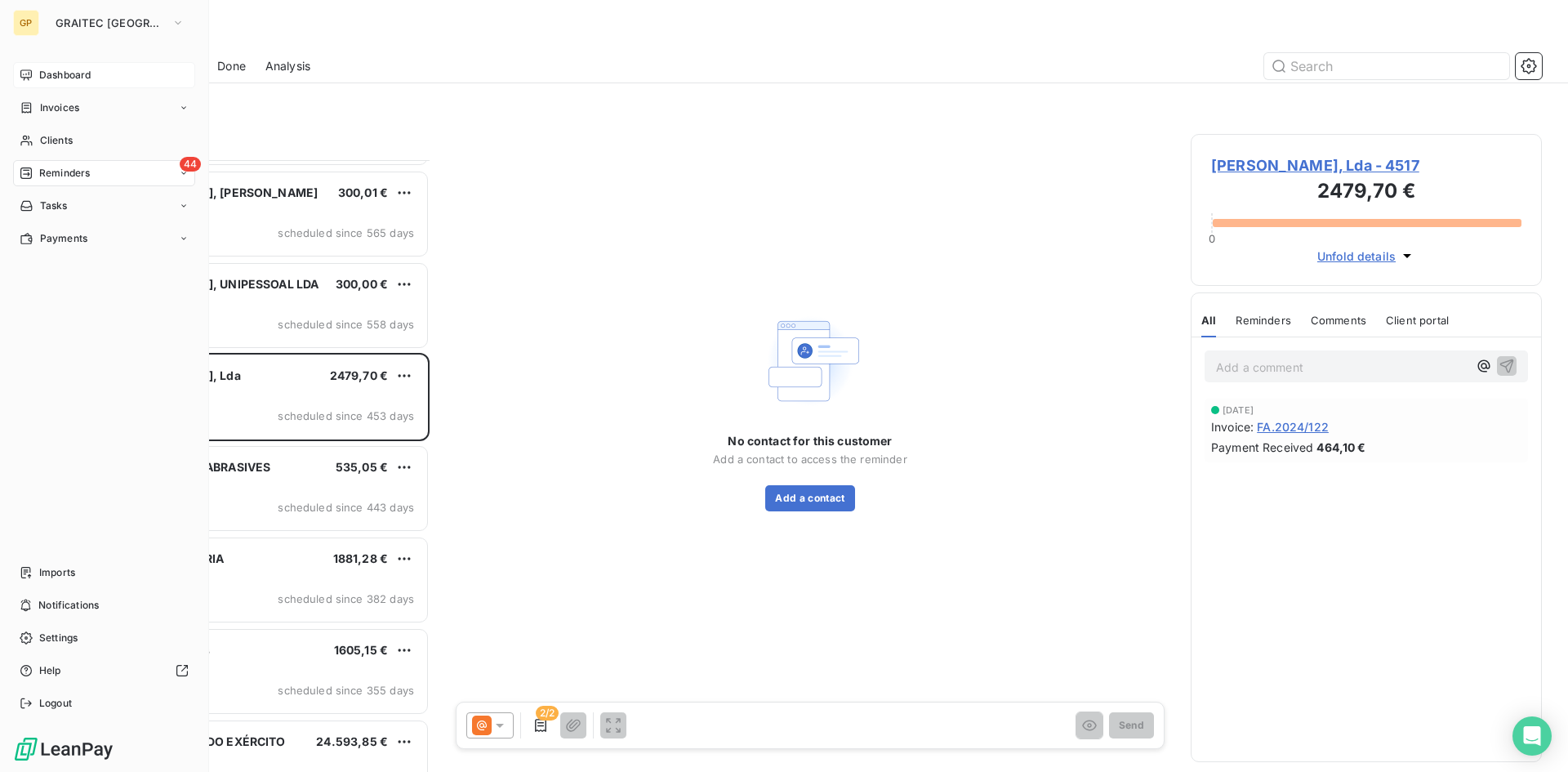
click at [33, 87] on div "Dashboard" at bounding box center [104, 75] width 182 height 26
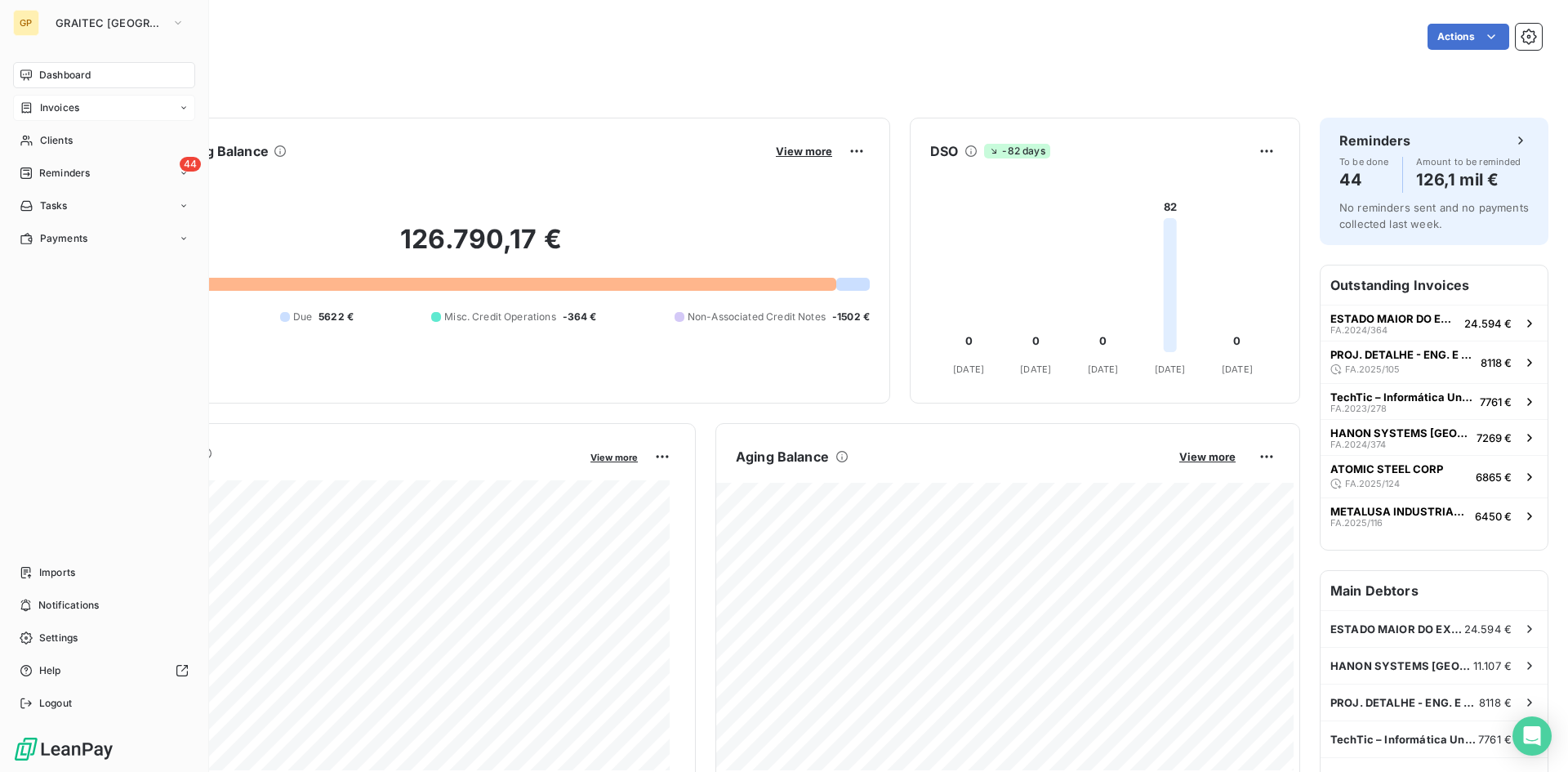
click at [37, 100] on div "Invoices" at bounding box center [104, 107] width 182 height 26
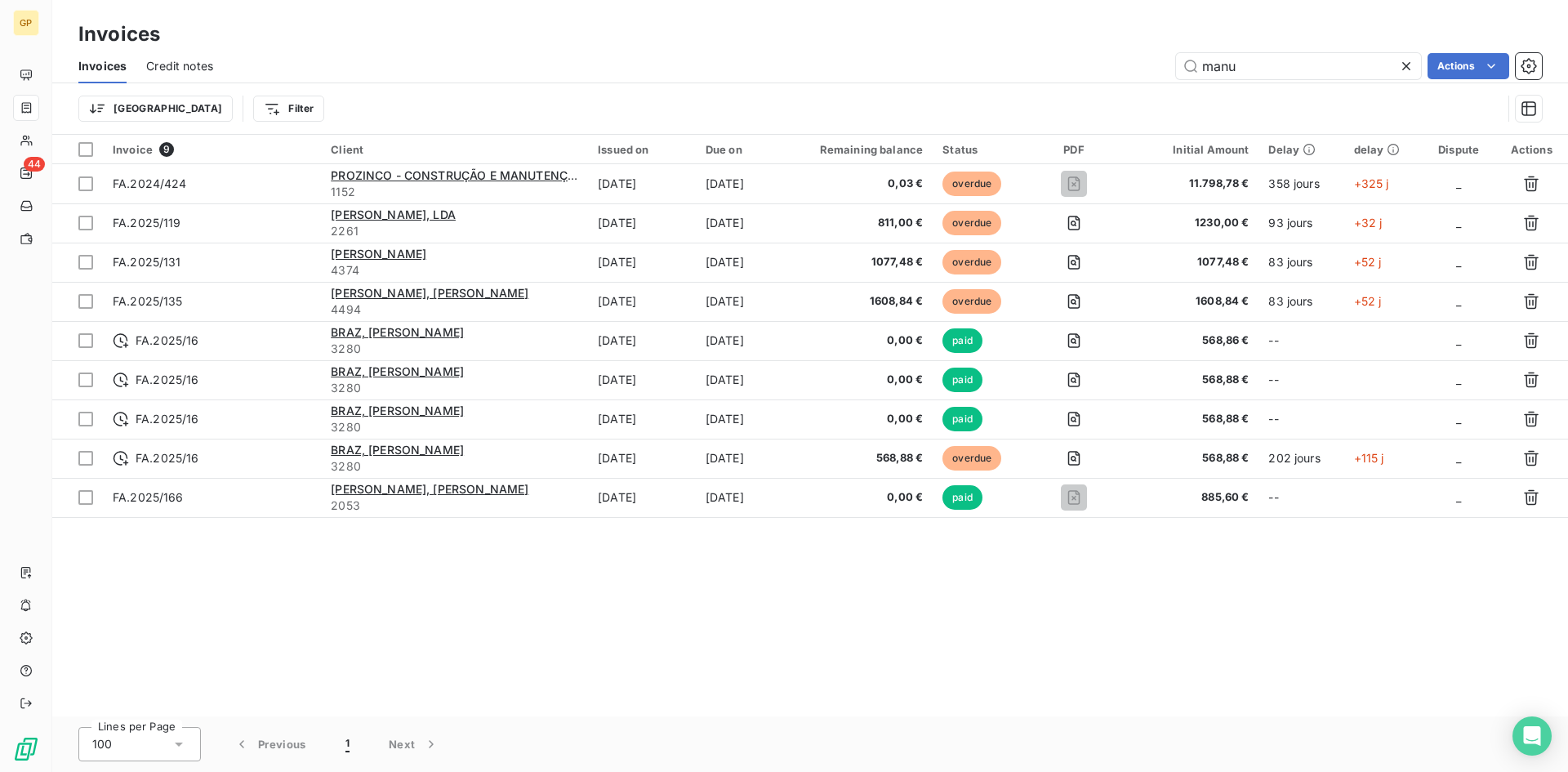
drag, startPoint x: 545, startPoint y: 604, endPoint x: 550, endPoint y: 579, distance: 25.5
drag, startPoint x: 550, startPoint y: 579, endPoint x: 468, endPoint y: 554, distance: 85.7
click at [468, 554] on div "Invoice 9 Client Issued on Due on Remaining balance Status PDF Initial Amount D…" at bounding box center [810, 426] width 1516 height 582
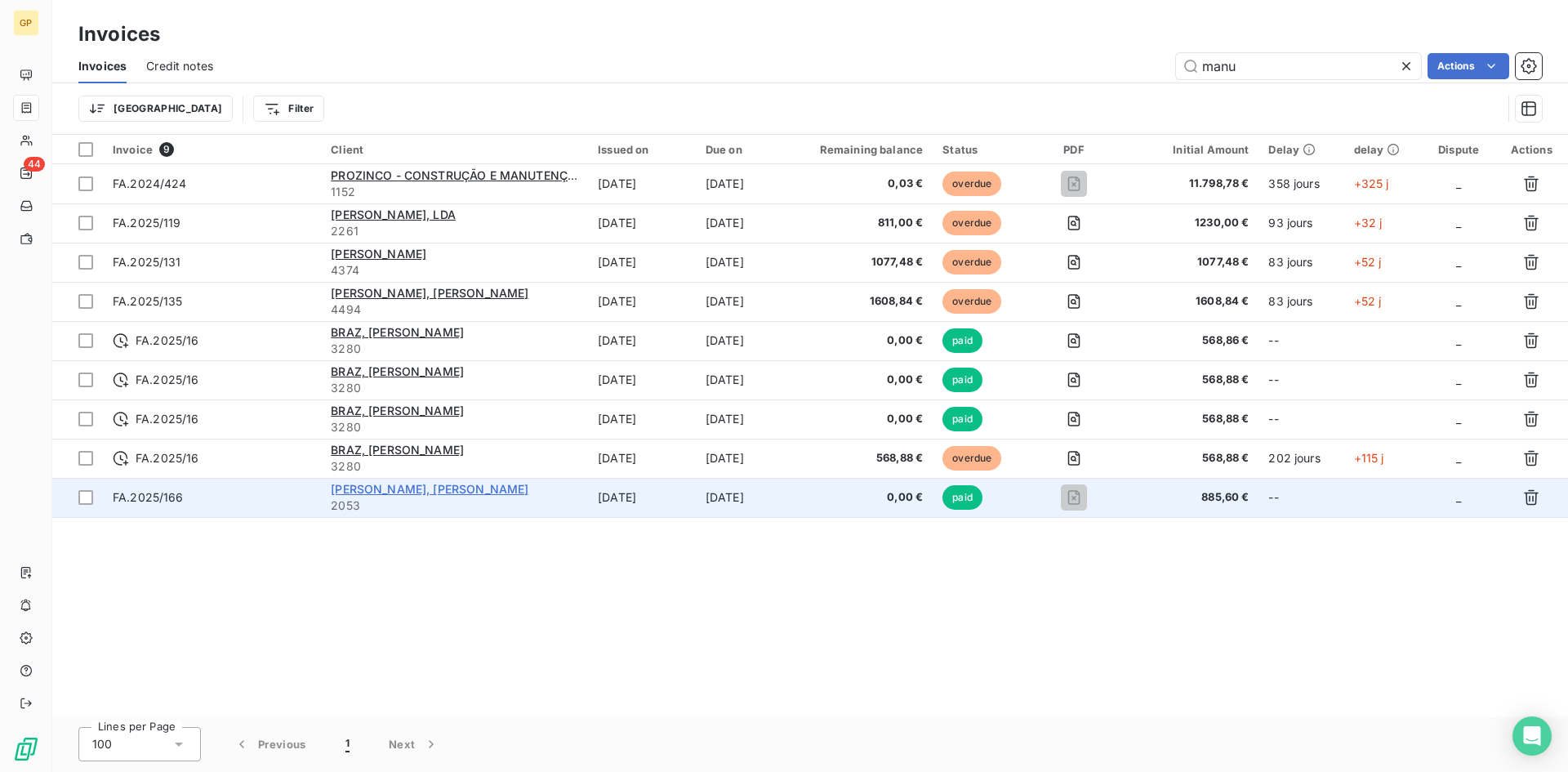
click at [409, 490] on span "[PERSON_NAME], [PERSON_NAME]" at bounding box center [430, 489] width 198 height 14
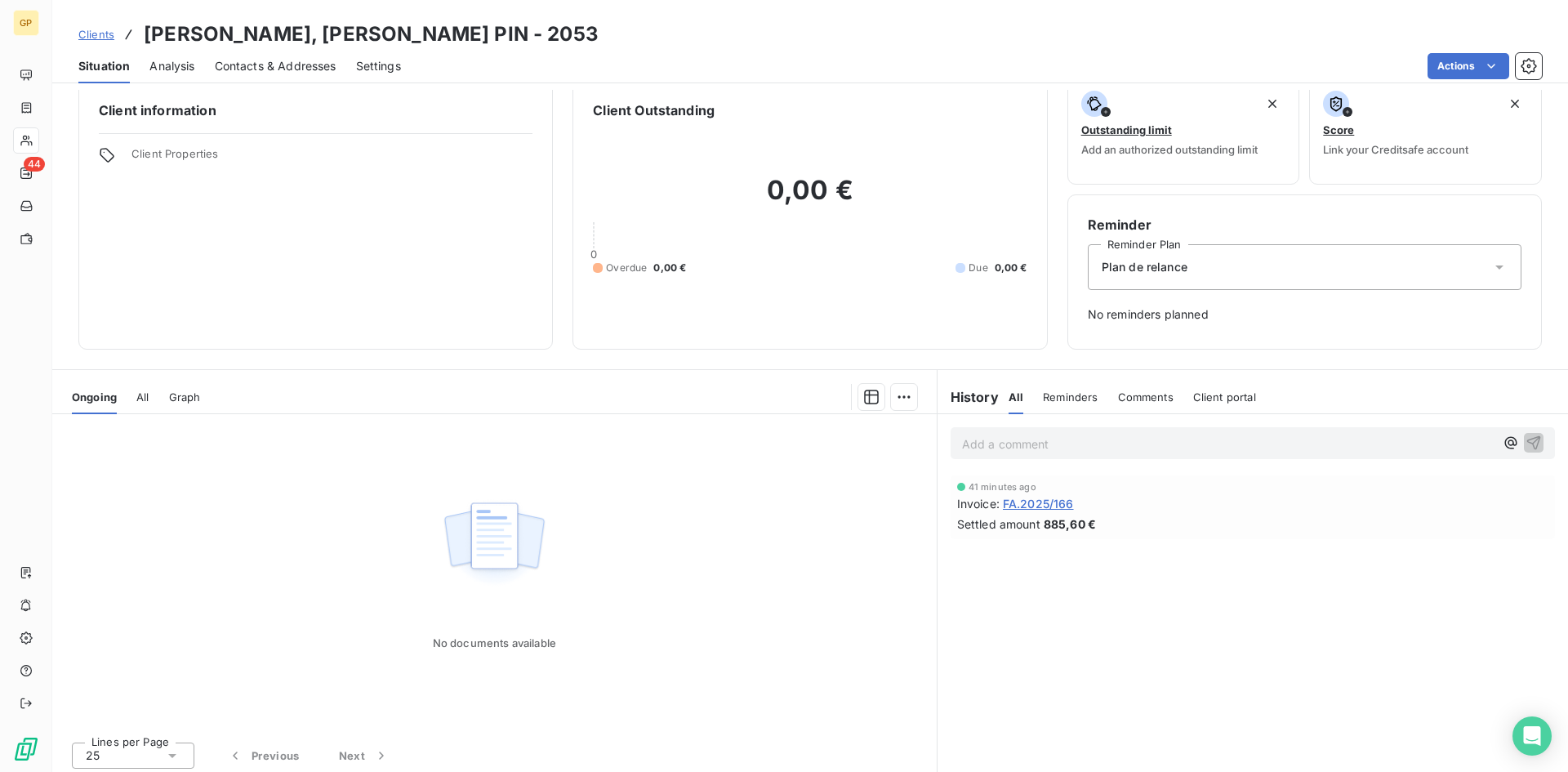
scroll to position [25, 0]
